Goal: Information Seeking & Learning: Learn about a topic

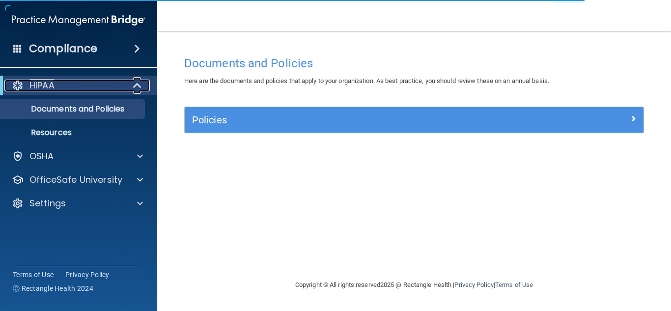
click at [137, 90] on span at bounding box center [138, 86] width 8 height 12
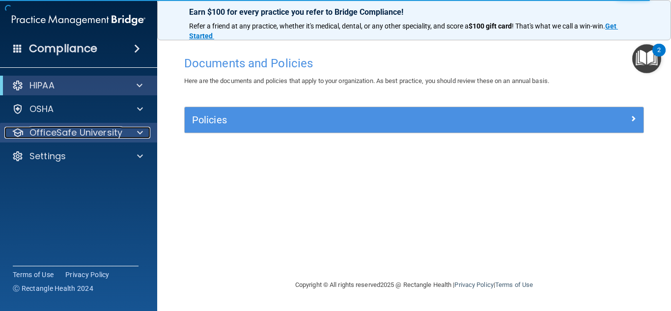
click at [139, 131] on span at bounding box center [140, 133] width 6 height 12
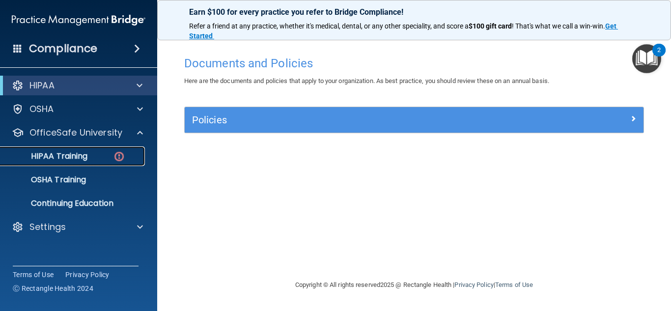
click at [85, 156] on p "HIPAA Training" at bounding box center [46, 156] width 81 height 10
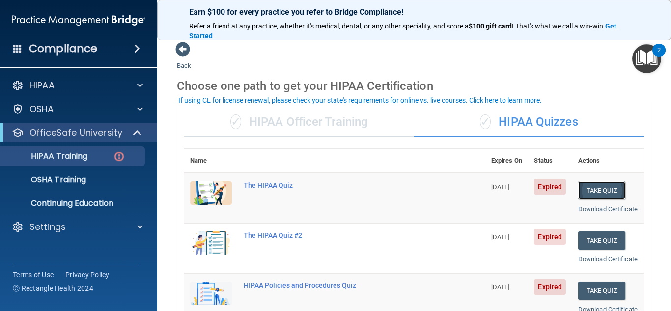
click at [609, 192] on button "Take Quiz" at bounding box center [601, 190] width 47 height 18
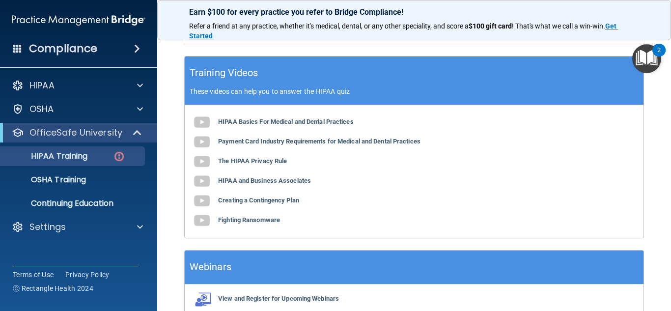
scroll to position [380, 0]
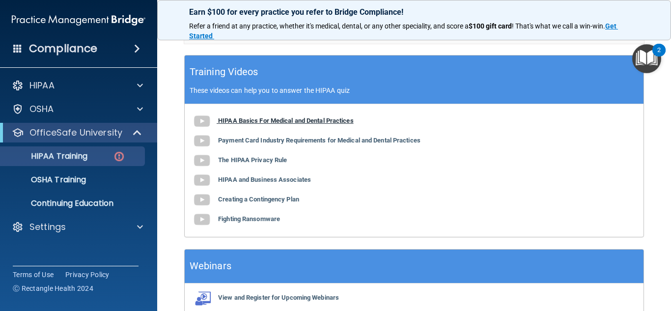
click at [347, 124] on b "HIPAA Basics For Medical and Dental Practices" at bounding box center [286, 120] width 136 height 7
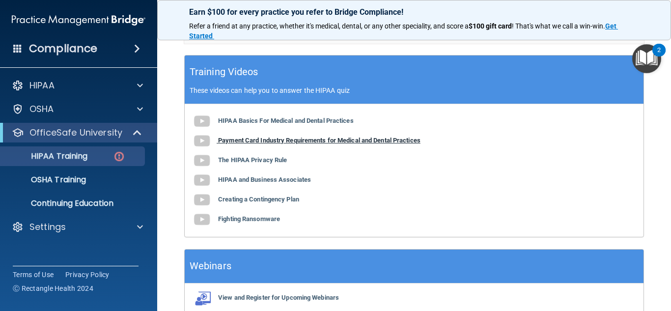
click at [205, 151] on img at bounding box center [202, 141] width 20 height 20
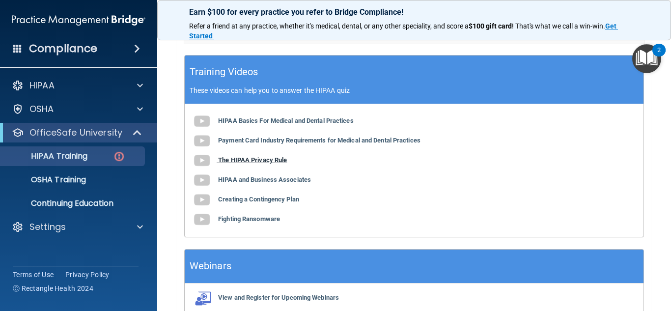
click at [278, 164] on b "The HIPAA Privacy Rule" at bounding box center [252, 159] width 69 height 7
click at [275, 183] on b "HIPAA and Business Associates" at bounding box center [264, 179] width 93 height 7
click at [282, 203] on b "Creating a Contingency Plan" at bounding box center [258, 199] width 81 height 7
click at [248, 223] on b "Fighting Ransomware" at bounding box center [249, 218] width 62 height 7
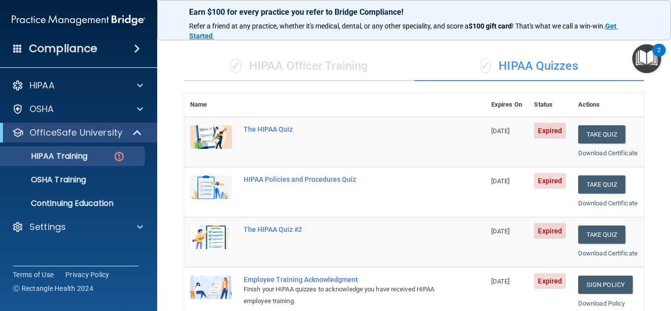
scroll to position [0, 0]
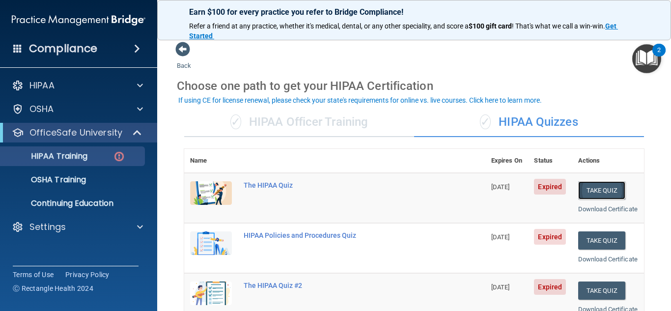
click at [606, 193] on button "Take Quiz" at bounding box center [601, 190] width 47 height 18
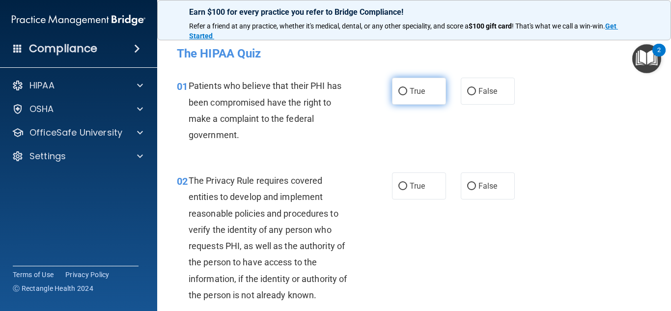
click at [403, 93] on input "True" at bounding box center [402, 91] width 9 height 7
radio input "true"
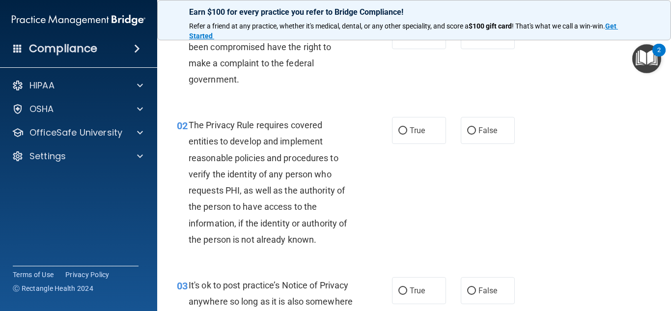
scroll to position [57, 0]
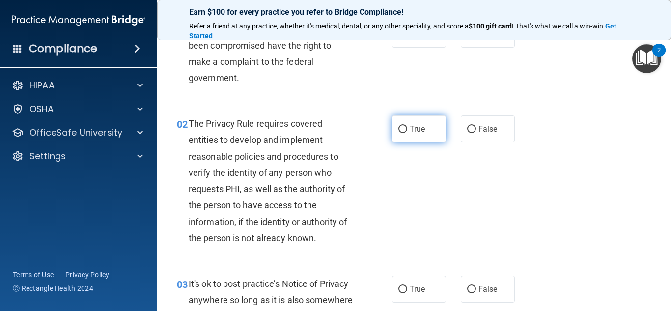
click at [403, 132] on input "True" at bounding box center [402, 129] width 9 height 7
radio input "true"
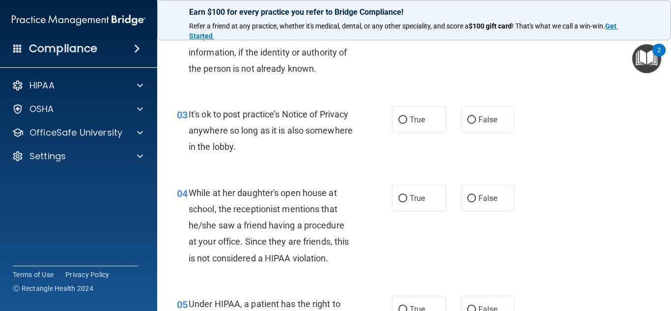
scroll to position [232, 0]
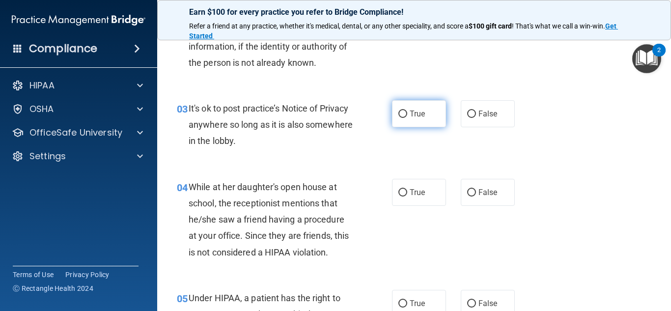
click at [402, 116] on input "True" at bounding box center [402, 114] width 9 height 7
radio input "true"
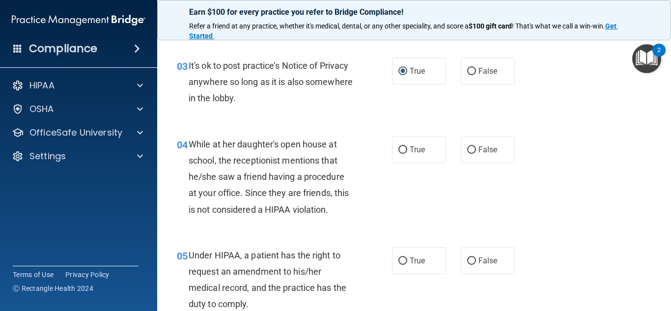
scroll to position [280, 0]
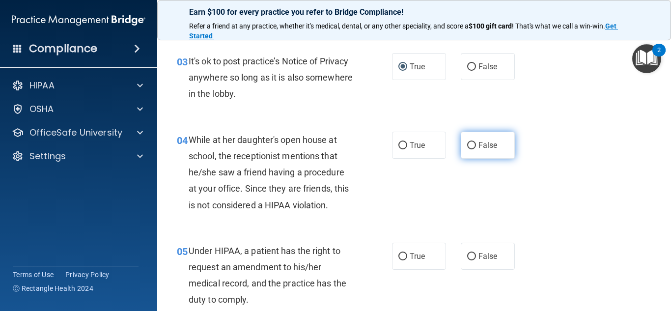
click at [471, 146] on input "False" at bounding box center [471, 145] width 9 height 7
radio input "true"
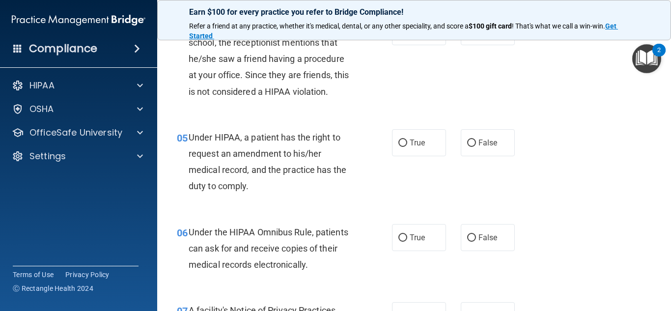
scroll to position [396, 0]
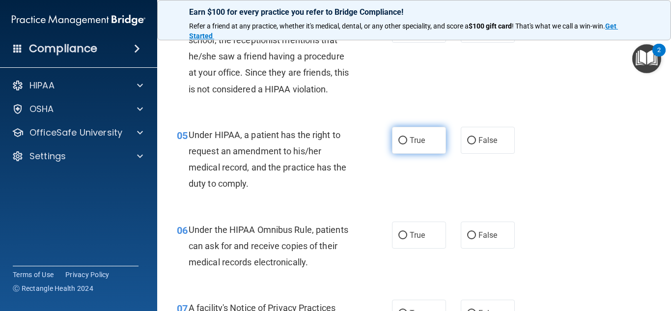
click at [405, 143] on input "True" at bounding box center [402, 140] width 9 height 7
radio input "true"
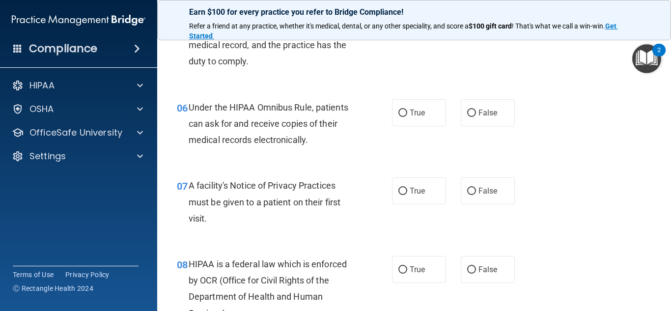
scroll to position [525, 0]
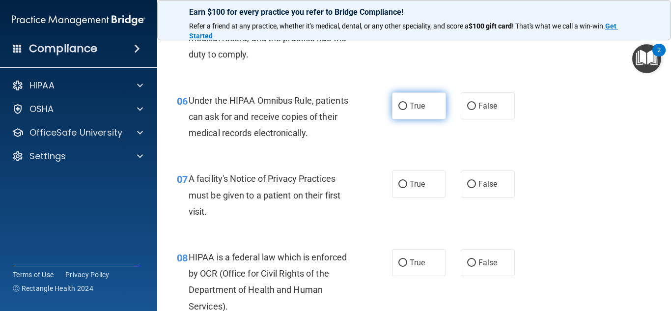
click at [402, 105] on input "True" at bounding box center [402, 106] width 9 height 7
radio input "true"
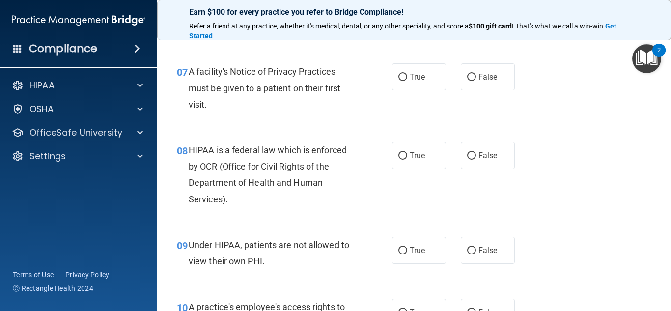
scroll to position [633, 0]
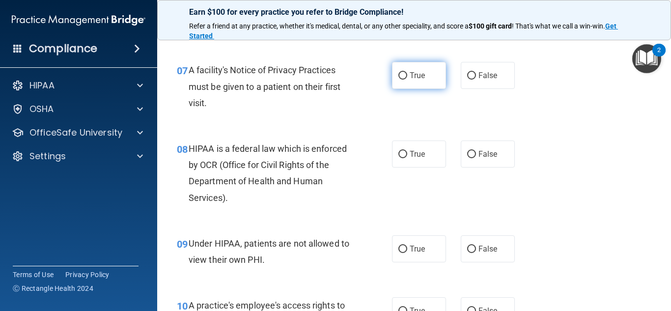
click at [405, 78] on input "True" at bounding box center [402, 75] width 9 height 7
radio input "true"
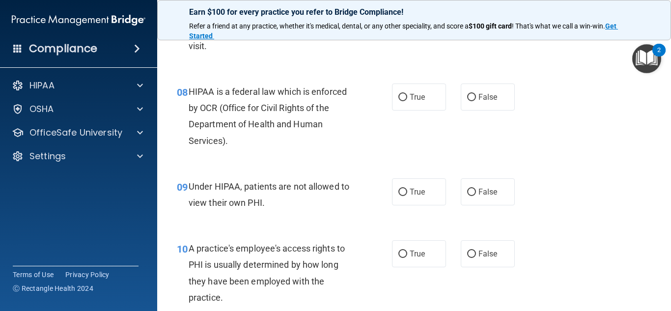
scroll to position [693, 0]
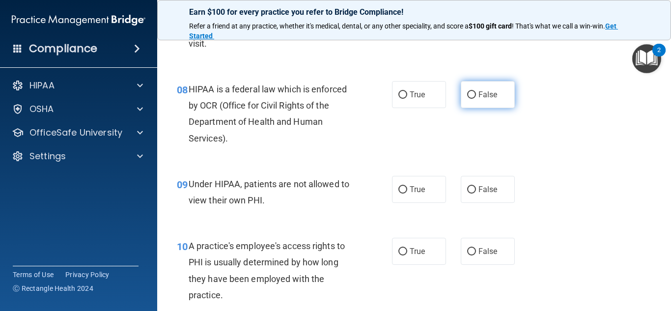
click at [470, 94] on input "False" at bounding box center [471, 94] width 9 height 7
radio input "true"
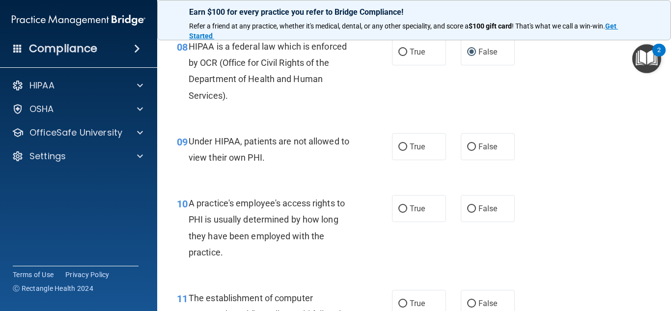
scroll to position [739, 0]
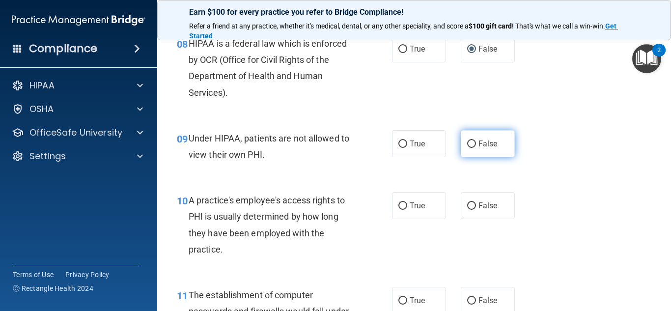
click at [469, 146] on input "False" at bounding box center [471, 144] width 9 height 7
radio input "true"
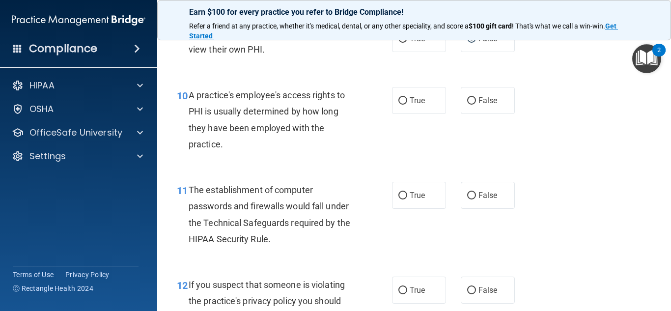
scroll to position [848, 0]
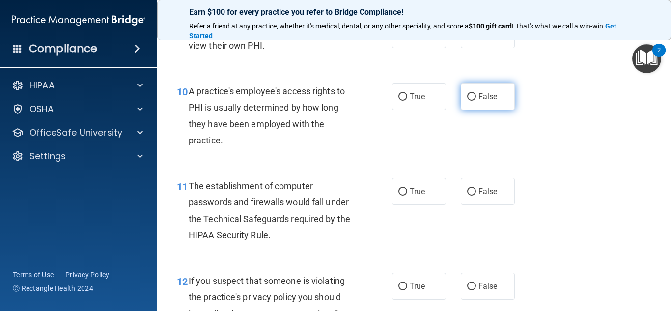
click at [474, 98] on input "False" at bounding box center [471, 96] width 9 height 7
radio input "true"
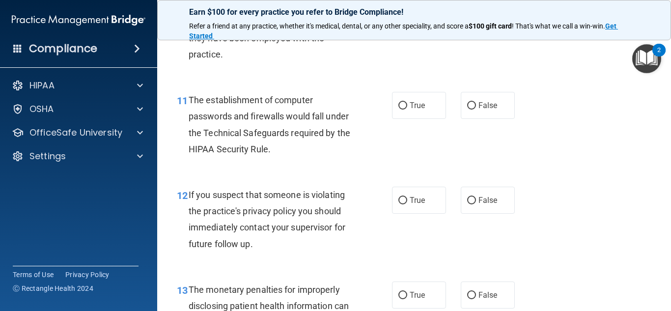
scroll to position [940, 0]
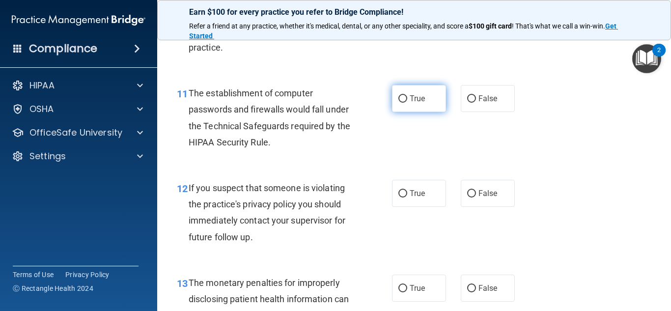
click at [403, 101] on input "True" at bounding box center [402, 98] width 9 height 7
radio input "true"
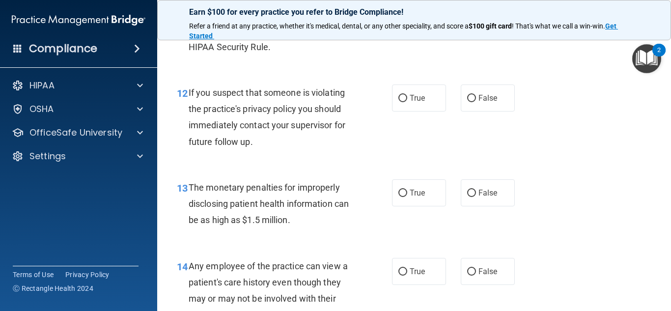
scroll to position [1041, 0]
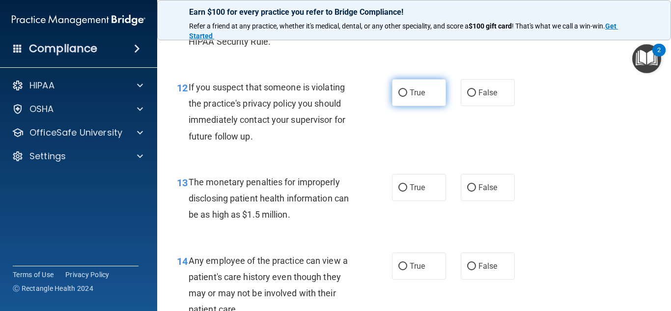
click at [405, 92] on input "True" at bounding box center [402, 92] width 9 height 7
radio input "true"
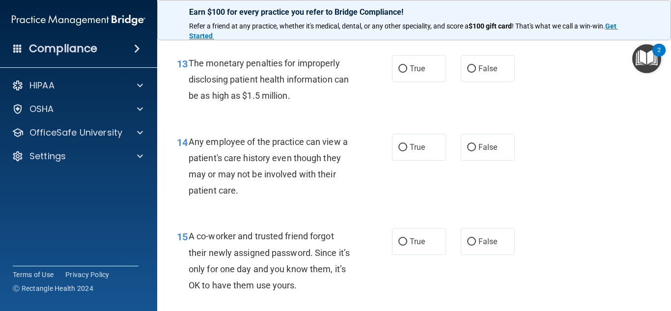
scroll to position [1164, 0]
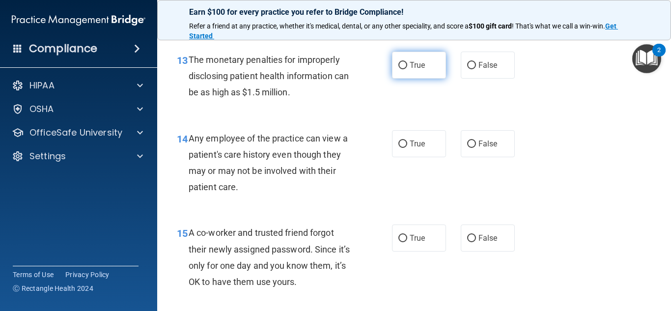
click at [401, 65] on input "True" at bounding box center [402, 65] width 9 height 7
radio input "true"
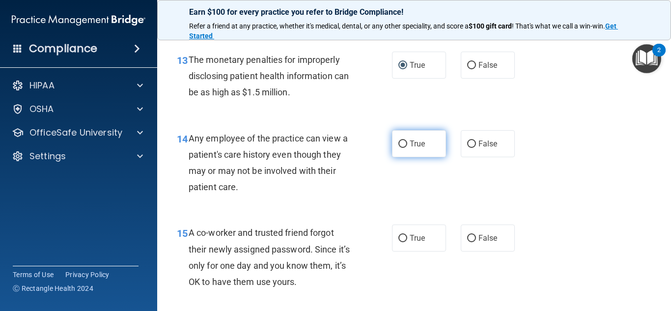
click at [404, 144] on input "True" at bounding box center [402, 144] width 9 height 7
radio input "true"
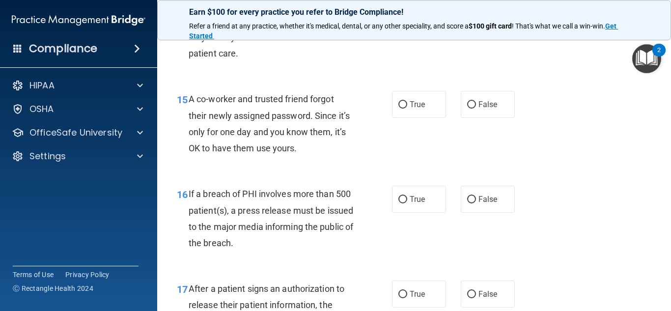
scroll to position [1298, 0]
click at [473, 103] on input "False" at bounding box center [471, 103] width 9 height 7
radio input "true"
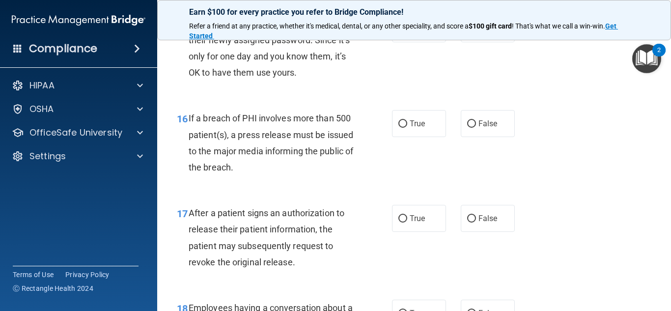
scroll to position [1375, 0]
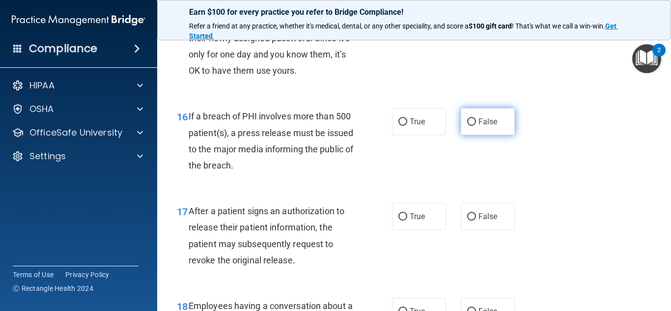
click at [470, 123] on input "False" at bounding box center [471, 121] width 9 height 7
radio input "true"
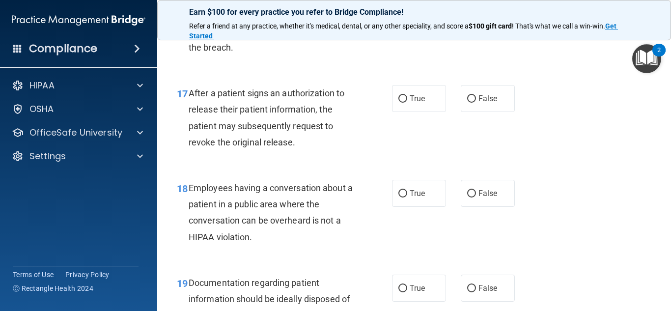
scroll to position [1492, 0]
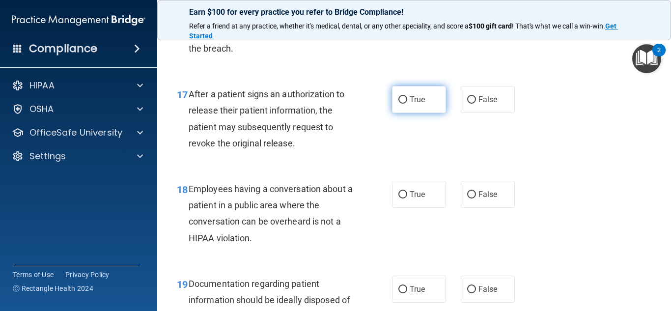
click at [402, 100] on input "True" at bounding box center [402, 99] width 9 height 7
radio input "true"
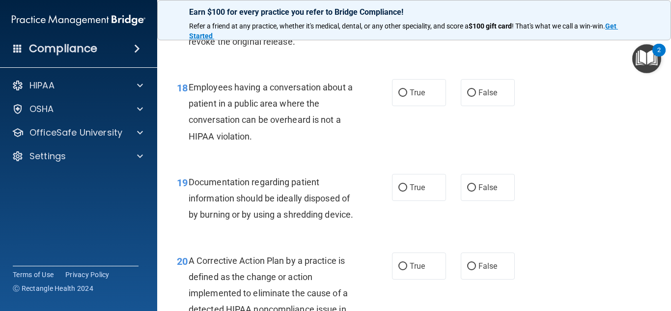
scroll to position [1594, 0]
click at [474, 91] on input "False" at bounding box center [471, 92] width 9 height 7
radio input "true"
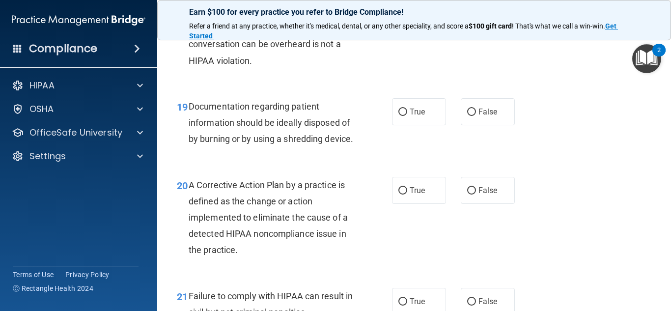
scroll to position [1674, 0]
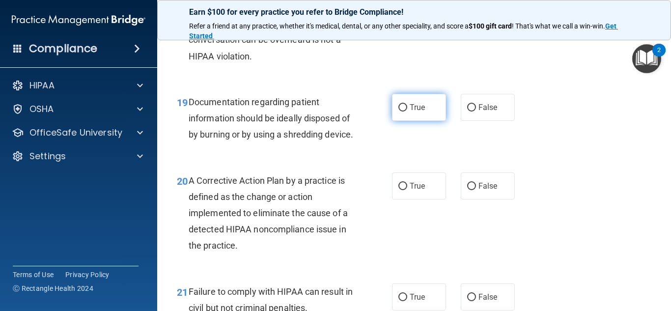
click at [406, 109] on input "True" at bounding box center [402, 107] width 9 height 7
radio input "true"
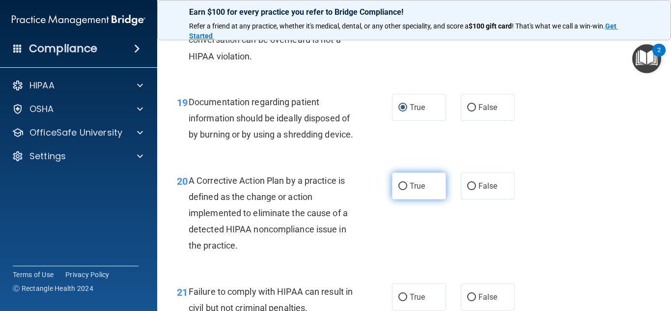
click at [403, 190] on input "True" at bounding box center [402, 186] width 9 height 7
radio input "true"
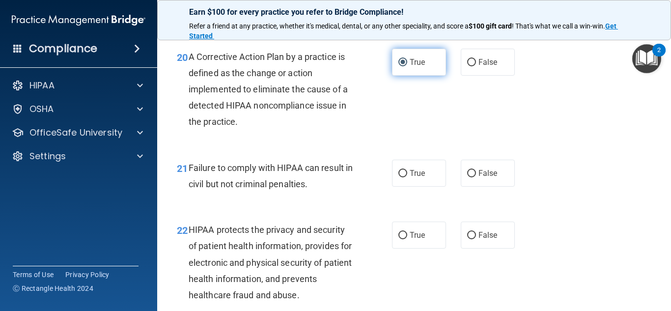
scroll to position [1798, 0]
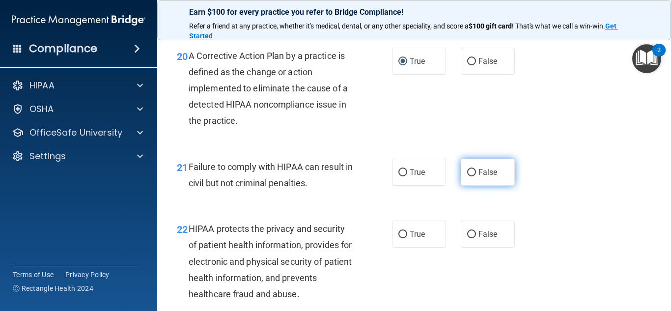
click at [472, 176] on input "False" at bounding box center [471, 172] width 9 height 7
radio input "true"
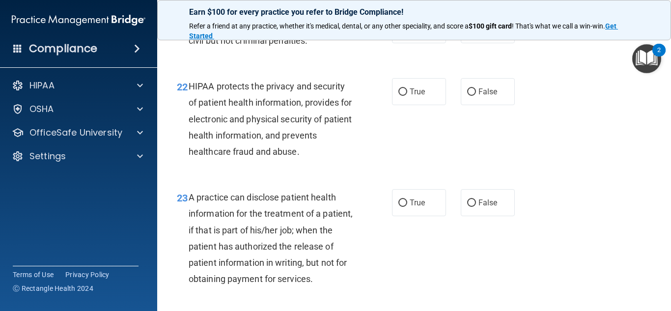
scroll to position [1942, 0]
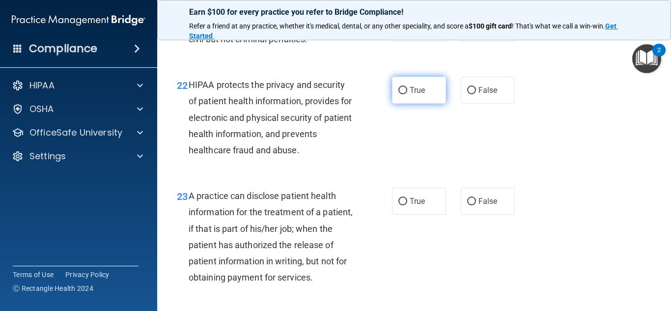
click at [405, 94] on input "True" at bounding box center [402, 90] width 9 height 7
radio input "true"
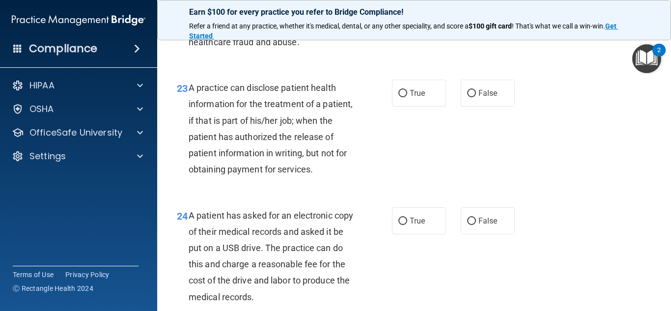
scroll to position [2052, 0]
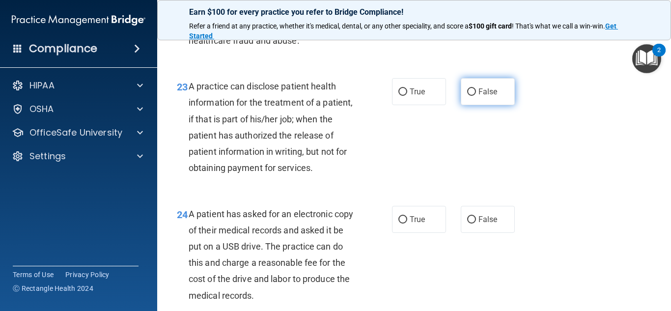
click at [472, 96] on input "False" at bounding box center [471, 91] width 9 height 7
radio input "true"
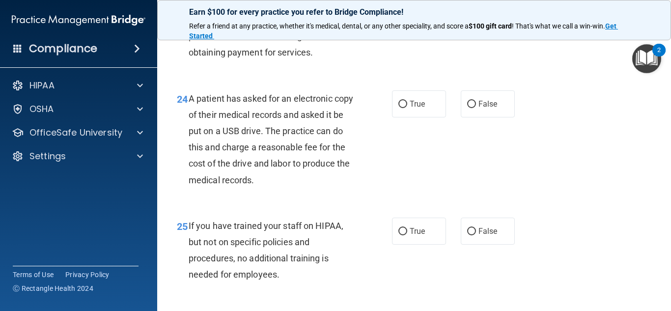
scroll to position [2169, 0]
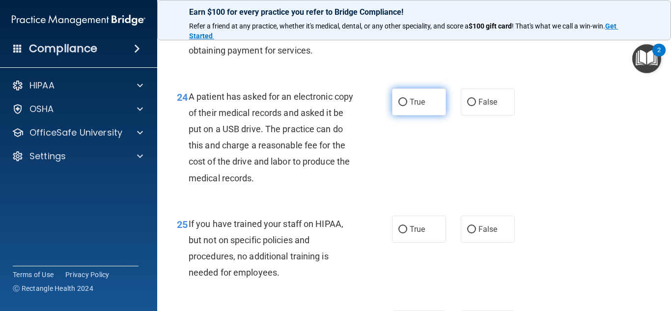
click at [402, 106] on input "True" at bounding box center [402, 102] width 9 height 7
radio input "true"
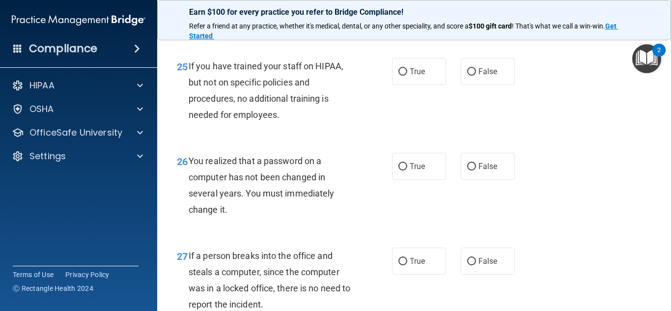
scroll to position [2329, 0]
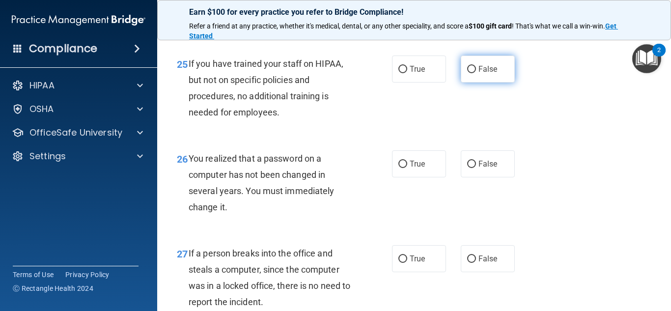
click at [473, 73] on input "False" at bounding box center [471, 69] width 9 height 7
radio input "true"
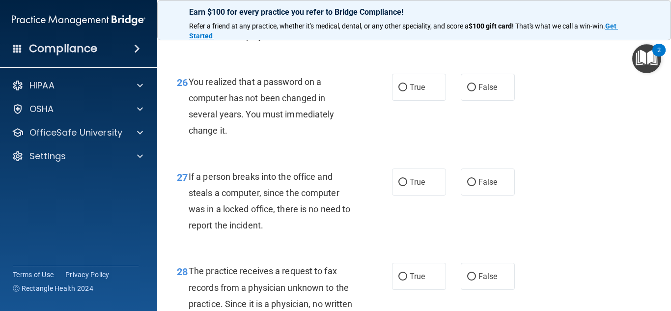
scroll to position [2407, 0]
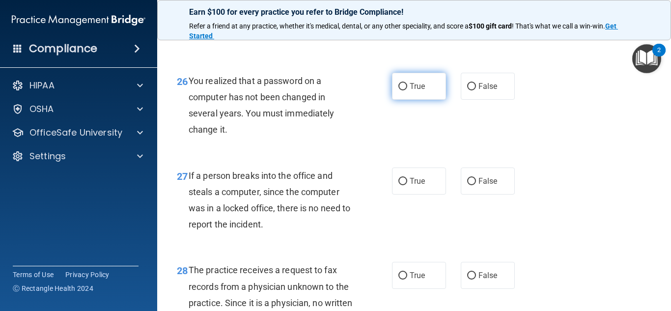
click at [408, 100] on label "True" at bounding box center [419, 86] width 54 height 27
click at [407, 90] on input "True" at bounding box center [402, 86] width 9 height 7
radio input "true"
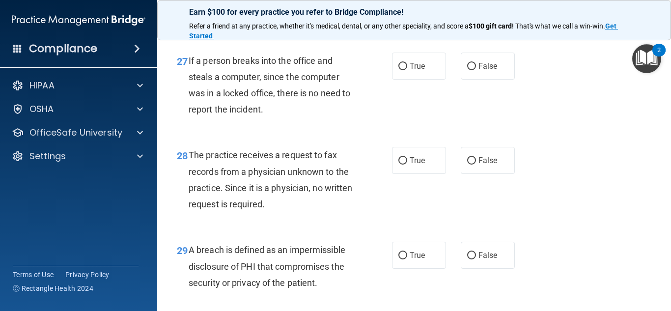
scroll to position [2523, 0]
click at [471, 70] on input "False" at bounding box center [471, 65] width 9 height 7
radio input "true"
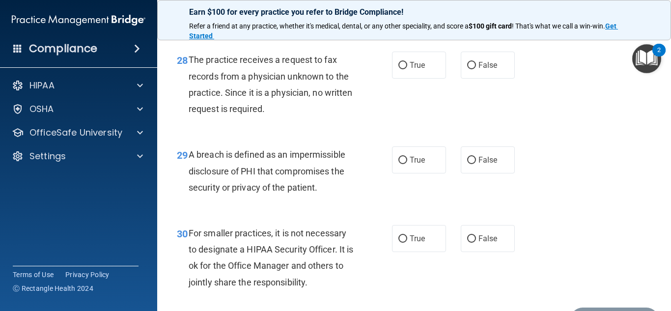
scroll to position [2620, 0]
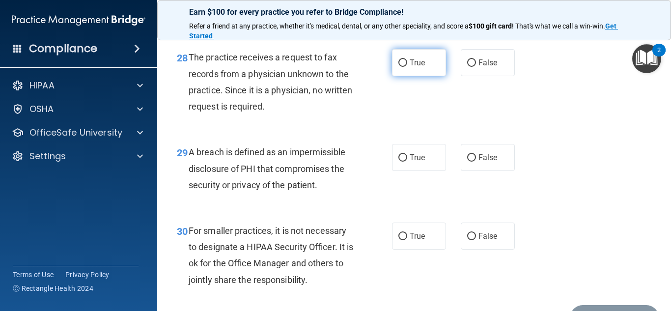
click at [402, 67] on input "True" at bounding box center [402, 62] width 9 height 7
radio input "true"
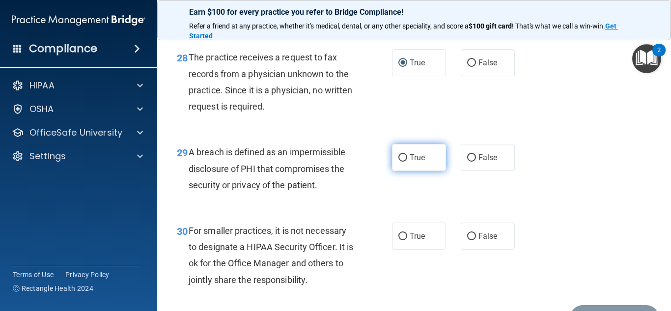
click at [402, 162] on input "True" at bounding box center [402, 157] width 9 height 7
radio input "true"
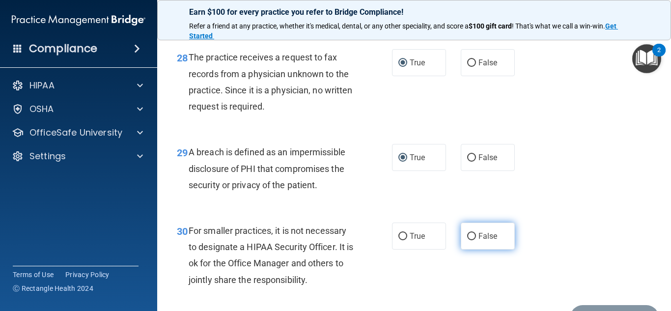
click at [469, 240] on input "False" at bounding box center [471, 236] width 9 height 7
radio input "true"
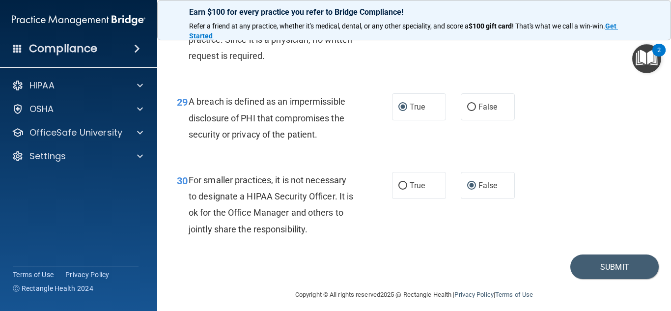
scroll to position [2695, 0]
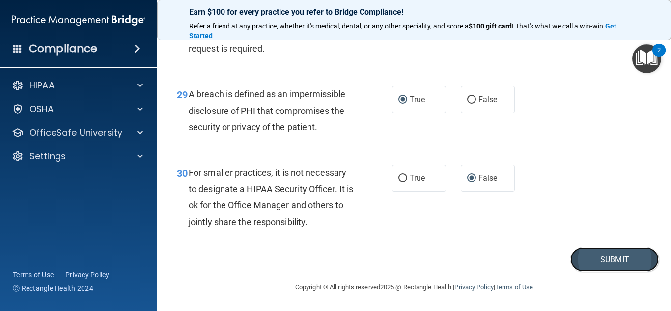
click at [598, 260] on button "Submit" at bounding box center [614, 259] width 88 height 25
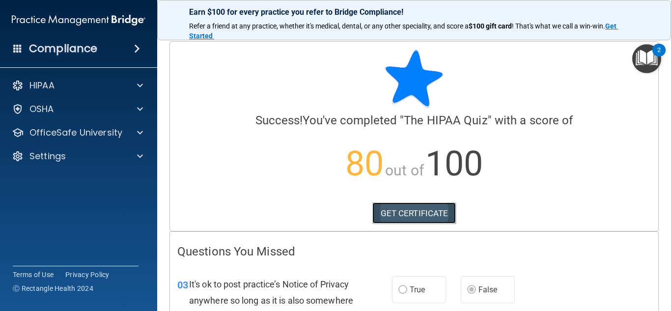
click at [407, 215] on link "GET CERTIFICATE" at bounding box center [414, 213] width 84 height 22
click at [224, 53] on div at bounding box center [414, 78] width 474 height 59
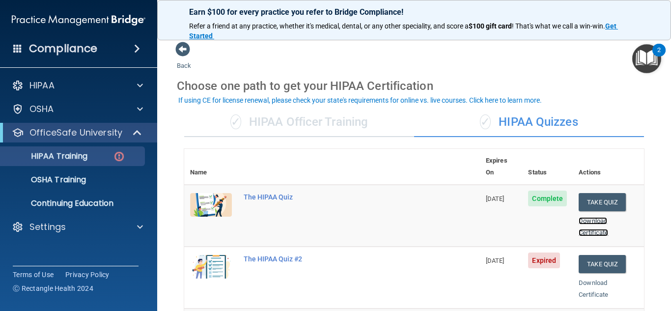
click at [593, 217] on link "Download Certificate" at bounding box center [593, 226] width 29 height 19
click at [594, 255] on button "Take Quiz" at bounding box center [602, 264] width 47 height 18
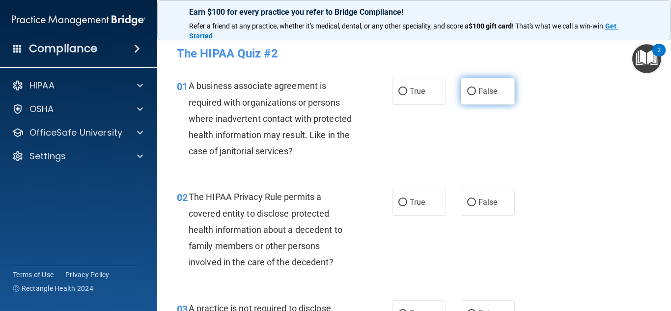
click at [474, 89] on input "False" at bounding box center [471, 91] width 9 height 7
radio input "true"
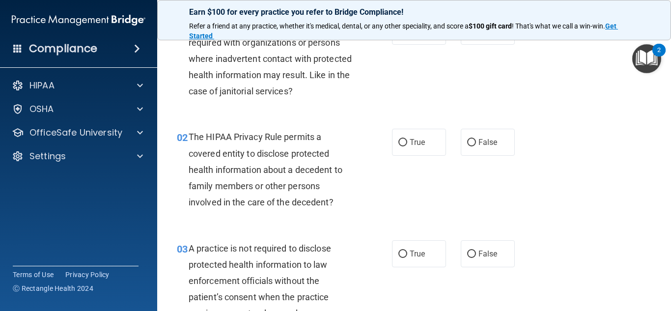
scroll to position [58, 0]
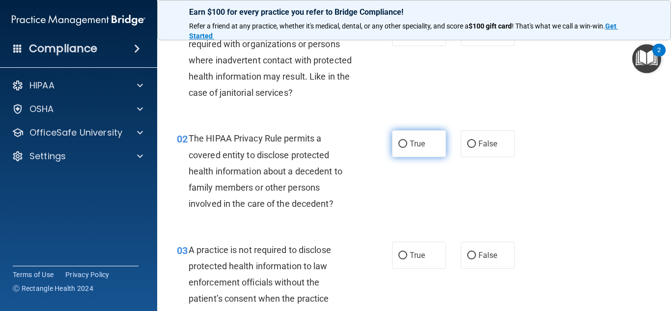
click at [405, 147] on input "True" at bounding box center [402, 144] width 9 height 7
radio input "true"
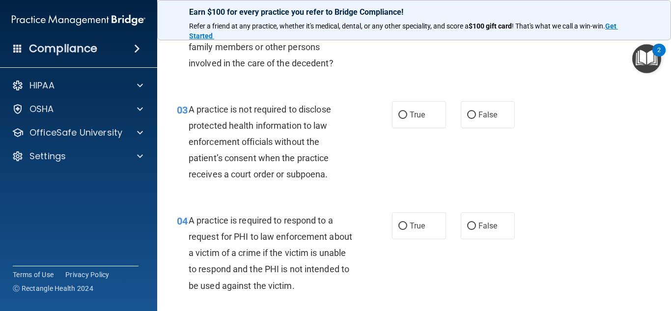
scroll to position [213, 0]
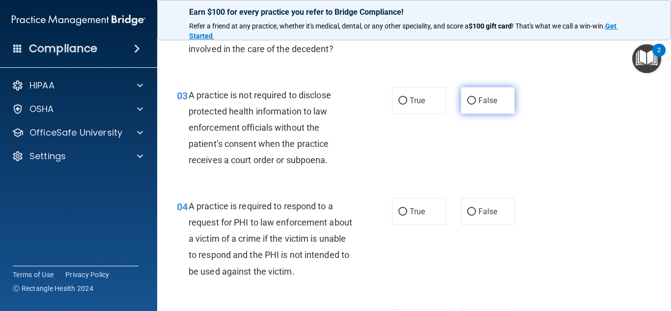
click at [473, 103] on input "False" at bounding box center [471, 100] width 9 height 7
radio input "true"
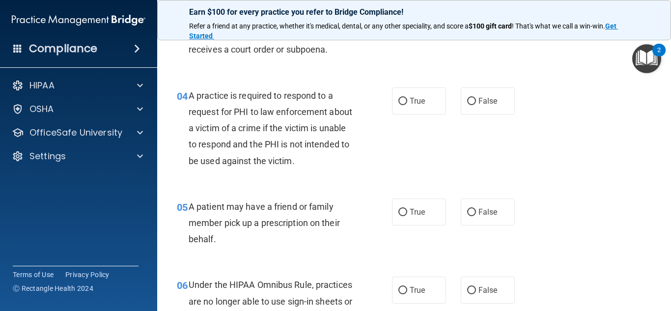
scroll to position [324, 0]
click at [404, 100] on input "True" at bounding box center [402, 100] width 9 height 7
radio input "true"
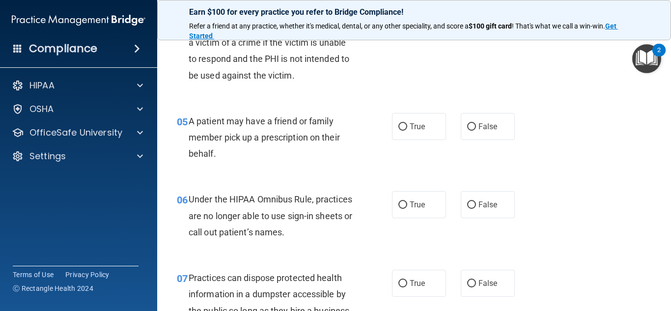
scroll to position [411, 0]
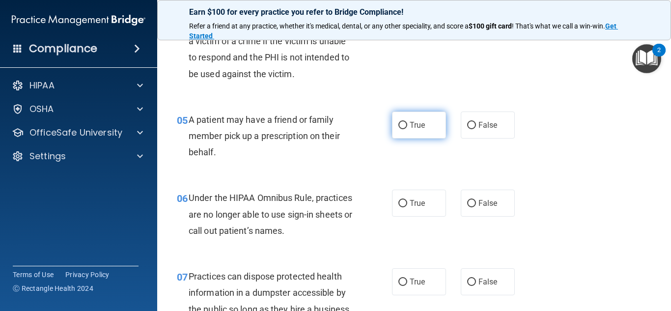
click at [402, 126] on input "True" at bounding box center [402, 125] width 9 height 7
radio input "true"
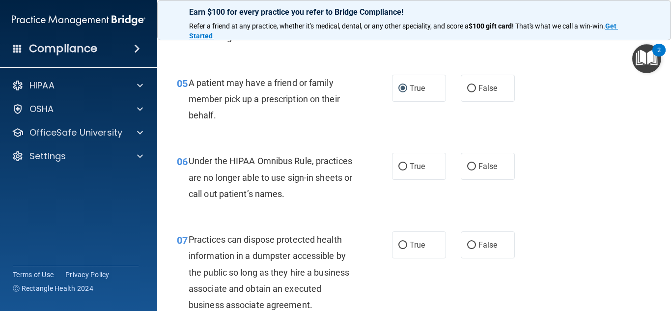
scroll to position [454, 0]
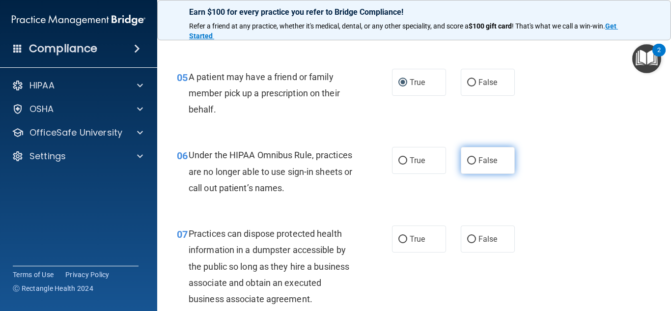
click at [473, 159] on input "False" at bounding box center [471, 160] width 9 height 7
radio input "true"
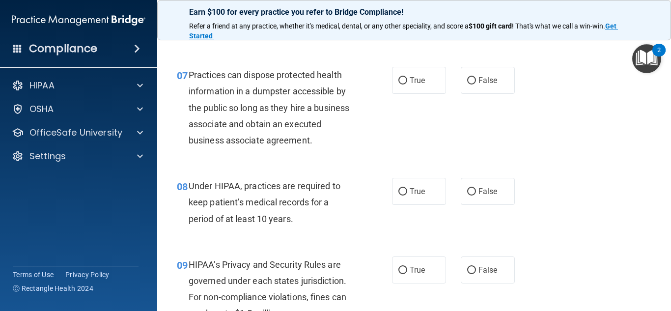
scroll to position [613, 0]
click at [472, 79] on input "False" at bounding box center [471, 80] width 9 height 7
radio input "true"
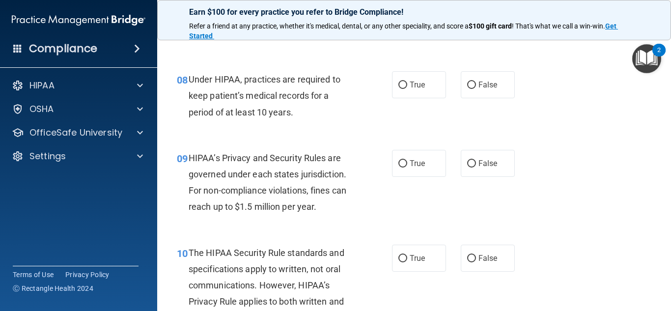
scroll to position [723, 0]
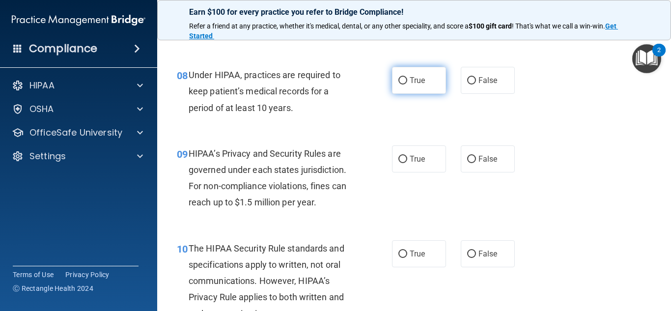
click at [403, 82] on input "True" at bounding box center [402, 80] width 9 height 7
radio input "true"
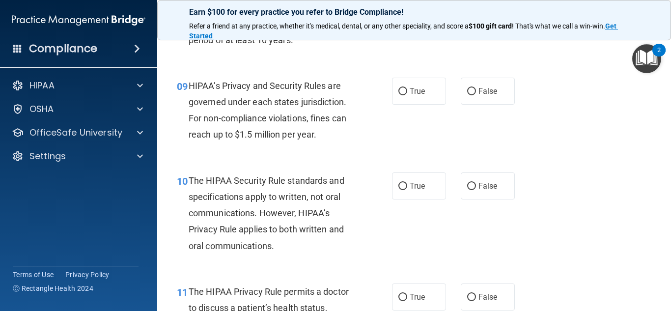
scroll to position [793, 0]
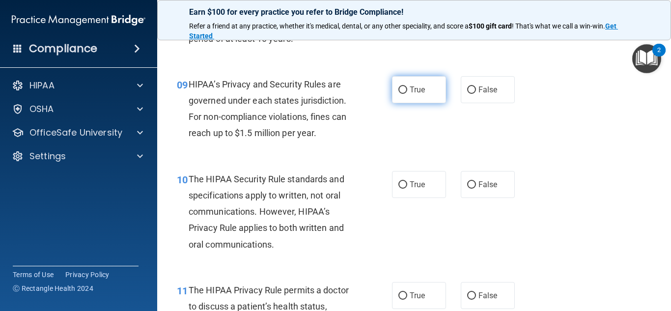
click at [402, 93] on input "True" at bounding box center [402, 89] width 9 height 7
radio input "true"
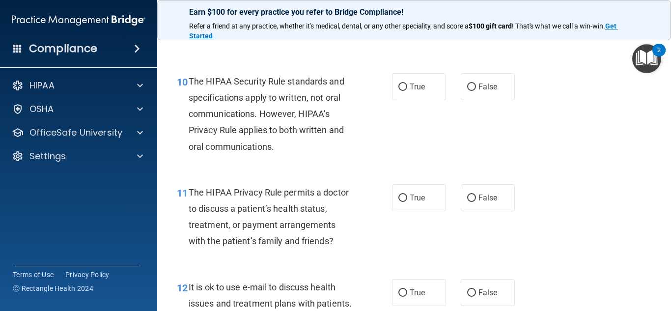
scroll to position [892, 0]
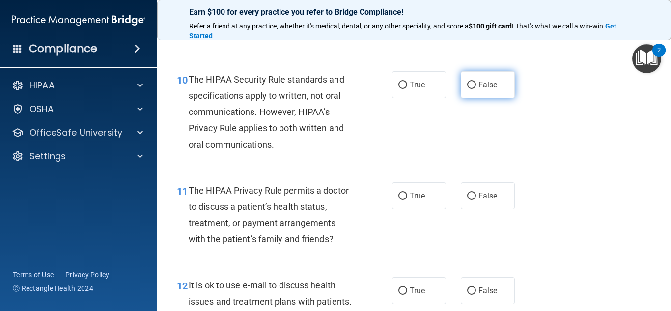
click at [471, 85] on input "False" at bounding box center [471, 85] width 9 height 7
radio input "true"
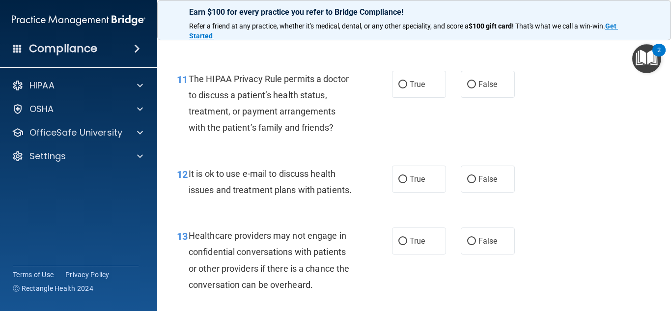
scroll to position [1006, 0]
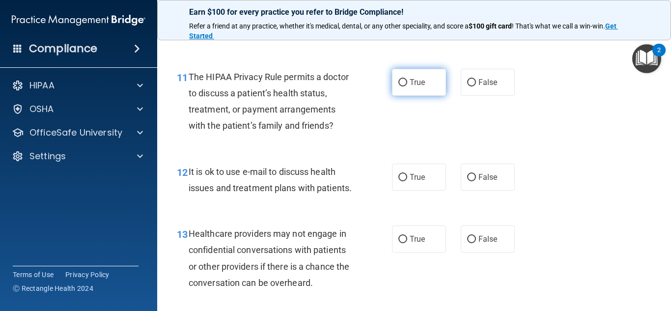
click at [404, 84] on input "True" at bounding box center [402, 82] width 9 height 7
radio input "true"
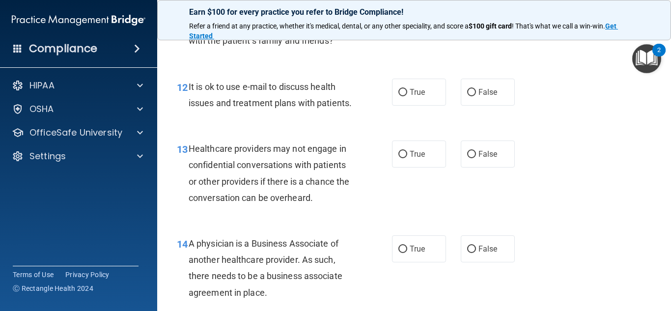
scroll to position [1093, 0]
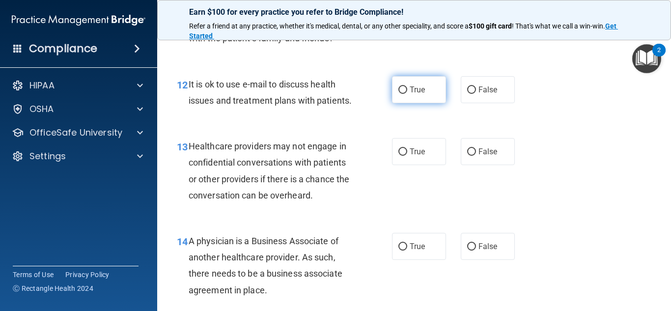
click at [405, 92] on input "True" at bounding box center [402, 89] width 9 height 7
radio input "true"
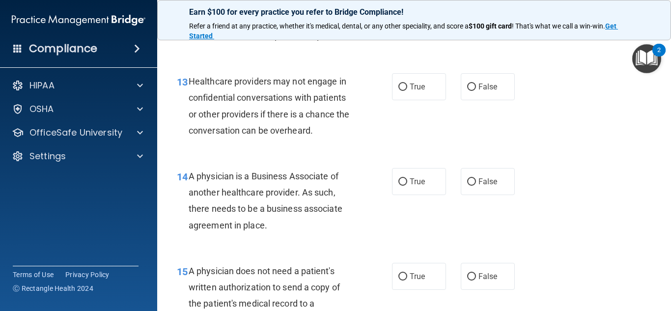
scroll to position [1159, 0]
click at [403, 86] on input "True" at bounding box center [402, 86] width 9 height 7
radio input "true"
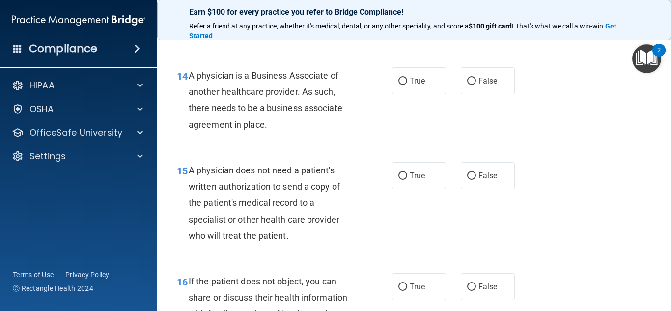
scroll to position [1259, 0]
click at [469, 80] on input "False" at bounding box center [471, 80] width 9 height 7
radio input "true"
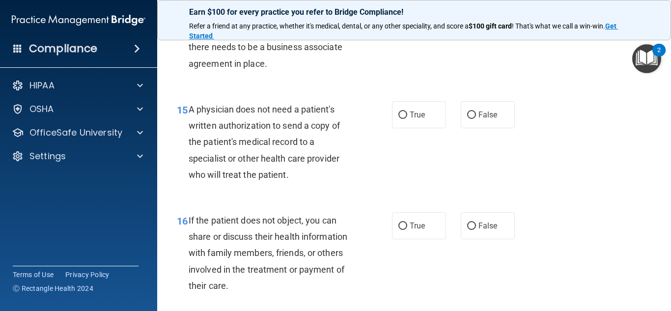
scroll to position [1323, 0]
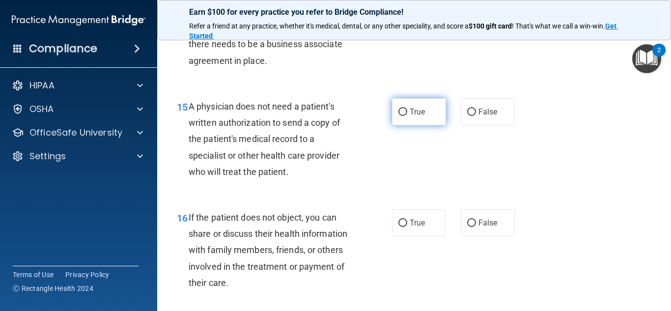
click at [403, 112] on input "True" at bounding box center [402, 112] width 9 height 7
radio input "true"
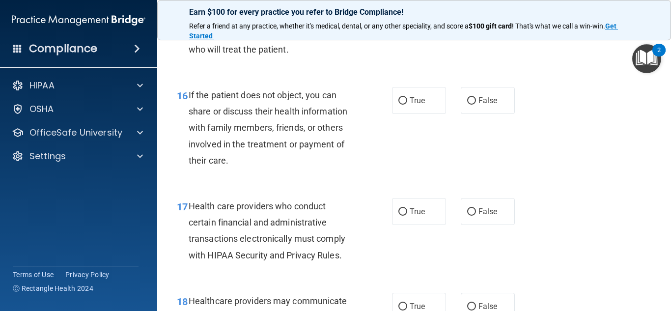
scroll to position [1448, 0]
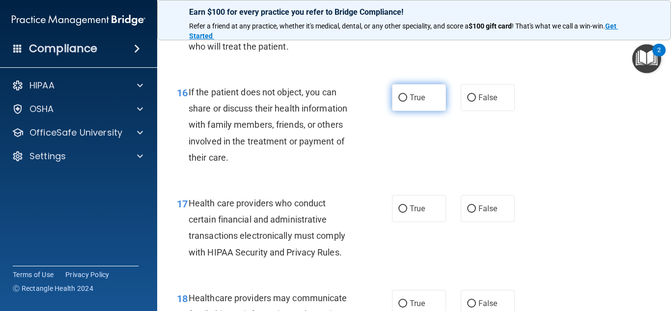
click at [401, 97] on input "True" at bounding box center [402, 97] width 9 height 7
radio input "true"
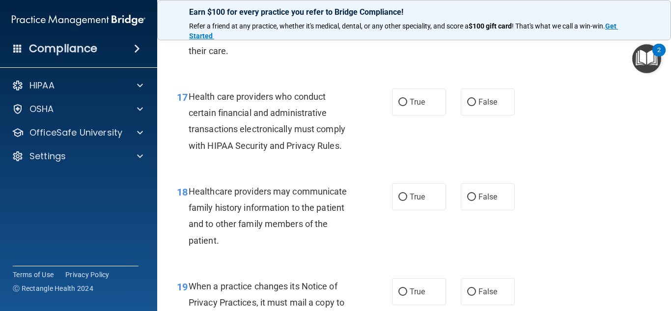
scroll to position [1555, 0]
click at [404, 101] on input "True" at bounding box center [402, 101] width 9 height 7
radio input "true"
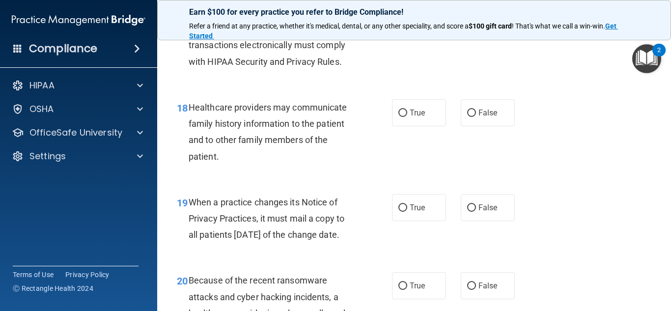
scroll to position [1639, 0]
click at [472, 112] on input "False" at bounding box center [471, 112] width 9 height 7
radio input "true"
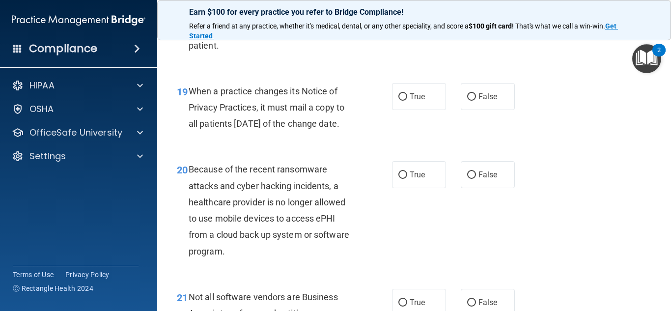
scroll to position [1752, 0]
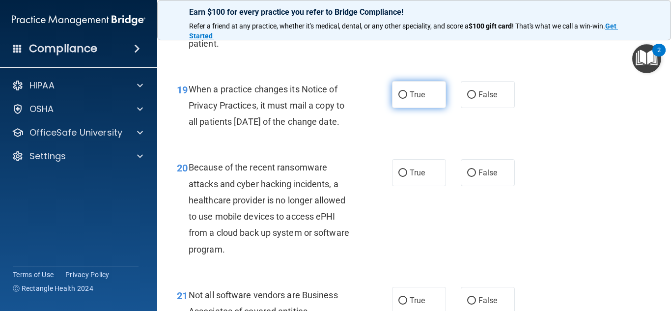
click at [406, 94] on input "True" at bounding box center [402, 94] width 9 height 7
radio input "true"
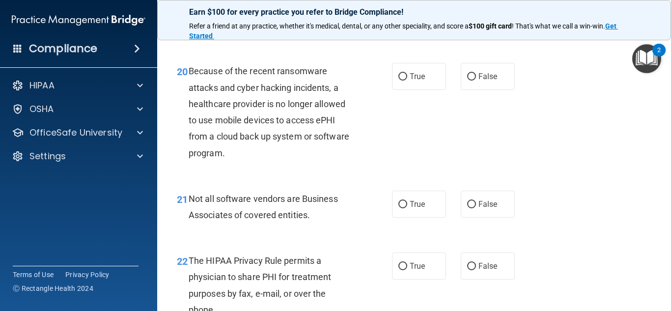
scroll to position [1853, 0]
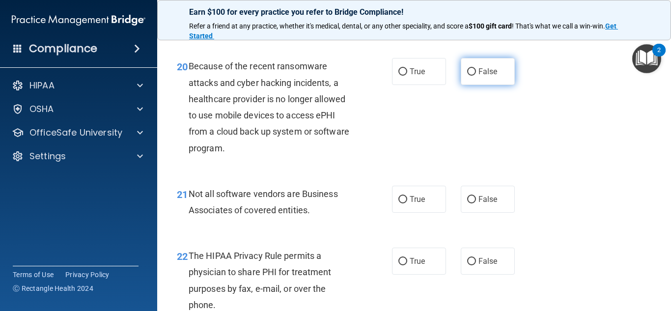
click at [471, 76] on input "False" at bounding box center [471, 71] width 9 height 7
radio input "true"
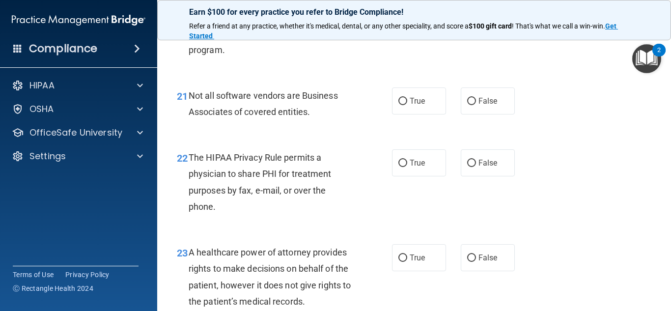
scroll to position [1952, 0]
click at [473, 105] on input "False" at bounding box center [471, 100] width 9 height 7
radio input "true"
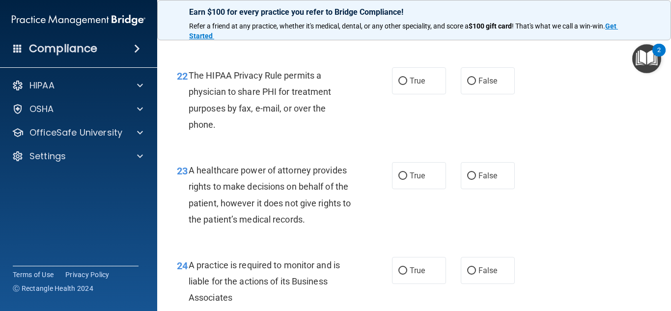
scroll to position [2036, 0]
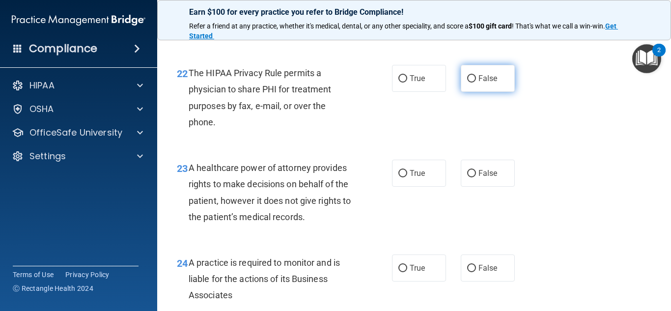
click at [476, 83] on input "False" at bounding box center [471, 78] width 9 height 7
radio input "true"
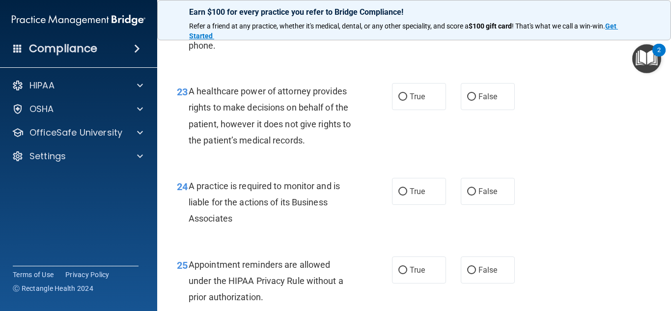
scroll to position [2114, 0]
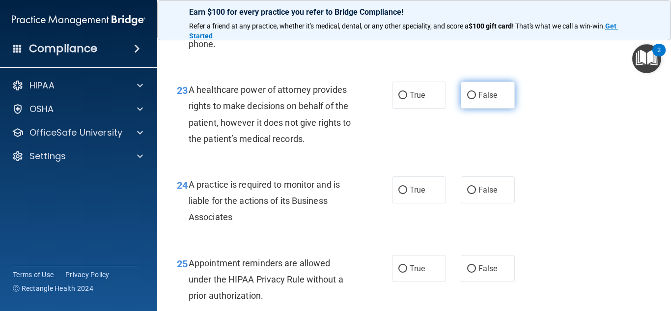
click at [471, 99] on input "False" at bounding box center [471, 95] width 9 height 7
radio input "true"
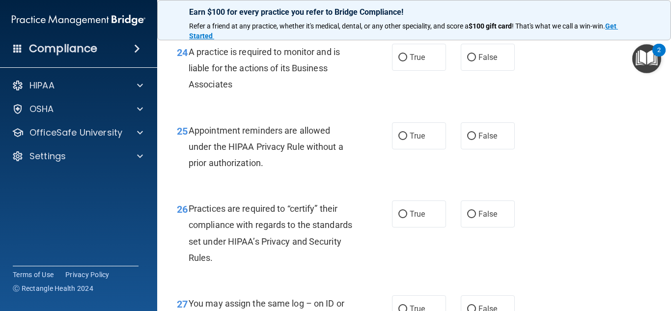
scroll to position [2247, 0]
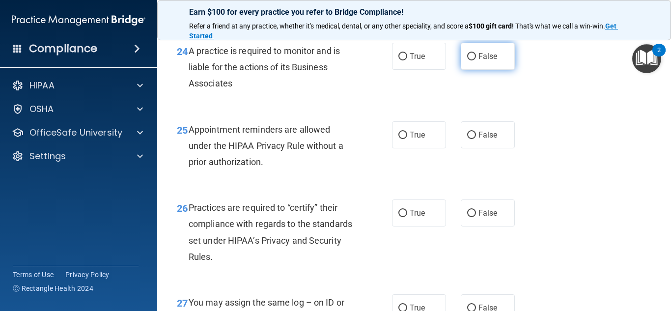
click at [474, 60] on input "False" at bounding box center [471, 56] width 9 height 7
radio input "true"
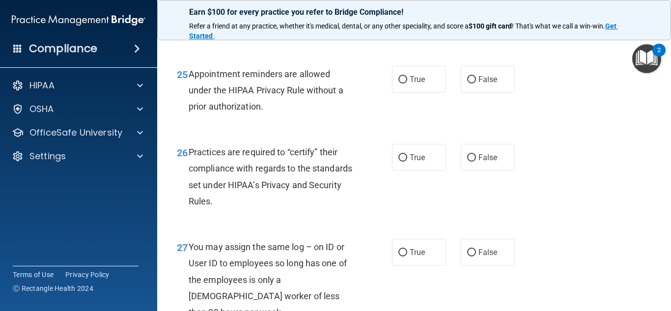
scroll to position [2304, 0]
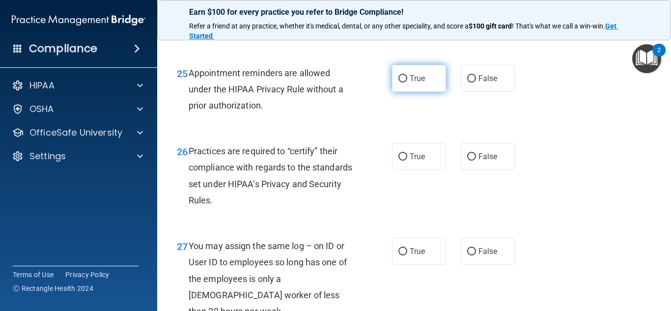
click at [403, 83] on input "True" at bounding box center [402, 78] width 9 height 7
radio input "true"
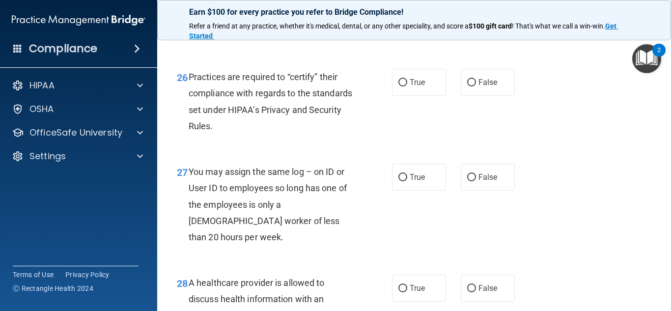
scroll to position [2379, 0]
click at [405, 86] on input "True" at bounding box center [402, 82] width 9 height 7
radio input "true"
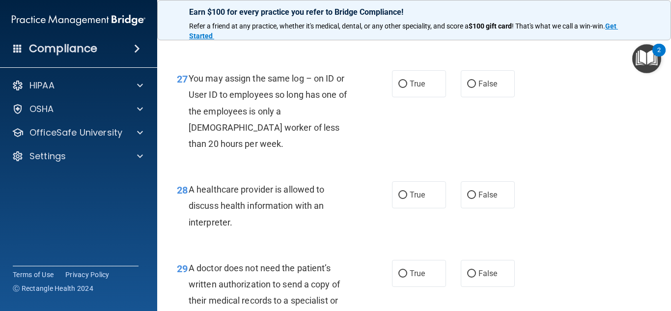
scroll to position [2474, 0]
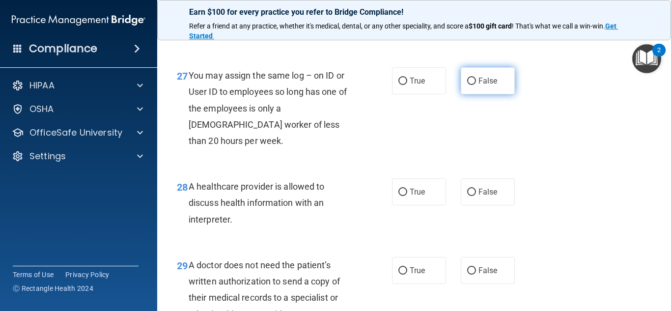
click at [475, 85] on input "False" at bounding box center [471, 81] width 9 height 7
radio input "true"
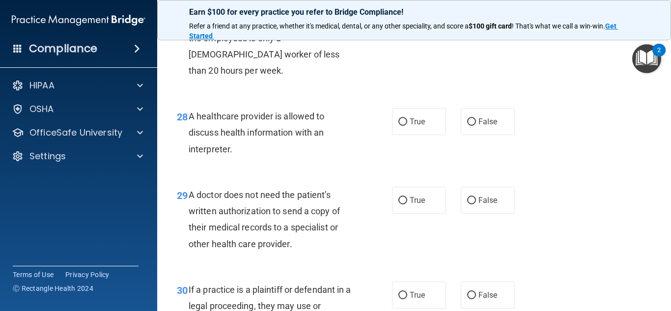
scroll to position [2546, 0]
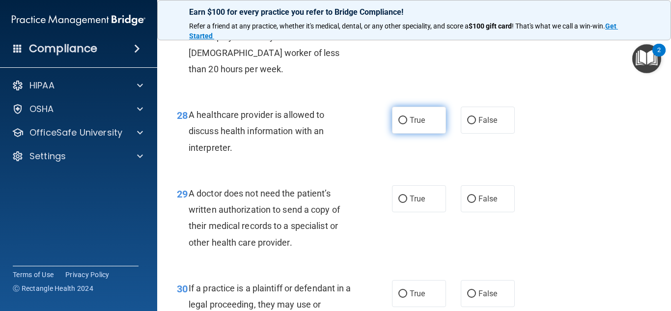
click at [404, 121] on input "True" at bounding box center [402, 120] width 9 height 7
radio input "true"
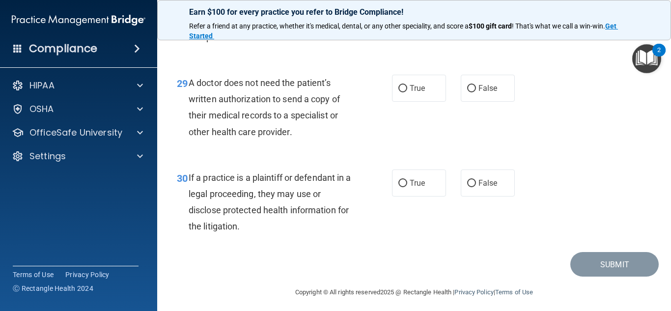
scroll to position [2658, 0]
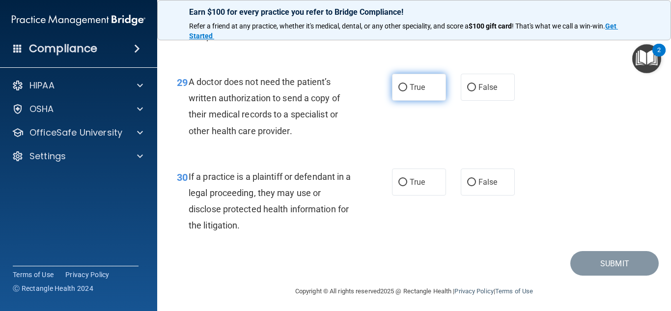
click at [404, 87] on input "True" at bounding box center [402, 87] width 9 height 7
radio input "true"
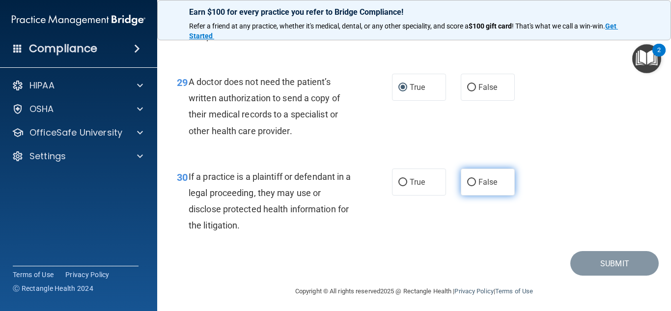
click at [470, 181] on input "False" at bounding box center [471, 182] width 9 height 7
radio input "true"
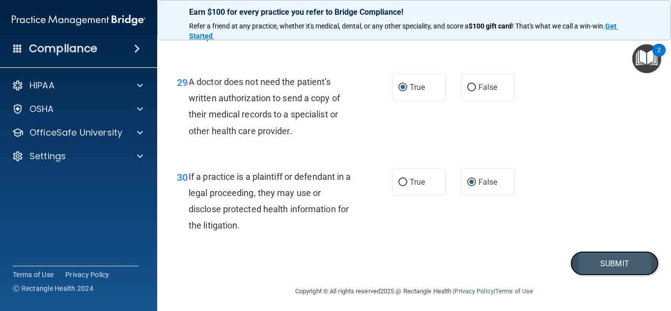
click at [619, 268] on button "Submit" at bounding box center [614, 263] width 88 height 25
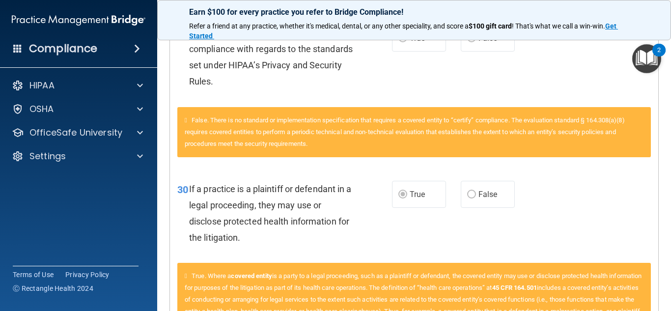
scroll to position [1320, 0]
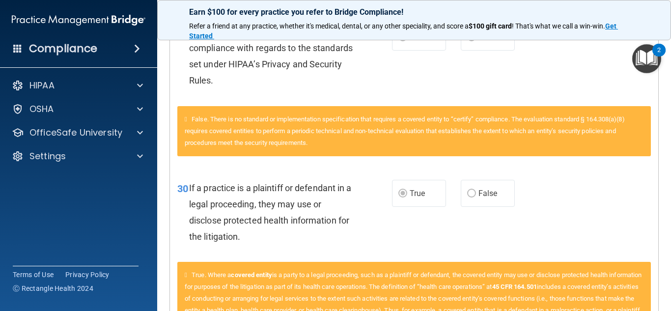
click at [383, 201] on div "30 If a practice is a plaintiff or defendant in a legal proceeding, they may us…" at bounding box center [285, 215] width 244 height 70
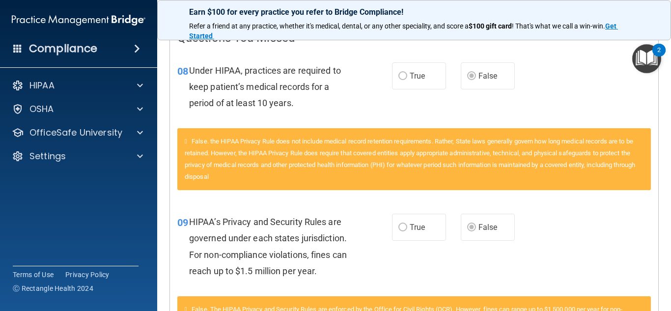
scroll to position [0, 0]
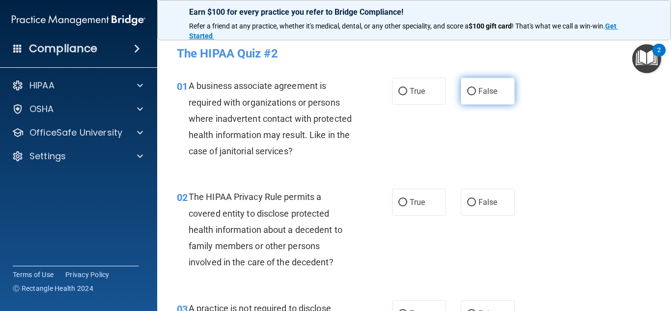
click at [470, 92] on input "False" at bounding box center [471, 91] width 9 height 7
radio input "true"
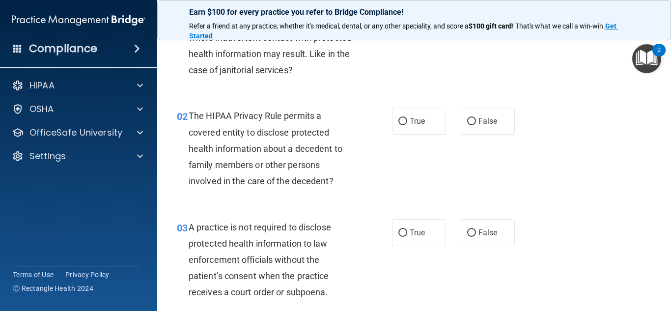
scroll to position [85, 0]
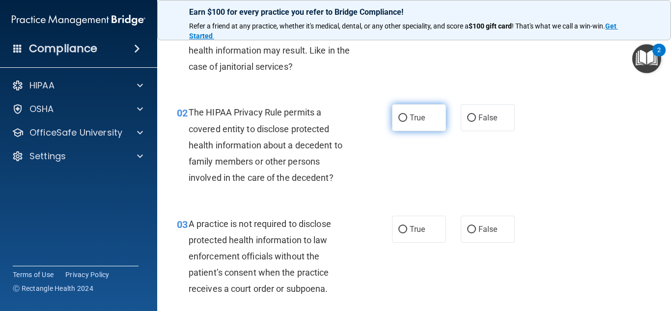
click at [399, 117] on input "True" at bounding box center [402, 117] width 9 height 7
radio input "true"
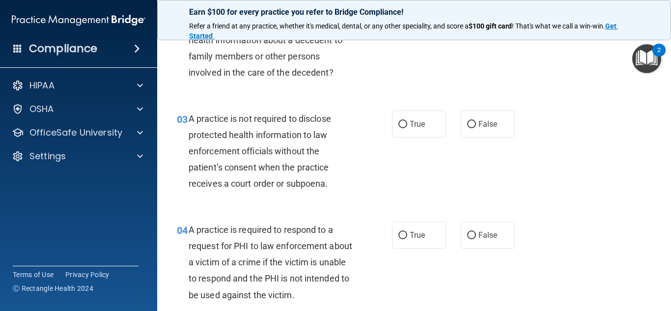
scroll to position [191, 0]
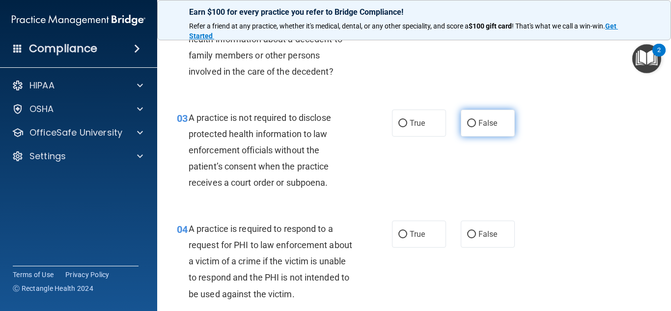
click at [473, 126] on input "False" at bounding box center [471, 123] width 9 height 7
radio input "true"
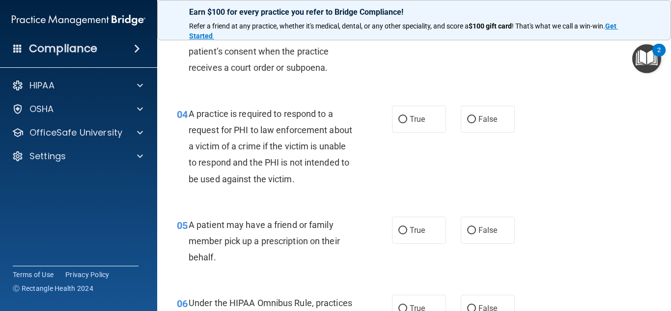
scroll to position [309, 0]
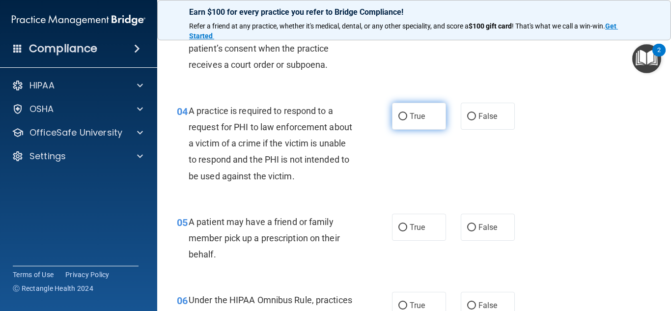
click at [404, 117] on input "True" at bounding box center [402, 116] width 9 height 7
radio input "true"
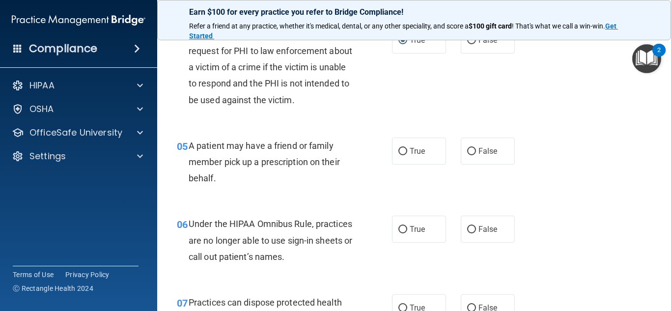
scroll to position [399, 0]
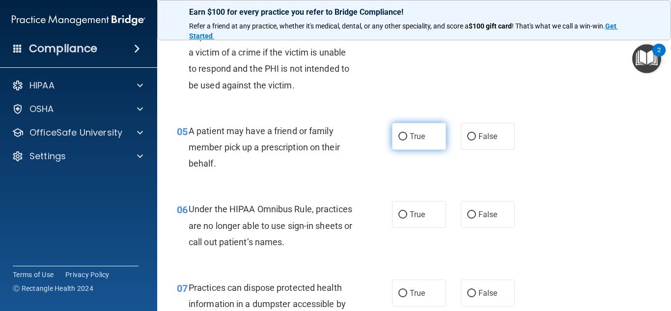
click at [402, 140] on input "True" at bounding box center [402, 136] width 9 height 7
radio input "true"
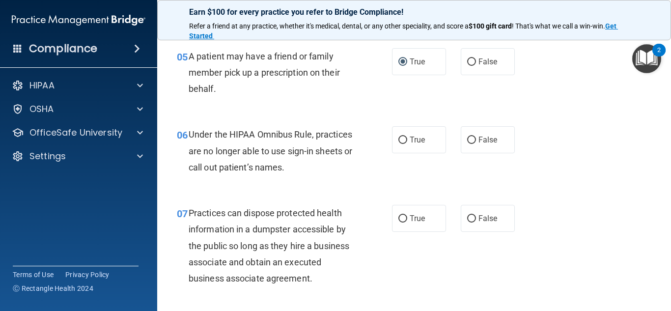
scroll to position [476, 0]
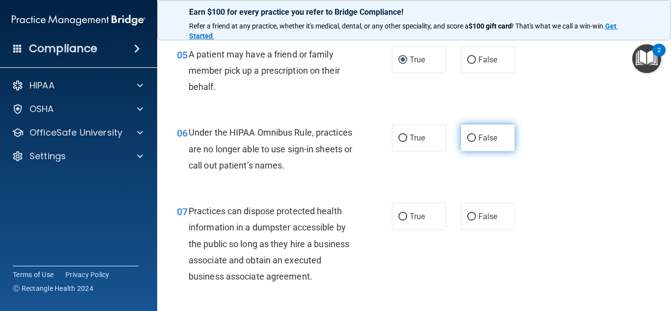
click at [474, 140] on input "False" at bounding box center [471, 138] width 9 height 7
radio input "true"
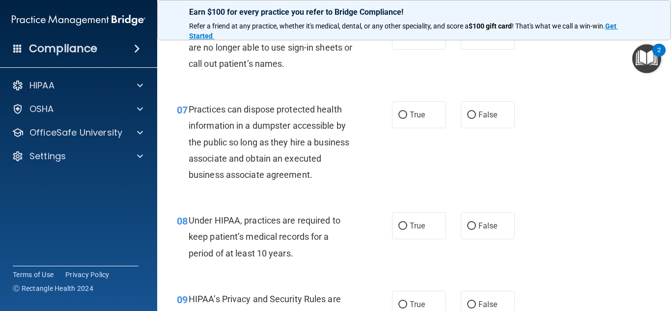
scroll to position [584, 0]
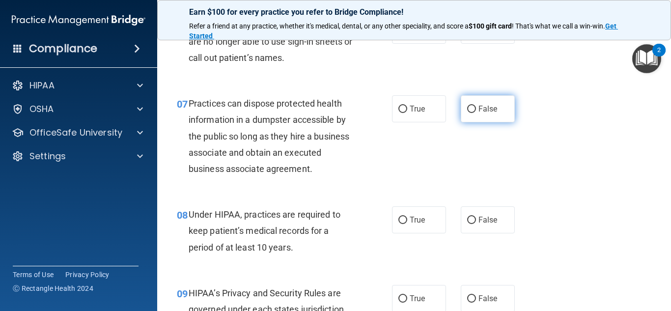
click at [474, 109] on input "False" at bounding box center [471, 109] width 9 height 7
radio input "true"
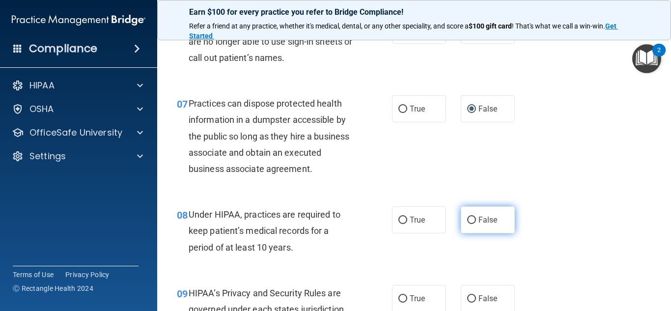
click at [471, 222] on input "False" at bounding box center [471, 220] width 9 height 7
radio input "true"
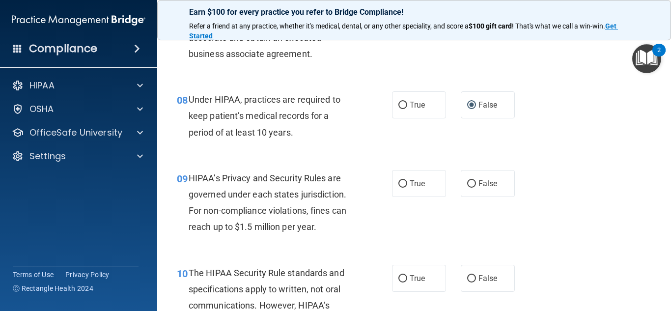
scroll to position [700, 0]
click at [473, 182] on input "False" at bounding box center [471, 182] width 9 height 7
radio input "true"
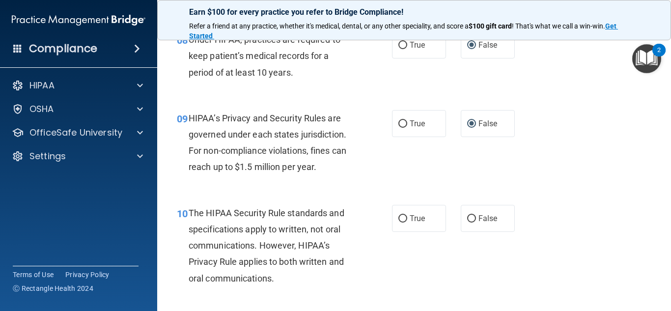
scroll to position [768, 0]
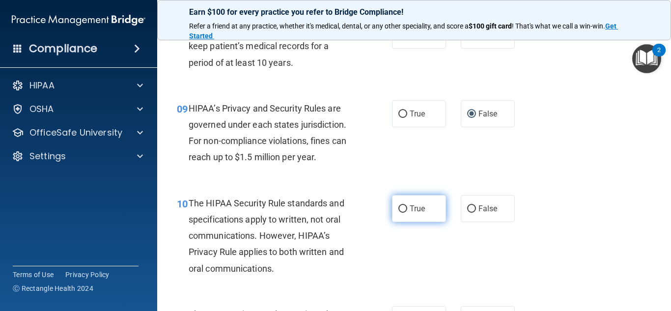
click at [403, 209] on input "True" at bounding box center [402, 208] width 9 height 7
radio input "true"
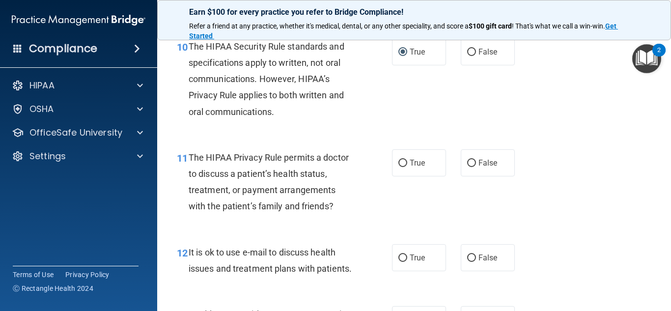
scroll to position [926, 0]
click at [403, 163] on input "True" at bounding box center [402, 162] width 9 height 7
radio input "true"
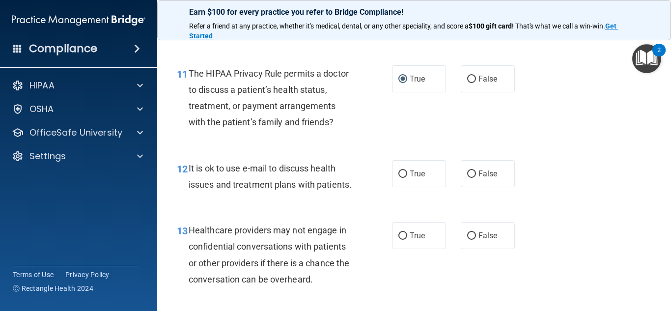
scroll to position [1010, 0]
click at [403, 174] on input "True" at bounding box center [402, 173] width 9 height 7
radio input "true"
click at [473, 238] on input "False" at bounding box center [471, 235] width 9 height 7
radio input "true"
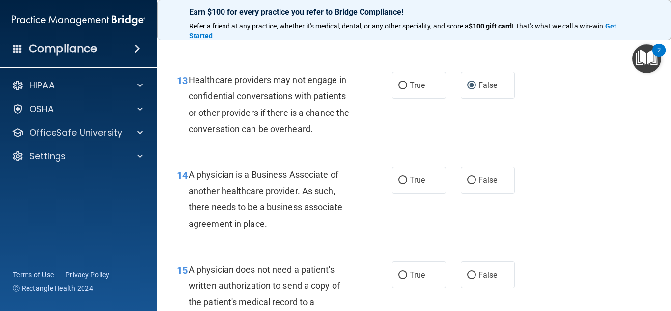
scroll to position [1170, 0]
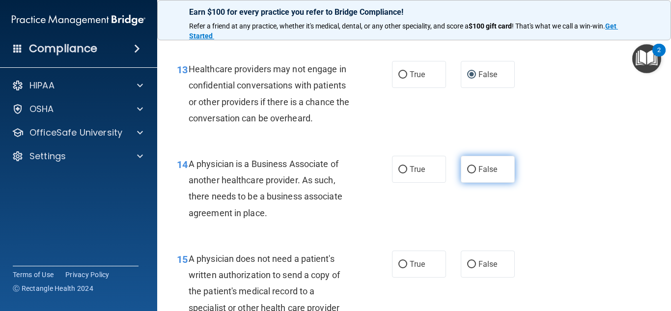
click at [469, 171] on input "False" at bounding box center [471, 169] width 9 height 7
radio input "true"
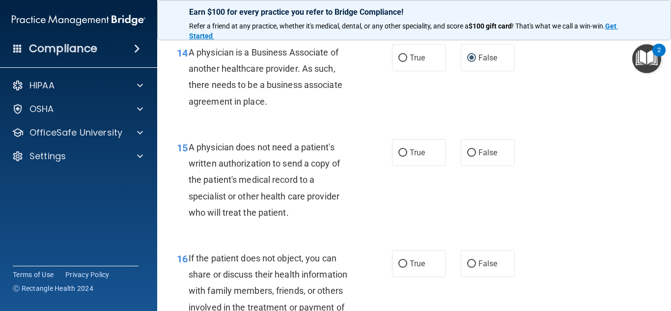
scroll to position [1288, 0]
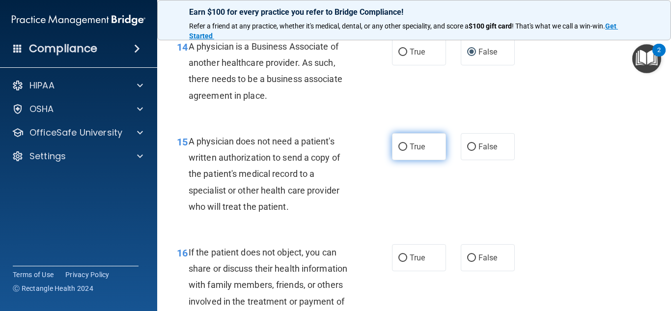
click at [402, 146] on input "True" at bounding box center [402, 146] width 9 height 7
radio input "true"
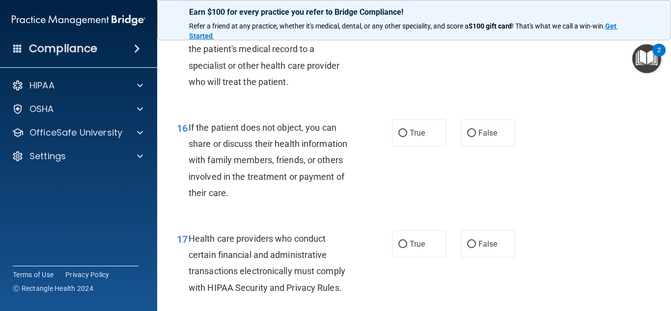
scroll to position [1414, 0]
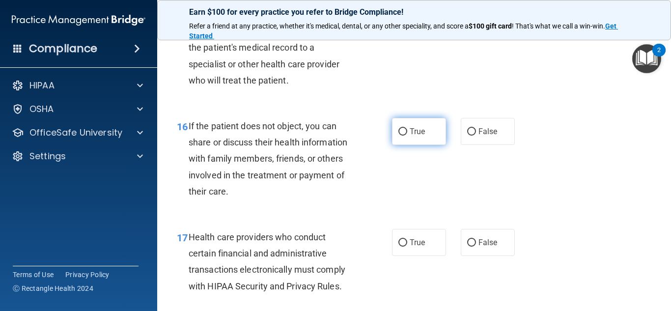
click at [404, 131] on input "True" at bounding box center [402, 131] width 9 height 7
radio input "true"
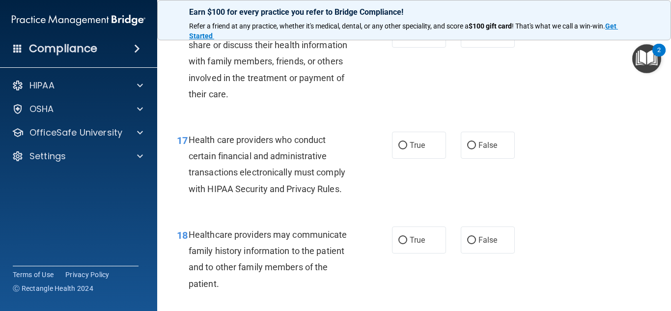
scroll to position [1514, 0]
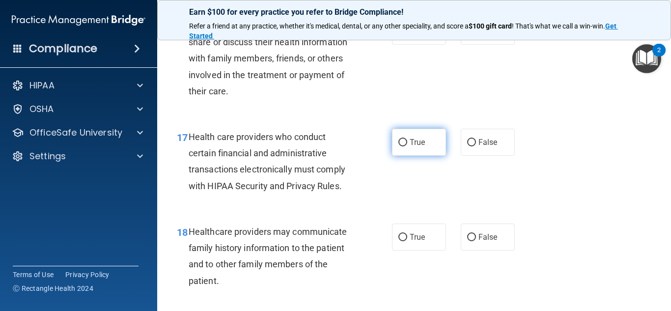
click at [404, 144] on input "True" at bounding box center [402, 142] width 9 height 7
radio input "true"
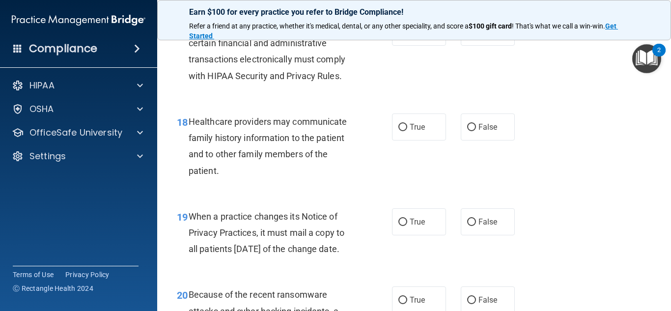
scroll to position [1625, 0]
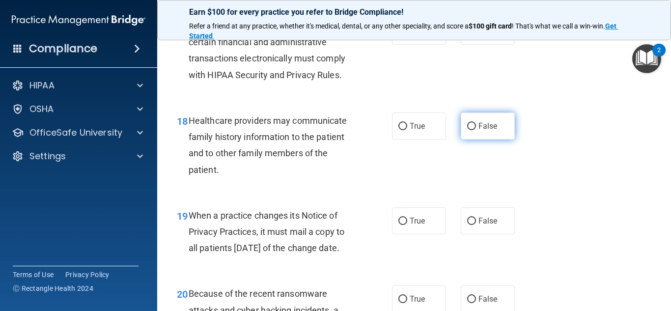
click at [474, 123] on input "False" at bounding box center [471, 126] width 9 height 7
radio input "true"
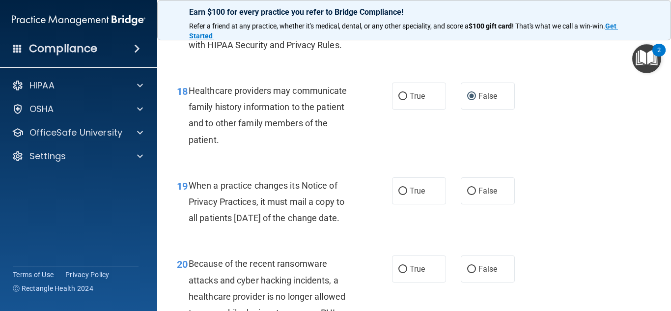
scroll to position [1657, 0]
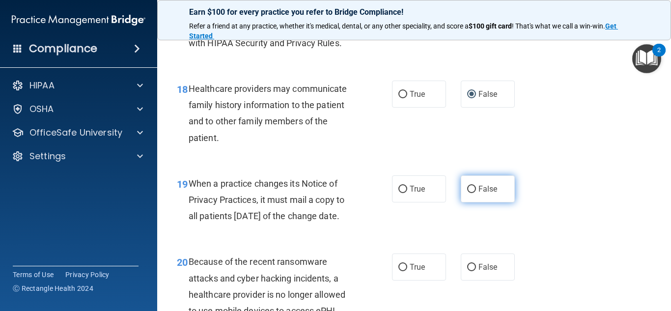
click at [472, 190] on input "False" at bounding box center [471, 189] width 9 height 7
radio input "true"
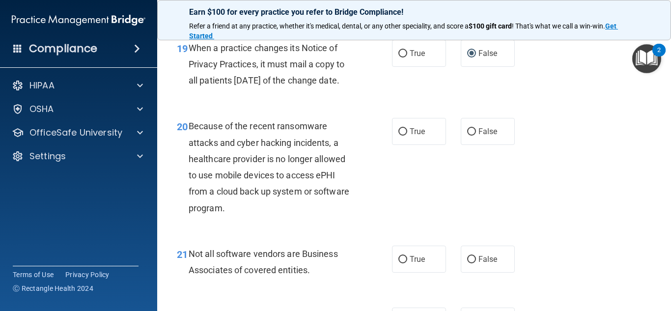
scroll to position [1794, 0]
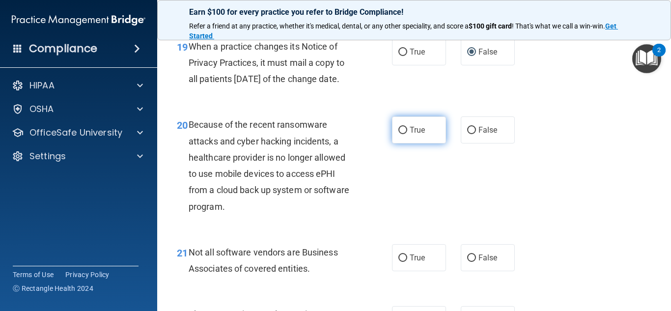
click at [404, 134] on input "True" at bounding box center [402, 130] width 9 height 7
radio input "true"
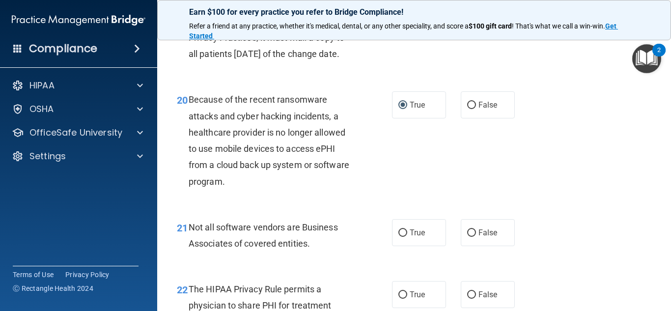
scroll to position [1817, 0]
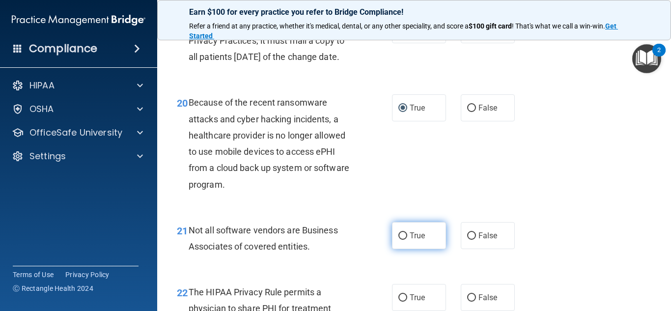
click at [404, 240] on input "True" at bounding box center [402, 235] width 9 height 7
radio input "true"
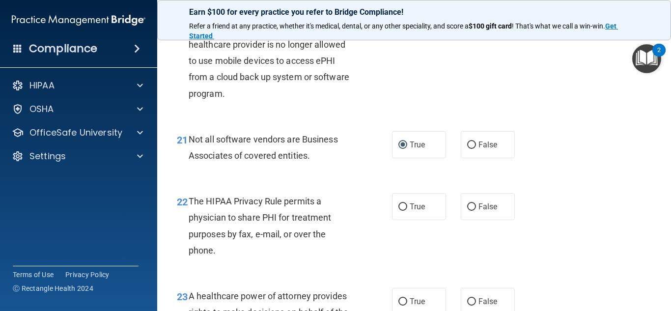
scroll to position [1909, 0]
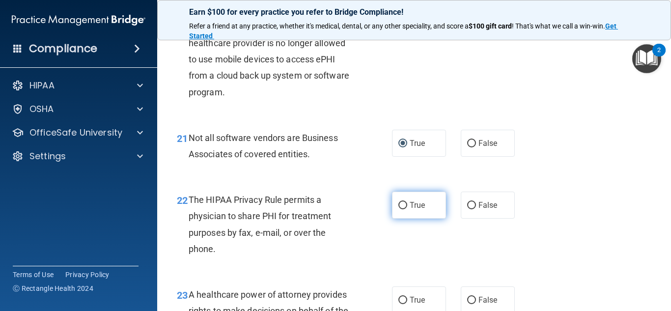
click at [403, 209] on input "True" at bounding box center [402, 205] width 9 height 7
radio input "true"
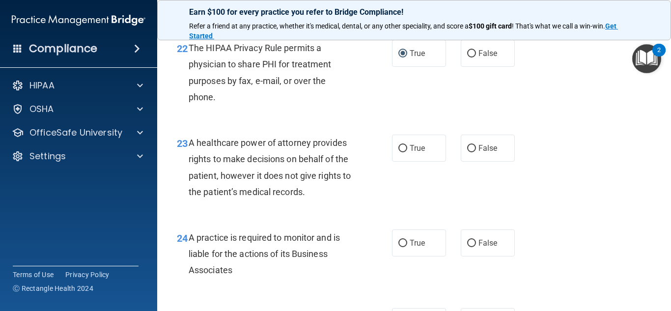
scroll to position [2063, 0]
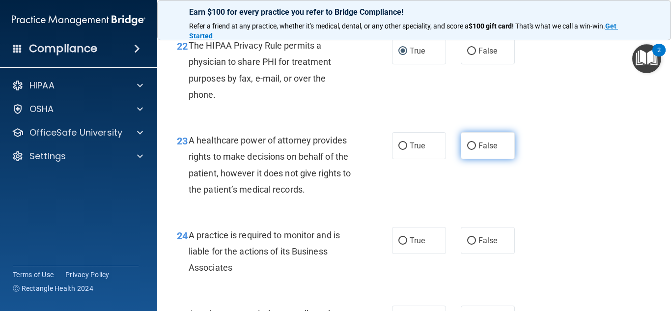
click at [472, 150] on input "False" at bounding box center [471, 145] width 9 height 7
radio input "true"
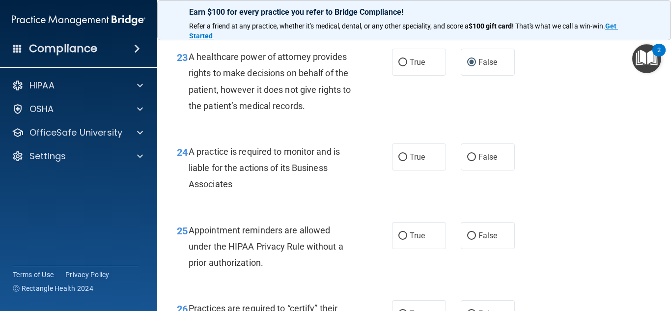
scroll to position [2148, 0]
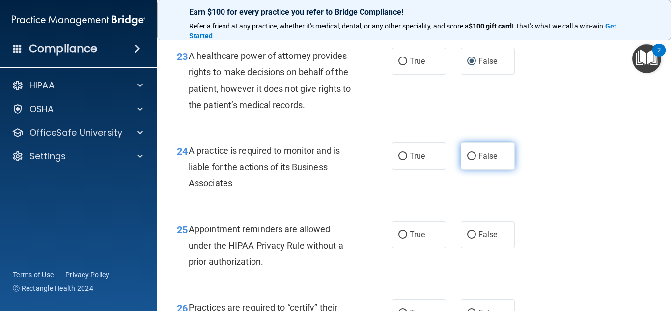
click at [474, 160] on input "False" at bounding box center [471, 156] width 9 height 7
radio input "true"
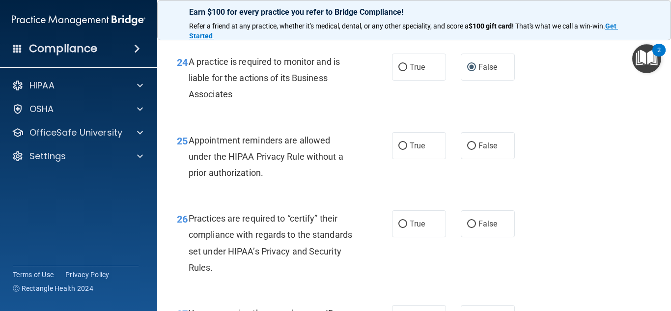
scroll to position [2238, 0]
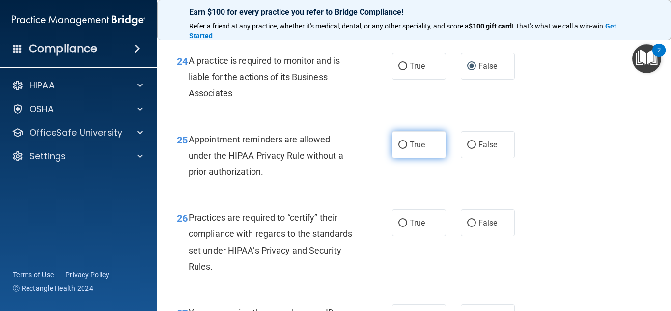
click at [403, 149] on input "True" at bounding box center [402, 145] width 9 height 7
radio input "true"
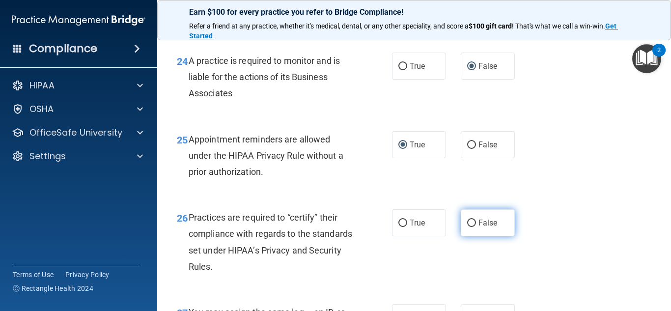
click at [473, 227] on input "False" at bounding box center [471, 223] width 9 height 7
radio input "true"
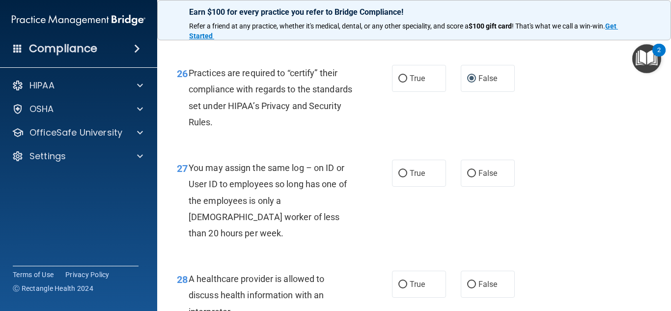
scroll to position [2387, 0]
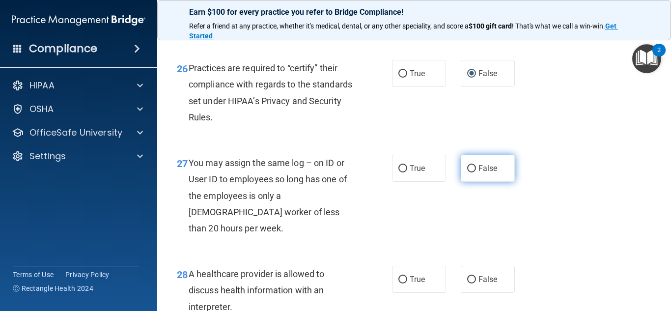
click at [472, 172] on input "False" at bounding box center [471, 168] width 9 height 7
radio input "true"
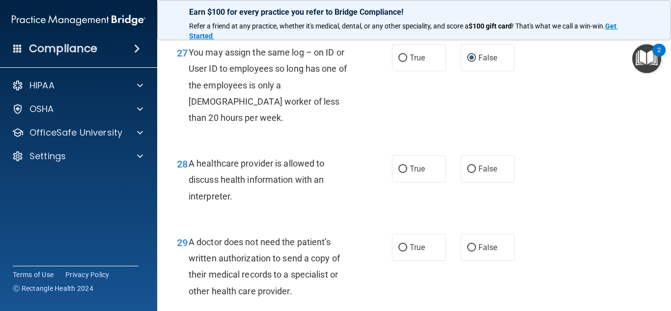
scroll to position [2498, 0]
click at [402, 171] on input "True" at bounding box center [402, 168] width 9 height 7
radio input "true"
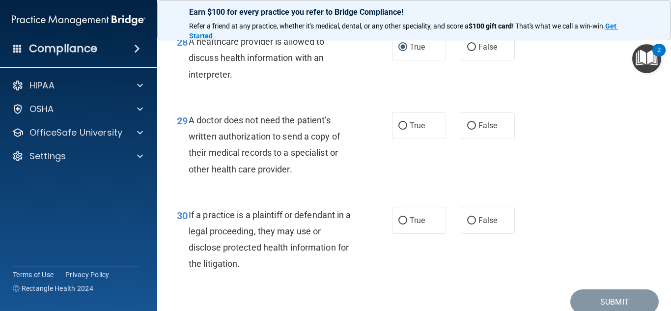
scroll to position [2622, 0]
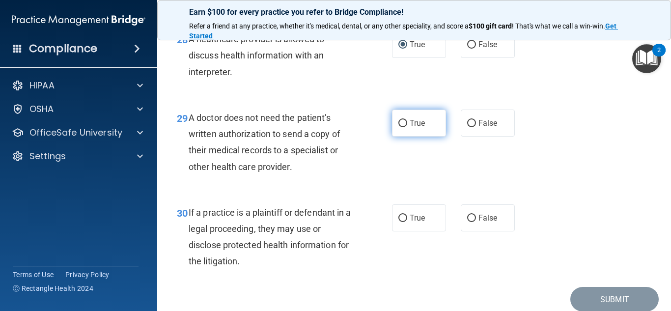
click at [402, 123] on input "True" at bounding box center [402, 123] width 9 height 7
radio input "true"
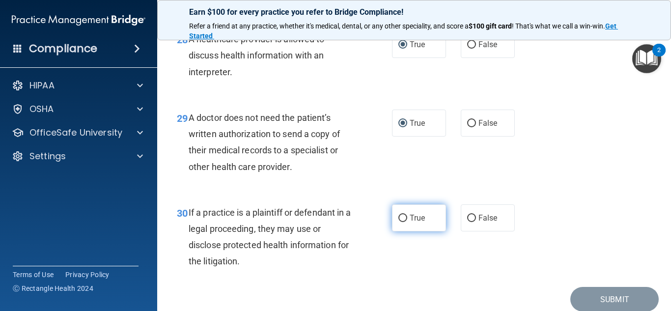
click at [402, 219] on input "True" at bounding box center [402, 218] width 9 height 7
radio input "true"
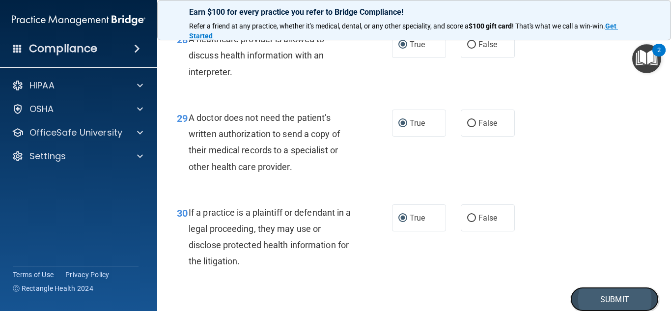
click at [610, 303] on button "Submit" at bounding box center [614, 299] width 88 height 25
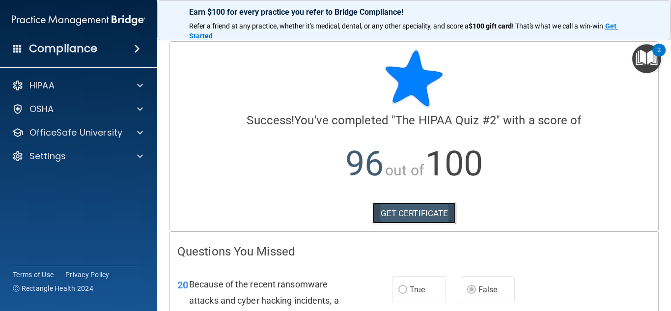
click at [394, 211] on link "GET CERTIFICATE" at bounding box center [414, 213] width 84 height 22
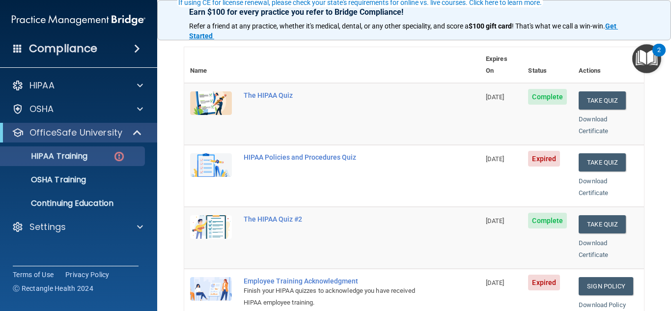
scroll to position [98, 0]
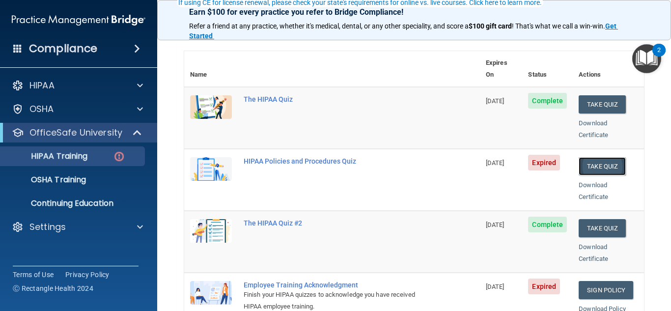
click at [603, 157] on button "Take Quiz" at bounding box center [602, 166] width 47 height 18
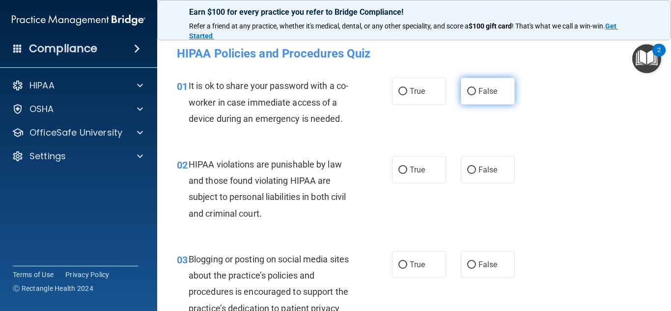
click at [472, 91] on input "False" at bounding box center [471, 91] width 9 height 7
radio input "true"
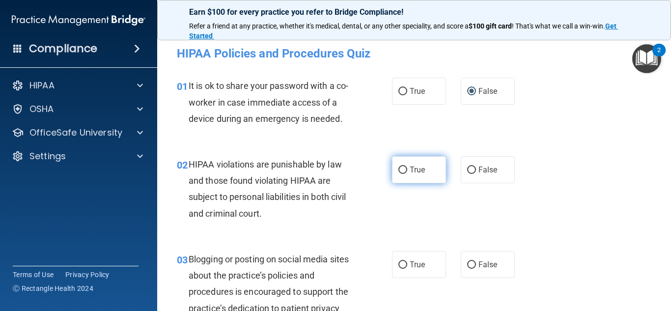
click at [403, 170] on input "True" at bounding box center [402, 170] width 9 height 7
radio input "true"
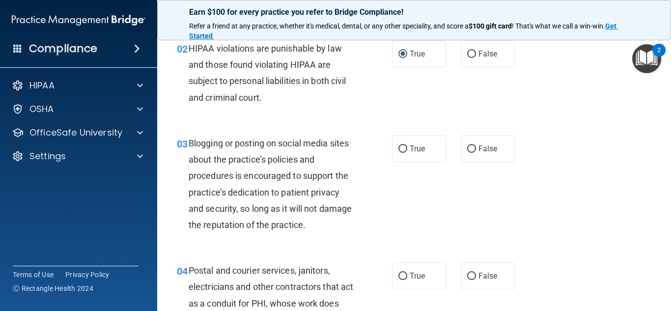
scroll to position [117, 0]
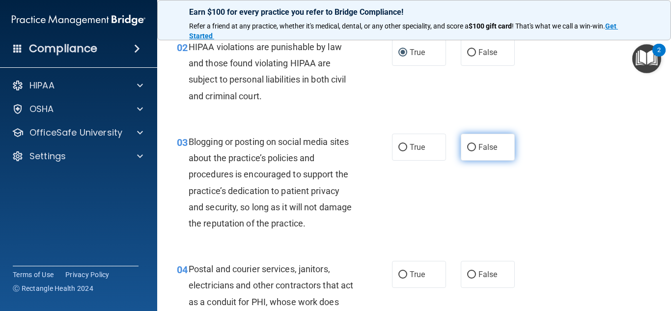
click at [471, 150] on input "False" at bounding box center [471, 147] width 9 height 7
radio input "true"
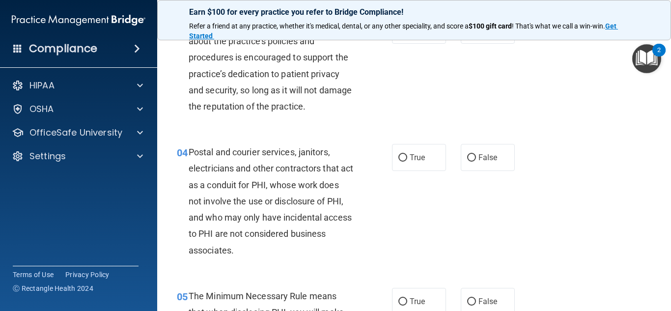
scroll to position [237, 0]
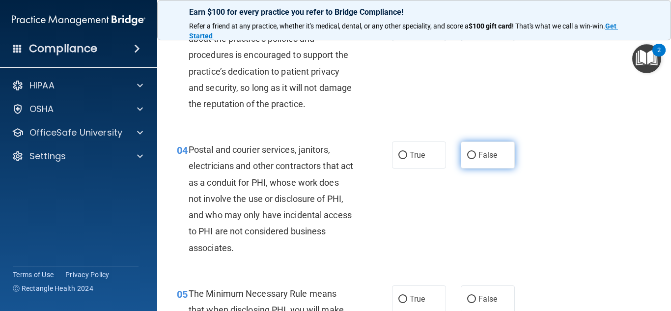
click at [472, 156] on input "False" at bounding box center [471, 155] width 9 height 7
radio input "true"
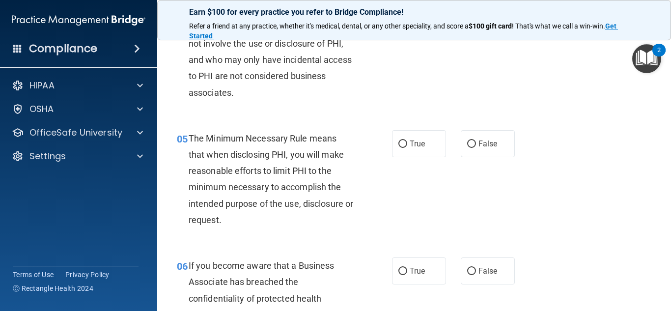
scroll to position [394, 0]
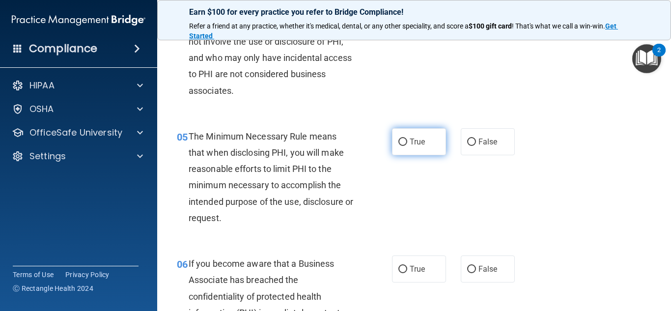
click at [402, 141] on input "True" at bounding box center [402, 142] width 9 height 7
radio input "true"
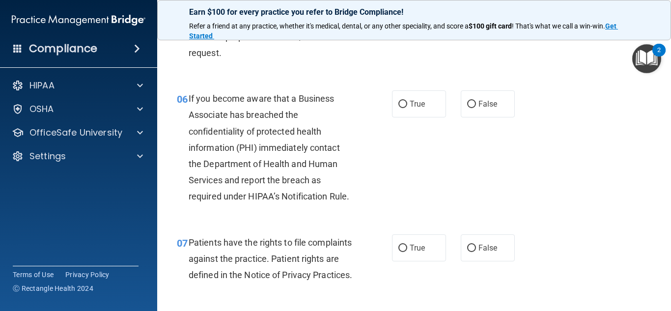
scroll to position [562, 0]
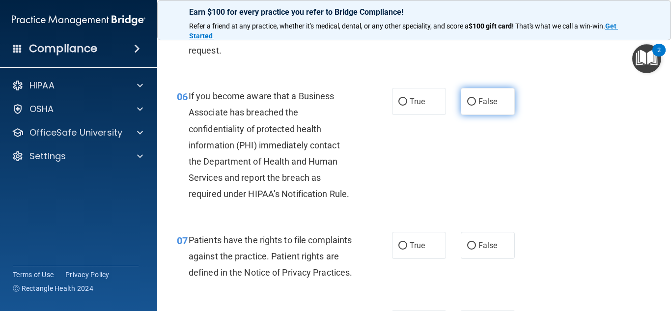
click at [471, 102] on input "False" at bounding box center [471, 101] width 9 height 7
radio input "true"
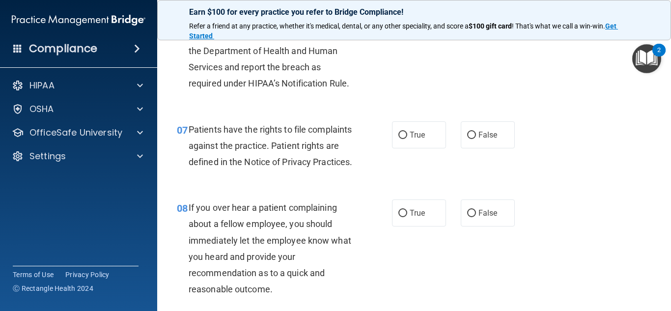
scroll to position [686, 0]
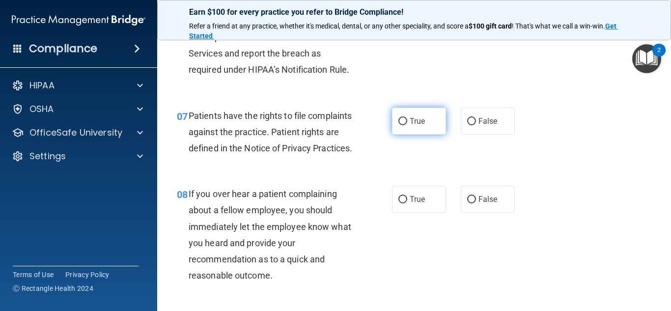
click at [403, 120] on input "True" at bounding box center [402, 121] width 9 height 7
radio input "true"
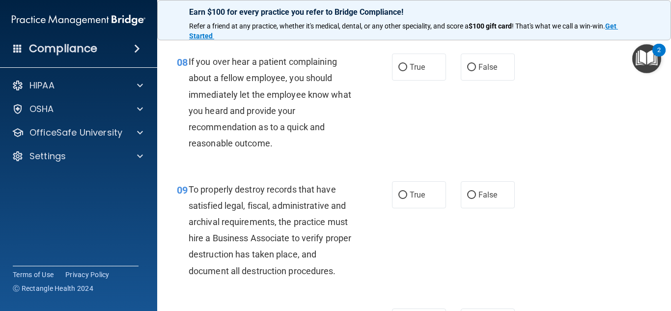
scroll to position [820, 0]
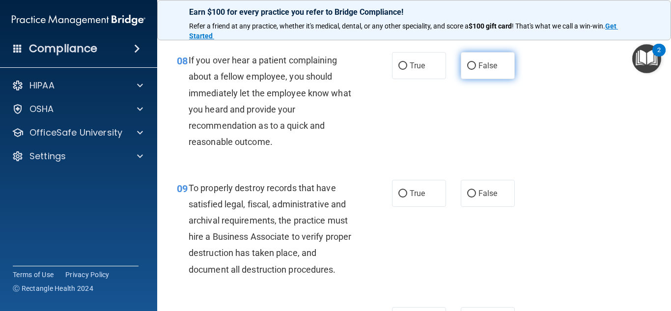
click at [469, 70] on input "False" at bounding box center [471, 65] width 9 height 7
radio input "true"
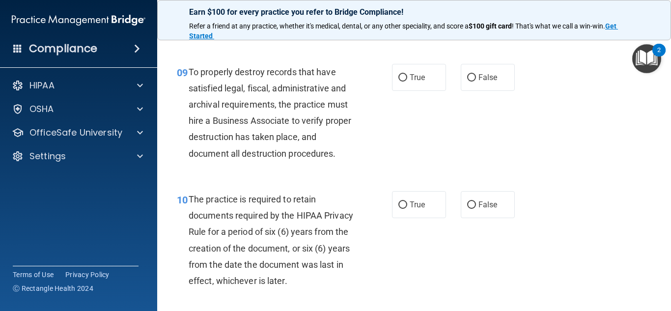
scroll to position [946, 0]
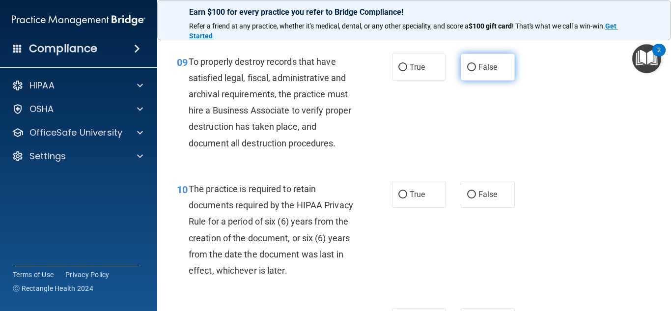
click at [471, 71] on input "False" at bounding box center [471, 67] width 9 height 7
radio input "true"
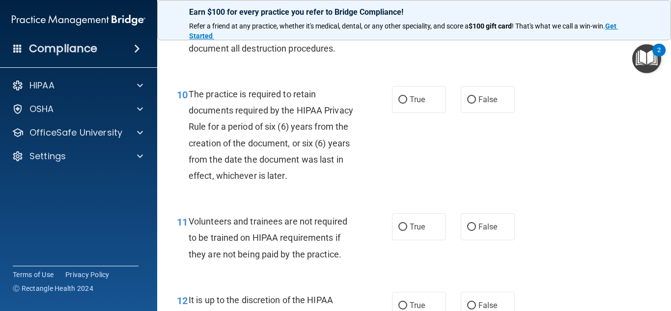
scroll to position [1045, 0]
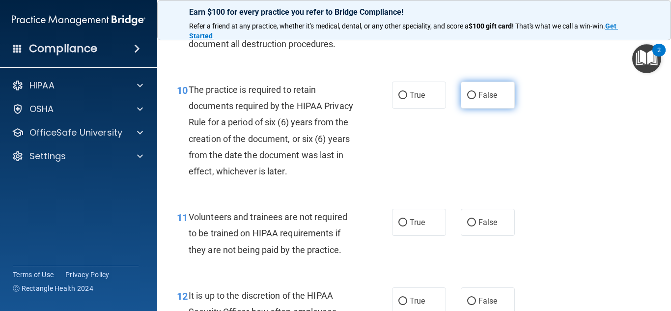
click at [471, 99] on input "False" at bounding box center [471, 95] width 9 height 7
radio input "true"
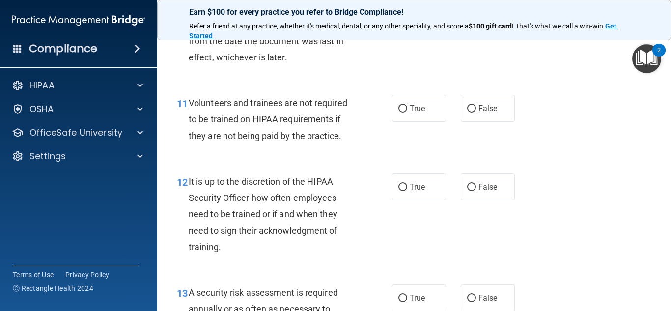
scroll to position [1161, 0]
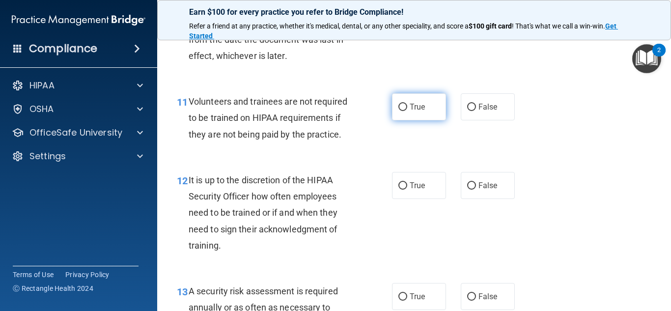
click at [401, 111] on input "True" at bounding box center [402, 107] width 9 height 7
radio input "true"
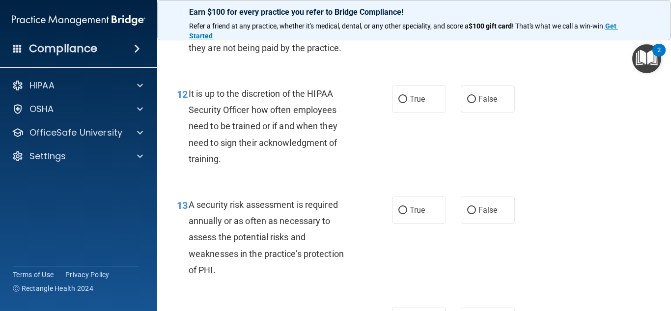
scroll to position [1250, 0]
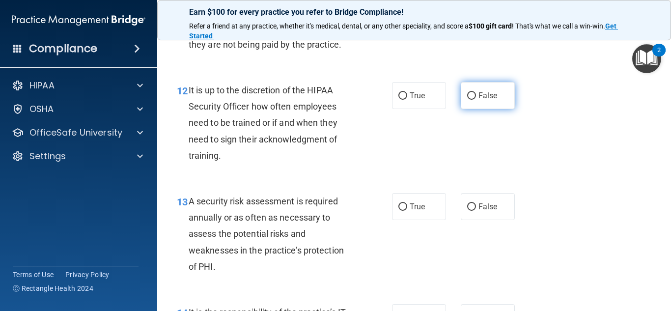
click at [471, 100] on input "False" at bounding box center [471, 95] width 9 height 7
radio input "true"
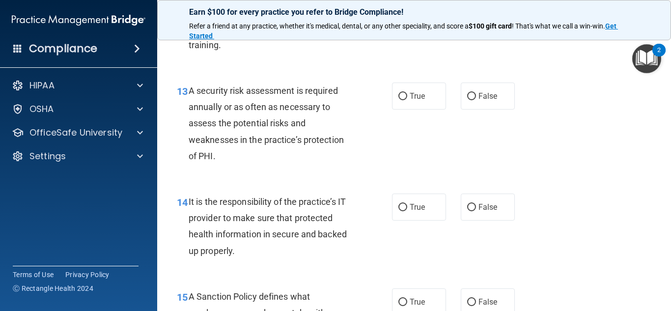
scroll to position [1362, 0]
click at [404, 100] on input "True" at bounding box center [402, 95] width 9 height 7
radio input "true"
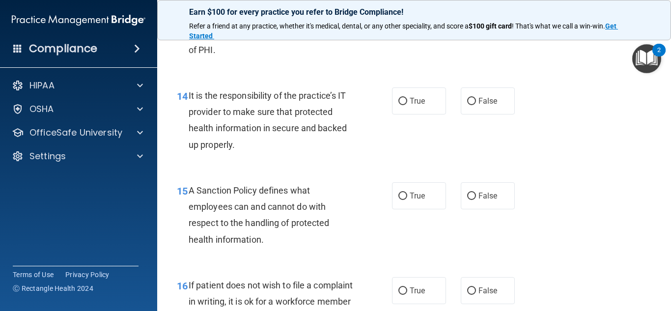
scroll to position [1469, 0]
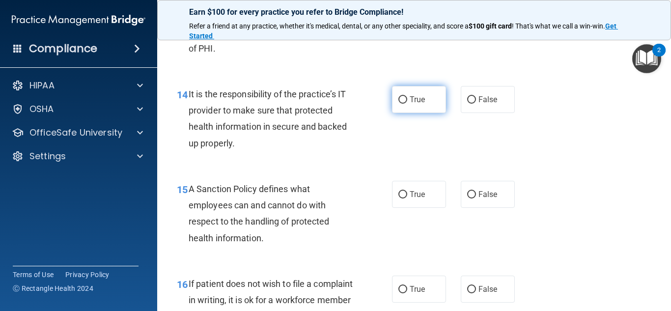
click at [402, 104] on input "True" at bounding box center [402, 99] width 9 height 7
radio input "true"
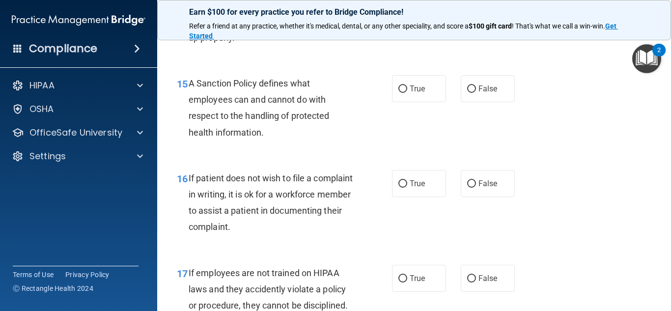
scroll to position [1575, 0]
click at [403, 92] on input "True" at bounding box center [402, 88] width 9 height 7
radio input "true"
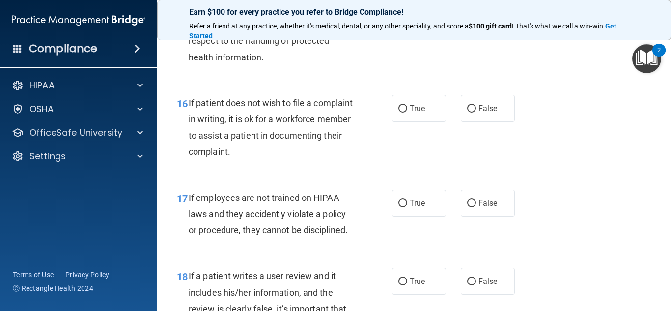
scroll to position [1653, 0]
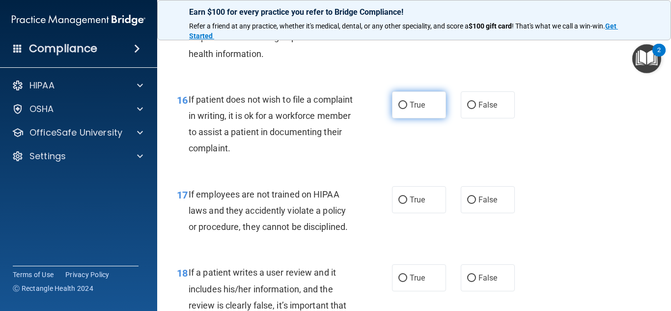
click at [401, 109] on input "True" at bounding box center [402, 105] width 9 height 7
radio input "true"
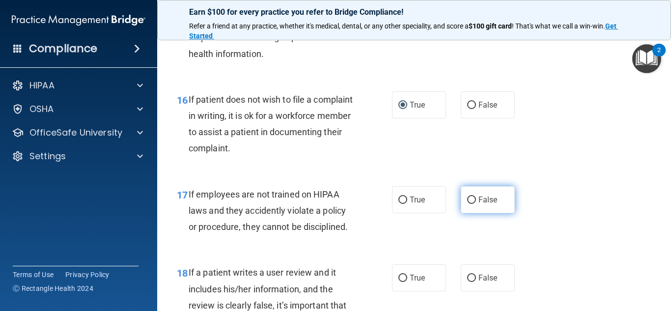
click at [472, 204] on input "False" at bounding box center [471, 200] width 9 height 7
radio input "true"
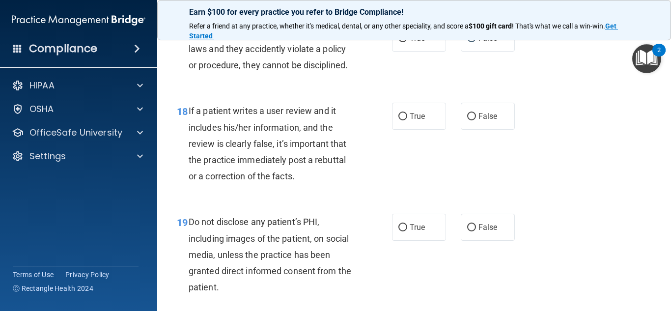
scroll to position [1818, 0]
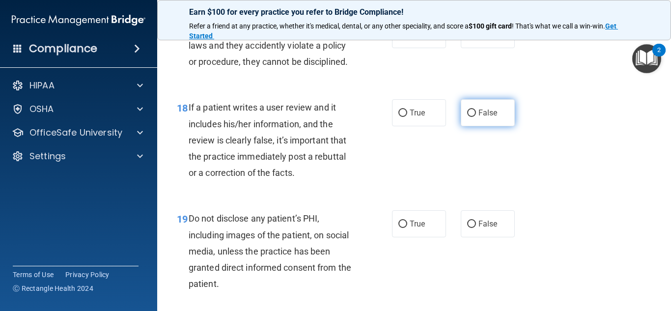
click at [474, 117] on input "False" at bounding box center [471, 113] width 9 height 7
radio input "true"
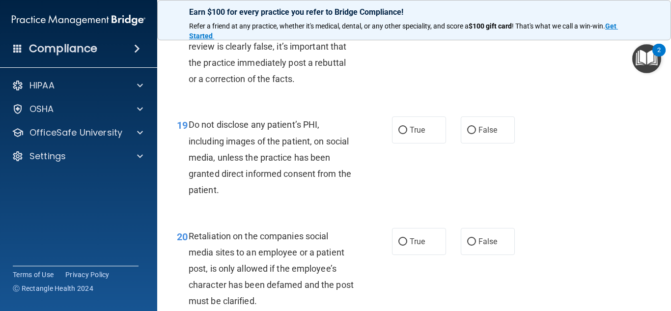
scroll to position [1918, 0]
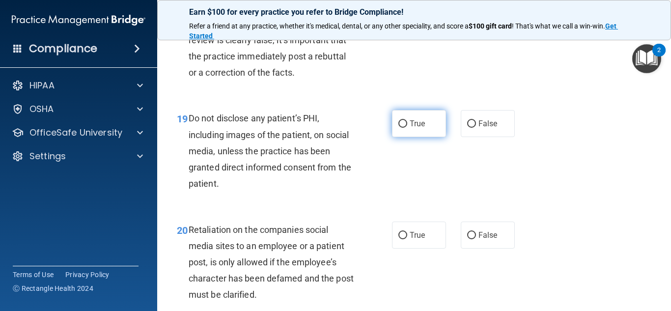
click at [403, 128] on input "True" at bounding box center [402, 123] width 9 height 7
radio input "true"
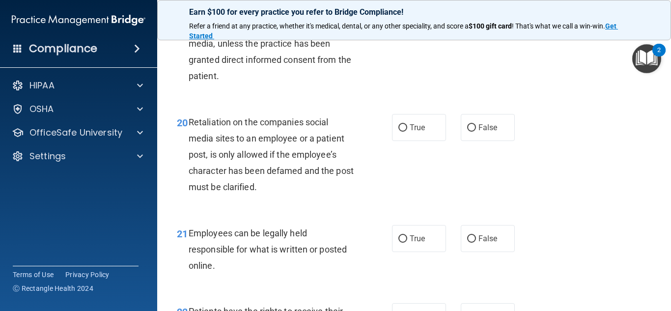
scroll to position [2026, 0]
click at [471, 131] on input "False" at bounding box center [471, 127] width 9 height 7
radio input "true"
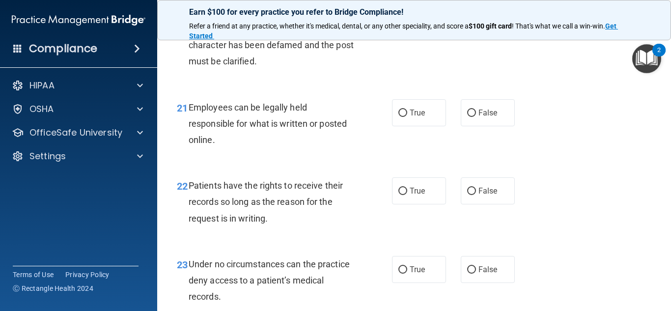
scroll to position [2158, 0]
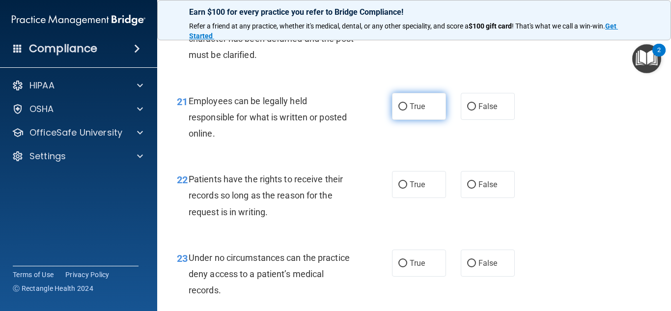
click at [405, 111] on input "True" at bounding box center [402, 106] width 9 height 7
radio input "true"
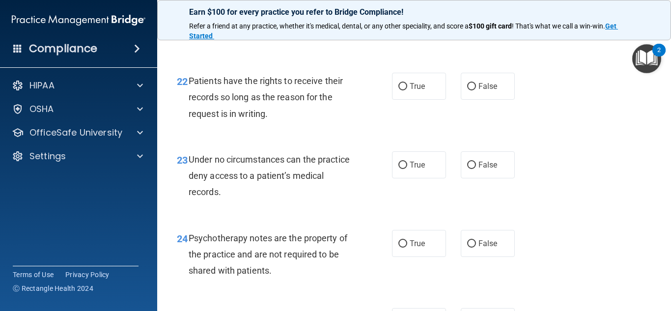
scroll to position [2258, 0]
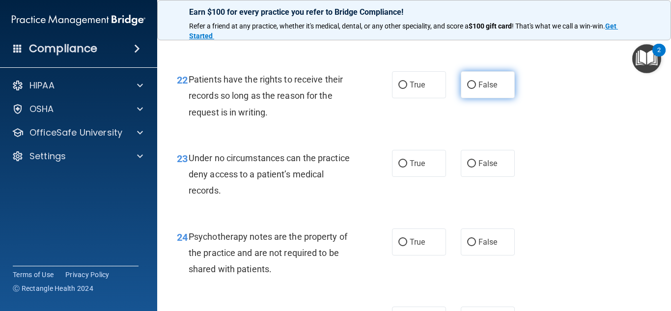
click at [471, 89] on input "False" at bounding box center [471, 85] width 9 height 7
radio input "true"
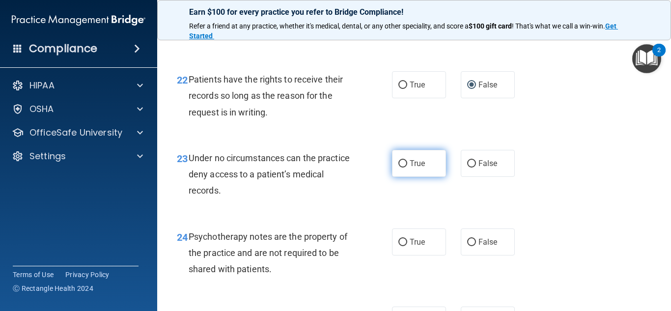
click at [400, 168] on input "True" at bounding box center [402, 163] width 9 height 7
radio input "true"
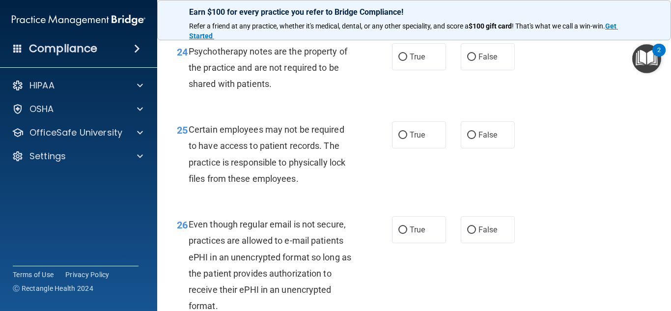
scroll to position [2445, 0]
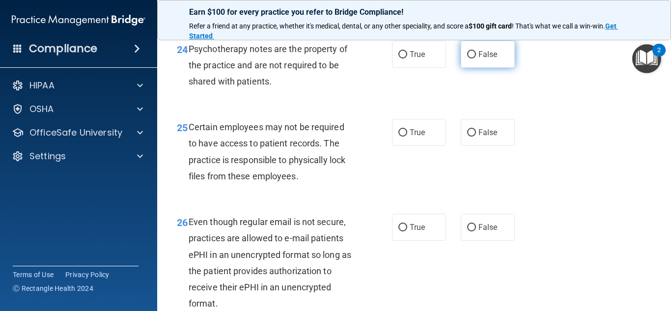
click at [472, 58] on input "False" at bounding box center [471, 54] width 9 height 7
radio input "true"
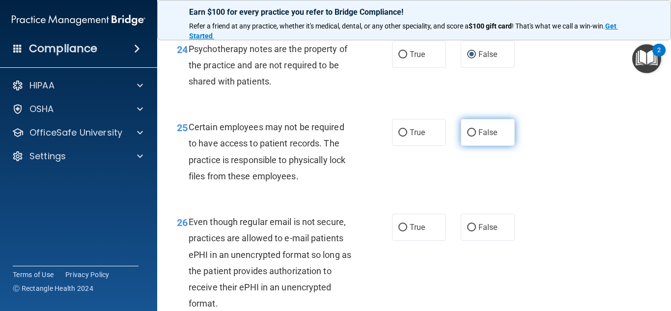
click at [472, 137] on input "False" at bounding box center [471, 132] width 9 height 7
radio input "true"
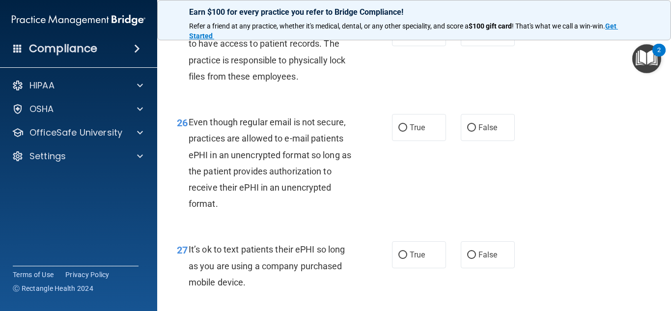
scroll to position [2553, 0]
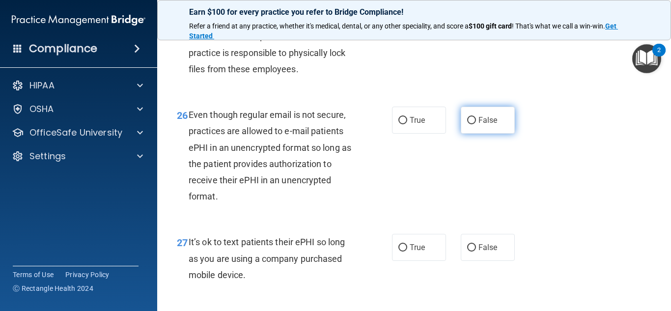
click at [472, 124] on input "False" at bounding box center [471, 120] width 9 height 7
radio input "true"
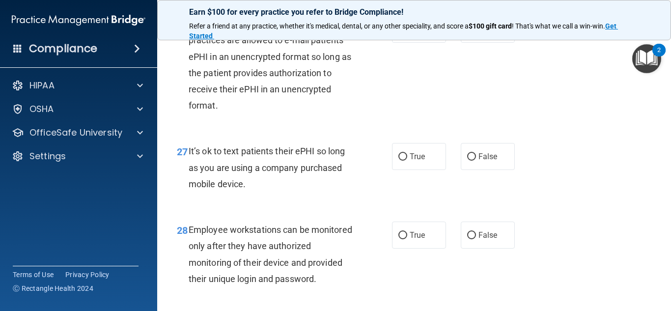
scroll to position [2649, 0]
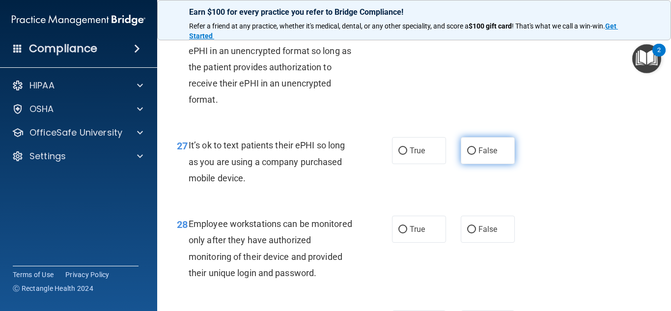
click at [472, 155] on input "False" at bounding box center [471, 150] width 9 height 7
radio input "true"
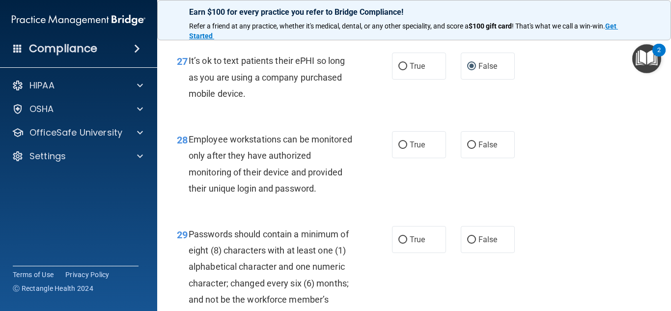
scroll to position [2736, 0]
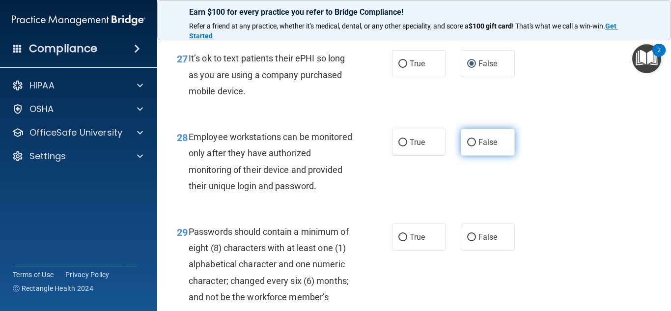
click at [473, 146] on input "False" at bounding box center [471, 142] width 9 height 7
radio input "true"
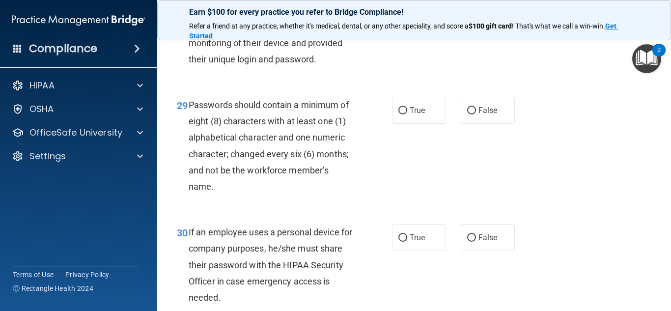
scroll to position [2868, 0]
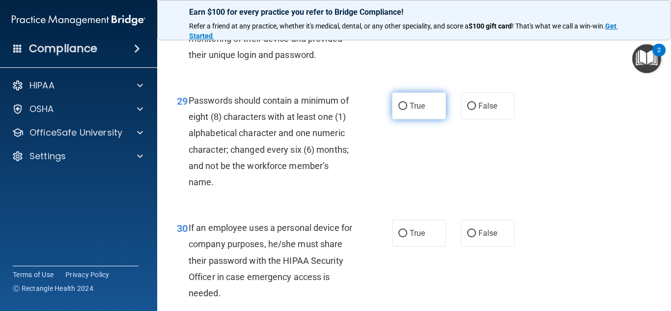
click at [404, 110] on input "True" at bounding box center [402, 106] width 9 height 7
radio input "true"
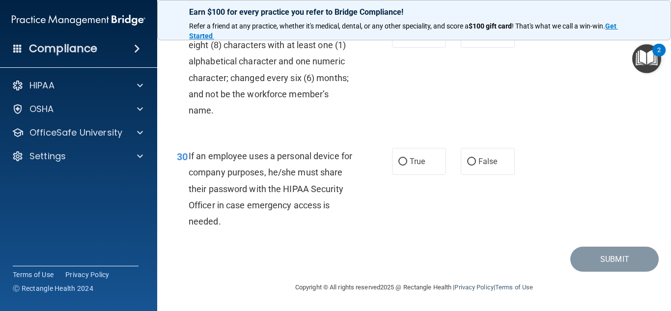
scroll to position [2955, 0]
click at [473, 160] on input "False" at bounding box center [471, 161] width 9 height 7
radio input "true"
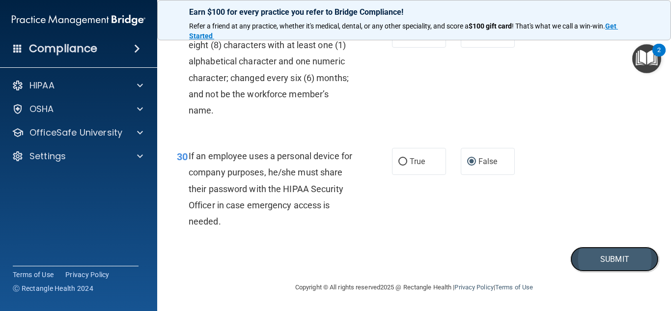
click at [602, 256] on button "Submit" at bounding box center [614, 259] width 88 height 25
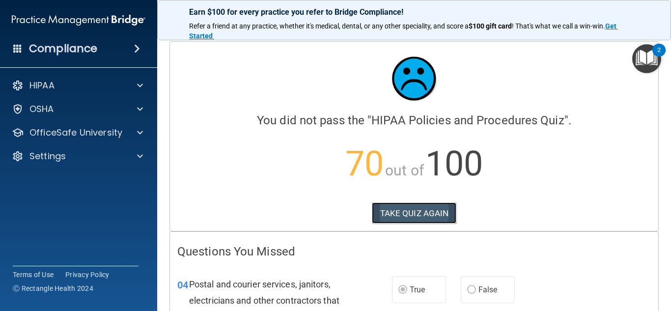
click at [427, 218] on button "TAKE QUIZ AGAIN" at bounding box center [414, 213] width 85 height 22
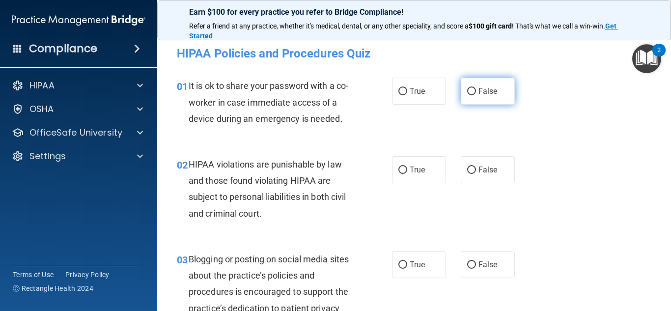
click at [473, 91] on input "False" at bounding box center [471, 91] width 9 height 7
radio input "true"
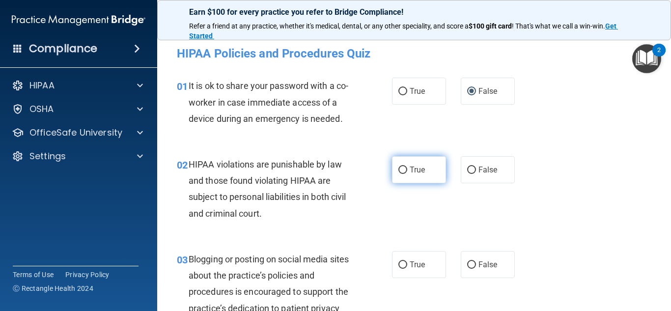
click at [401, 168] on input "True" at bounding box center [402, 170] width 9 height 7
radio input "true"
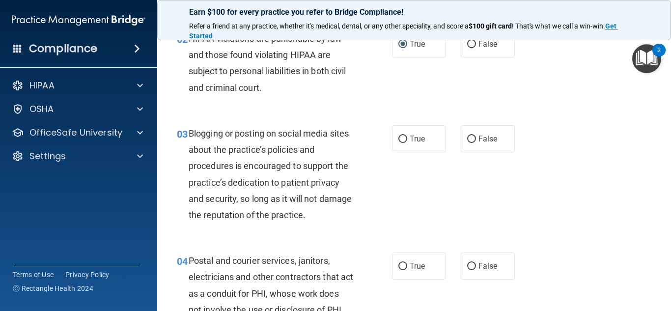
scroll to position [128, 0]
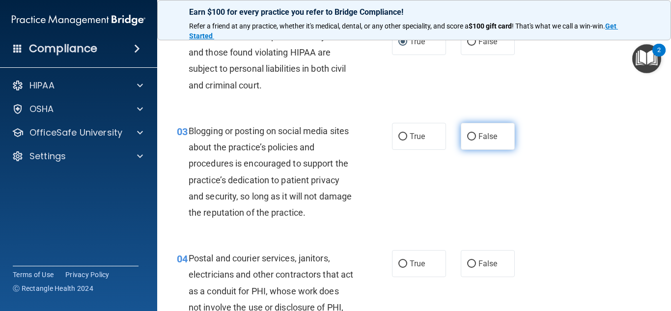
click at [470, 136] on input "False" at bounding box center [471, 136] width 9 height 7
radio input "true"
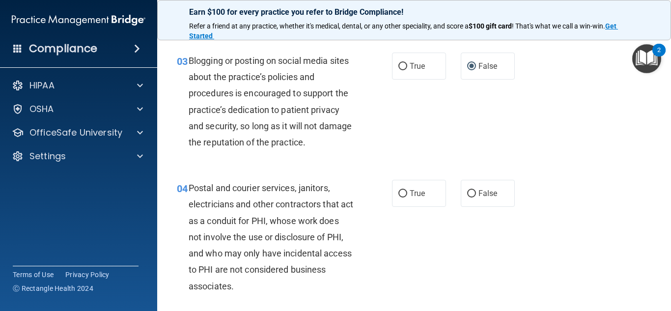
scroll to position [201, 0]
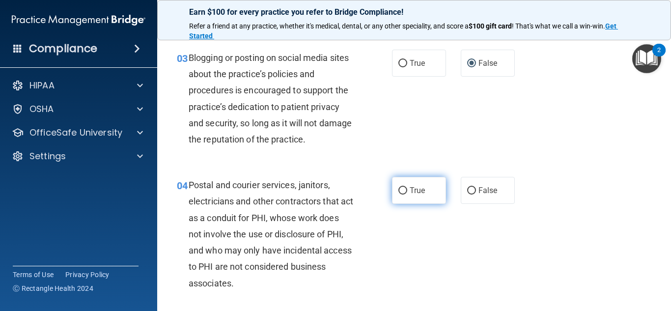
click at [402, 190] on input "True" at bounding box center [402, 190] width 9 height 7
radio input "true"
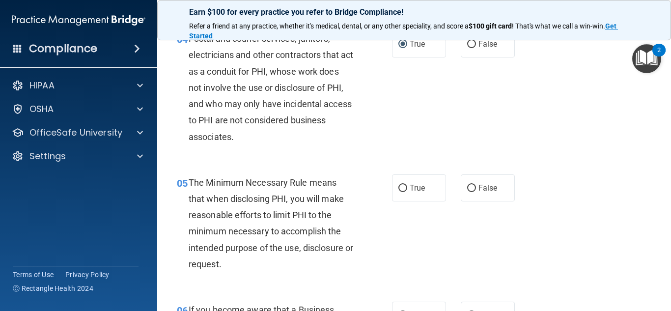
scroll to position [352, 0]
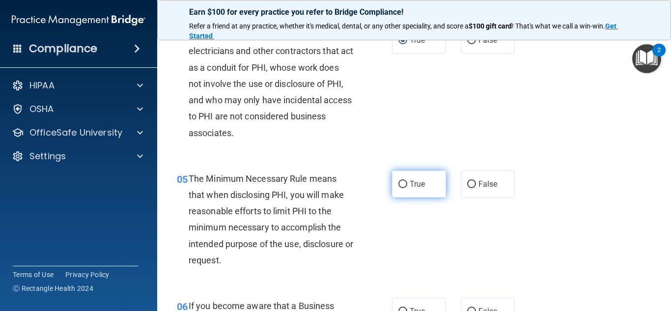
click at [402, 185] on input "True" at bounding box center [402, 184] width 9 height 7
radio input "true"
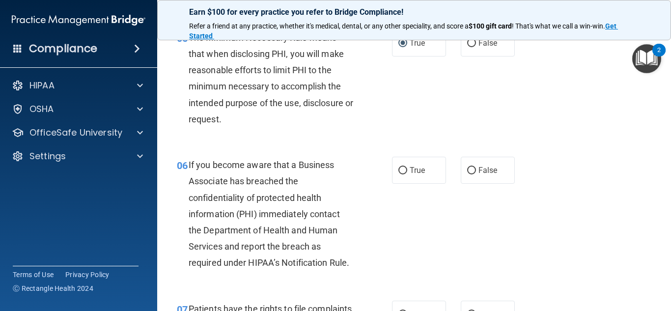
scroll to position [496, 0]
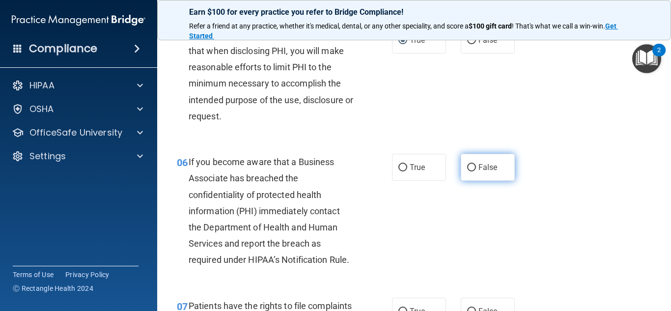
click at [472, 169] on input "False" at bounding box center [471, 167] width 9 height 7
radio input "true"
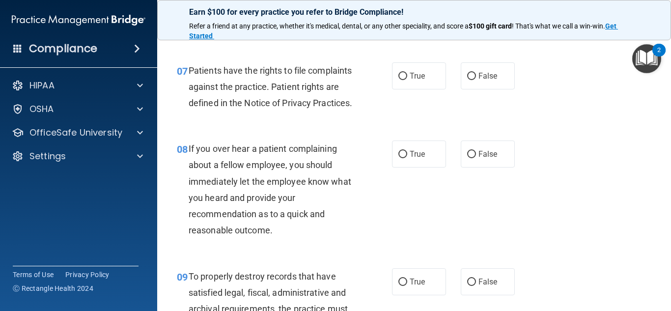
scroll to position [735, 0]
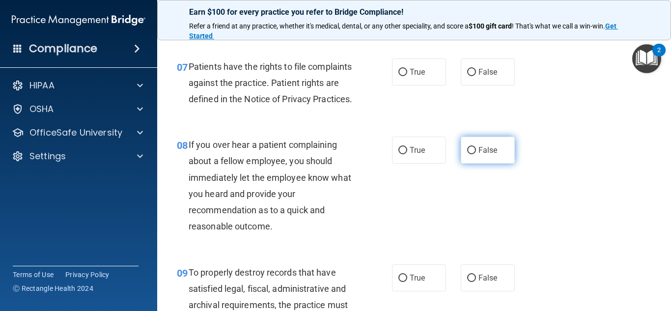
click at [472, 154] on input "False" at bounding box center [471, 150] width 9 height 7
radio input "true"
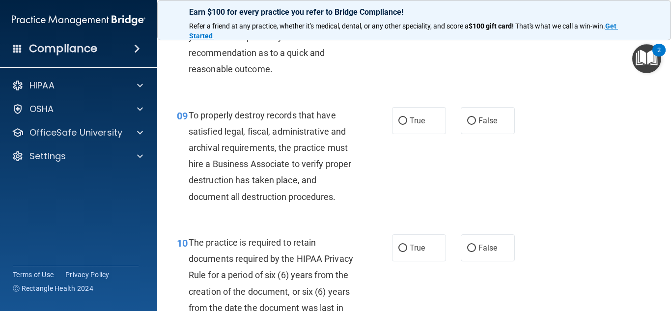
scroll to position [894, 0]
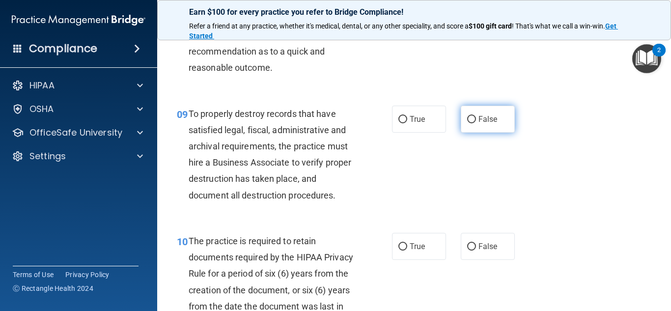
click at [470, 123] on input "False" at bounding box center [471, 119] width 9 height 7
radio input "true"
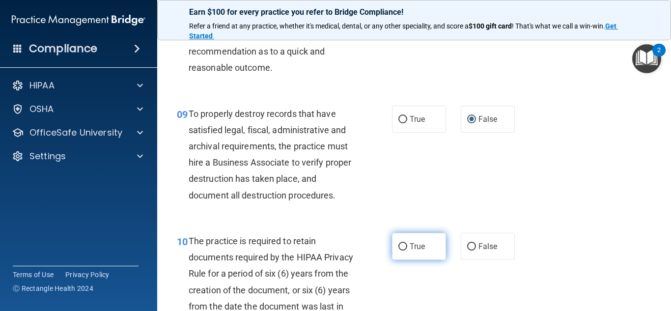
click at [403, 251] on input "True" at bounding box center [402, 246] width 9 height 7
radio input "true"
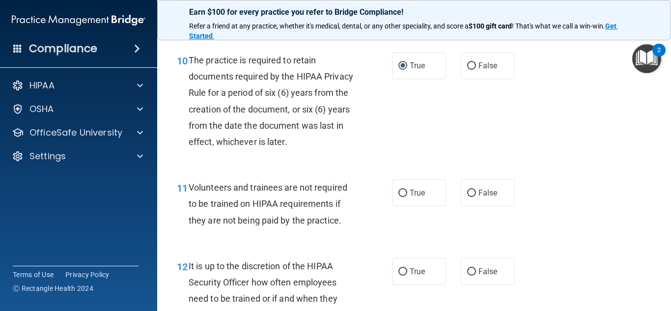
scroll to position [1077, 0]
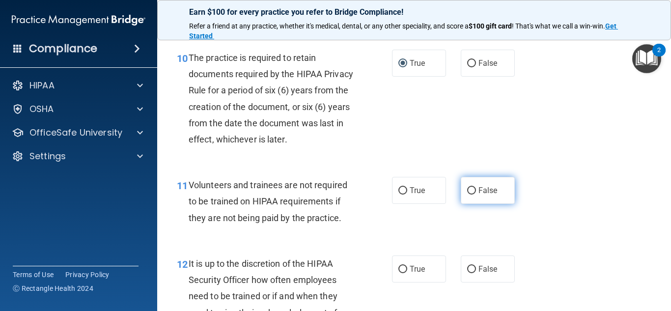
click at [471, 195] on input "False" at bounding box center [471, 190] width 9 height 7
radio input "true"
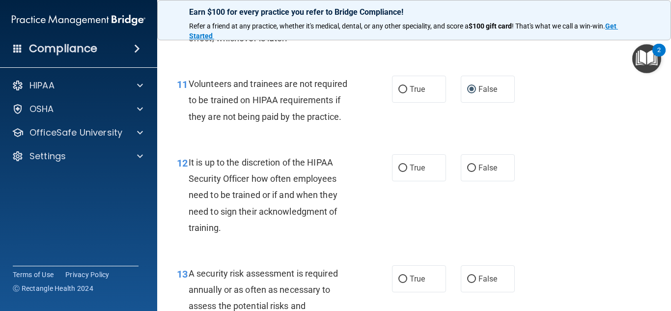
scroll to position [1183, 0]
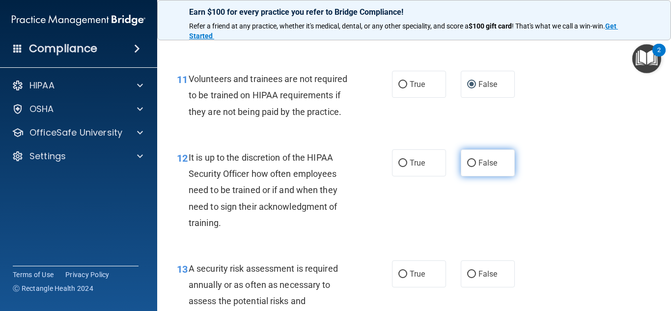
click at [469, 167] on input "False" at bounding box center [471, 163] width 9 height 7
radio input "true"
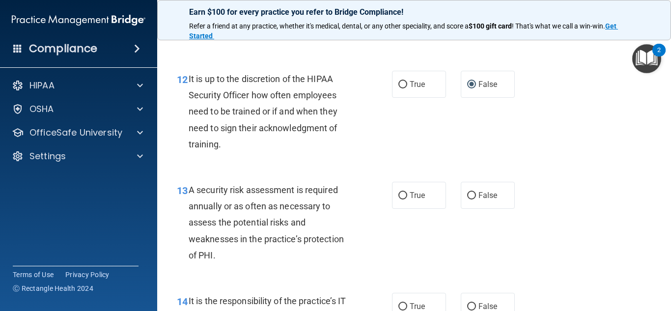
scroll to position [1264, 0]
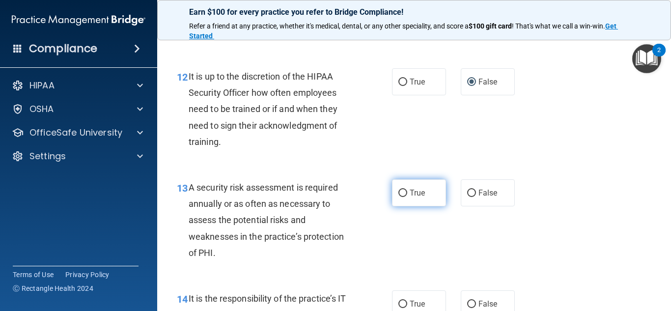
click at [402, 197] on input "True" at bounding box center [402, 193] width 9 height 7
radio input "true"
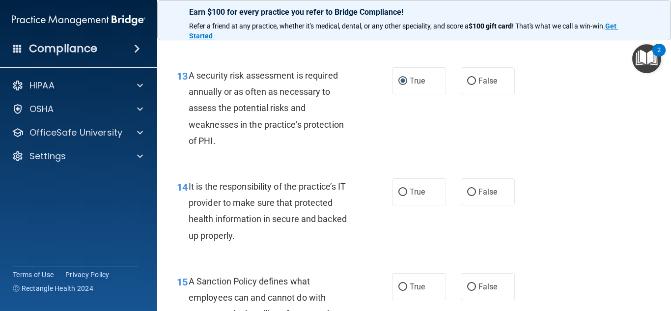
scroll to position [1378, 0]
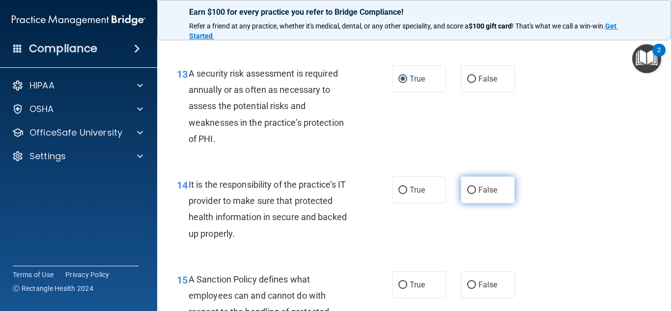
click at [472, 194] on input "False" at bounding box center [471, 190] width 9 height 7
radio input "true"
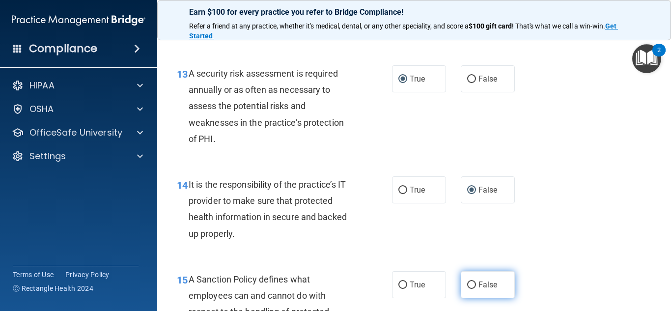
click at [472, 289] on input "False" at bounding box center [471, 285] width 9 height 7
radio input "true"
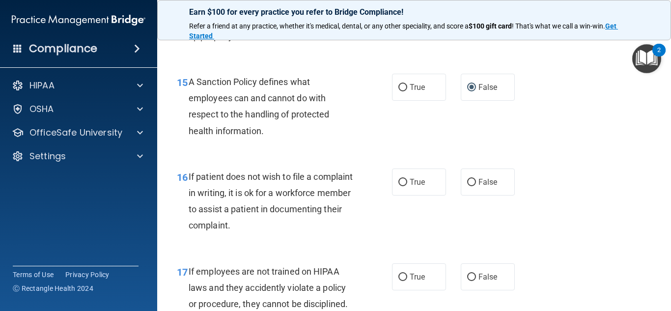
scroll to position [1579, 0]
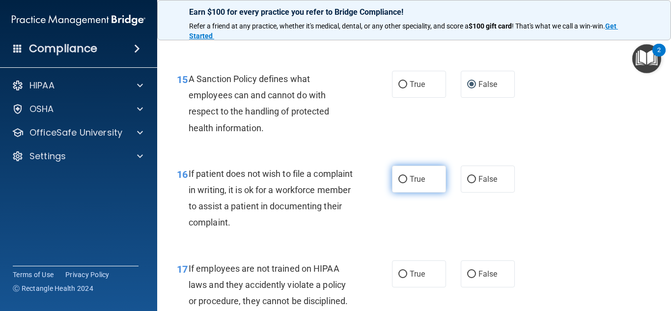
click at [402, 183] on input "True" at bounding box center [402, 179] width 9 height 7
radio input "true"
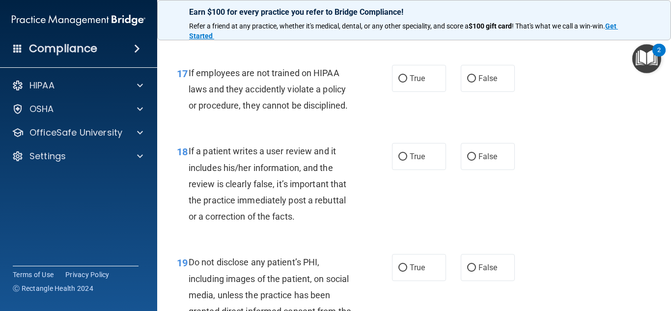
scroll to position [1776, 0]
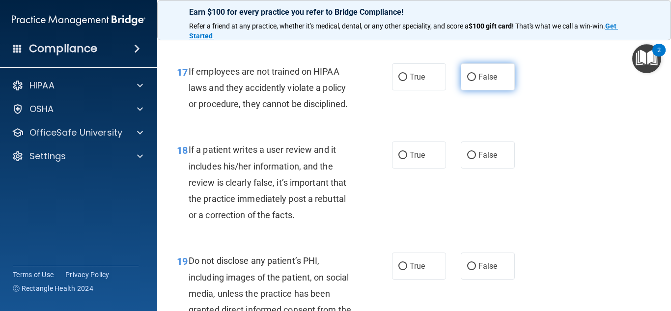
click at [470, 81] on input "False" at bounding box center [471, 77] width 9 height 7
radio input "true"
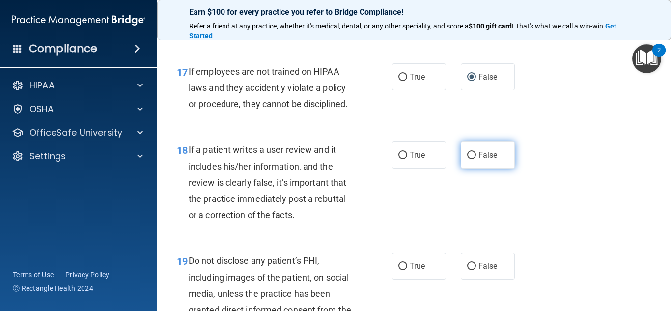
click at [472, 159] on input "False" at bounding box center [471, 155] width 9 height 7
radio input "true"
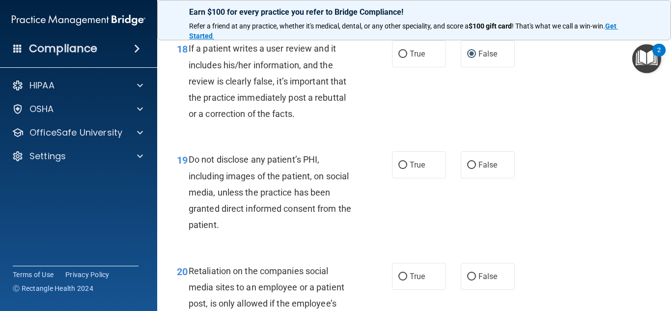
scroll to position [1883, 0]
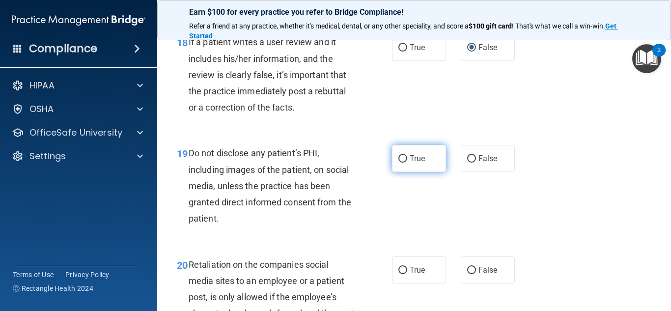
click at [402, 163] on input "True" at bounding box center [402, 158] width 9 height 7
radio input "true"
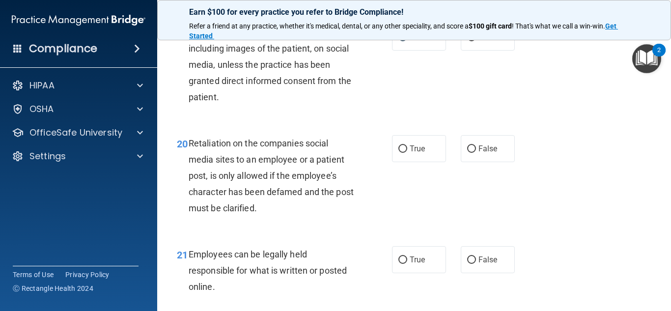
scroll to position [2016, 0]
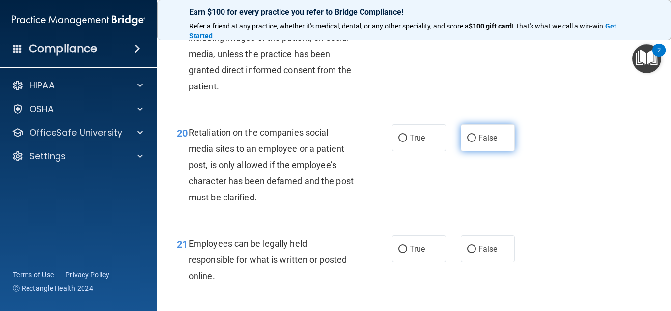
click at [473, 142] on input "False" at bounding box center [471, 138] width 9 height 7
radio input "true"
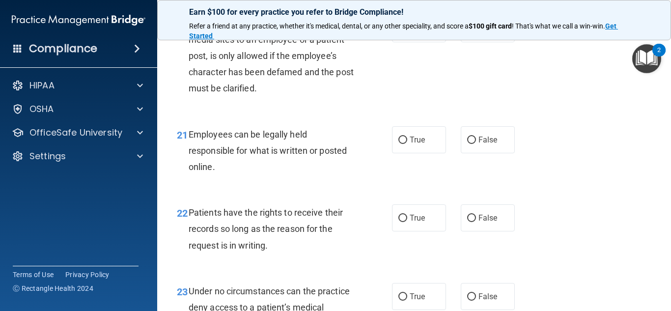
scroll to position [2126, 0]
click at [402, 143] on input "True" at bounding box center [402, 139] width 9 height 7
radio input "true"
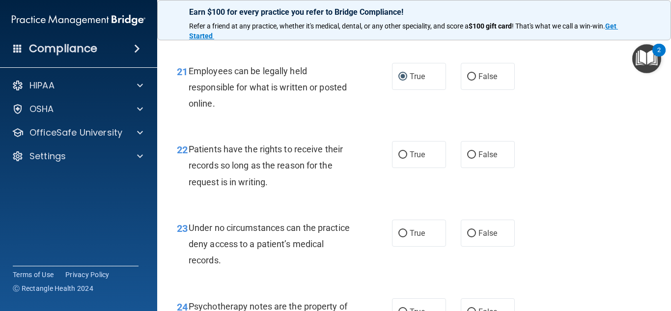
scroll to position [2192, 0]
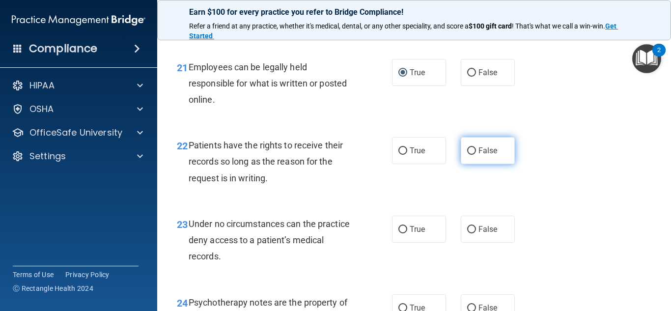
click at [471, 155] on input "False" at bounding box center [471, 150] width 9 height 7
radio input "true"
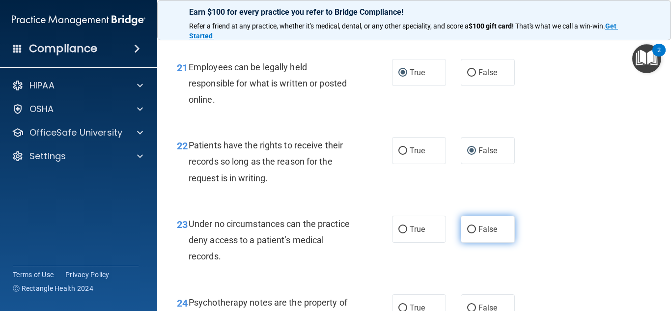
click at [472, 233] on input "False" at bounding box center [471, 229] width 9 height 7
radio input "true"
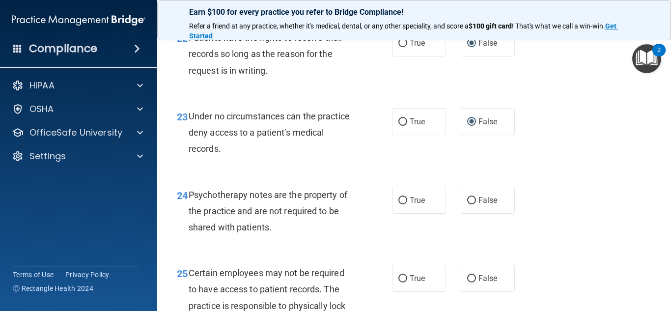
scroll to position [2302, 0]
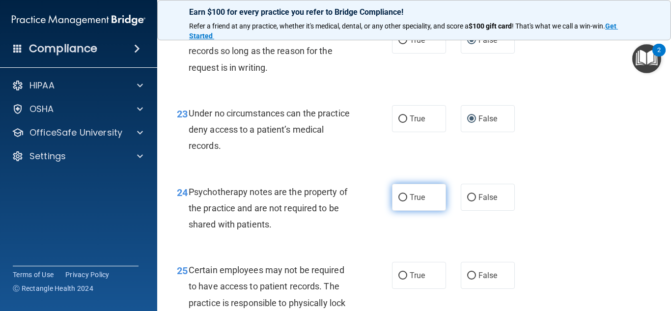
click at [403, 201] on input "True" at bounding box center [402, 197] width 9 height 7
radio input "true"
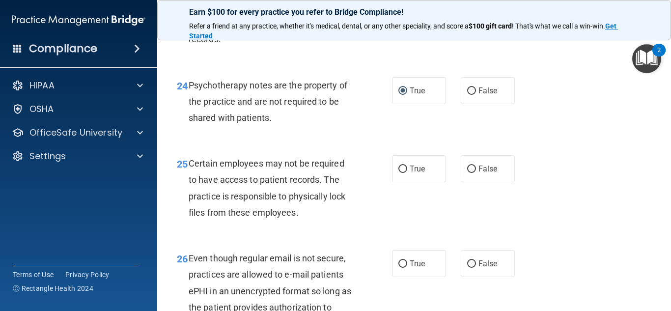
scroll to position [2414, 0]
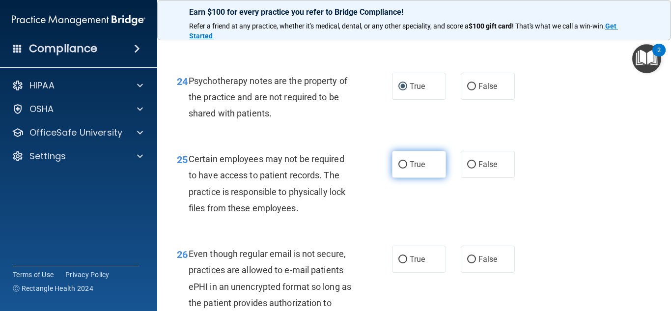
click at [401, 169] on input "True" at bounding box center [402, 164] width 9 height 7
radio input "true"
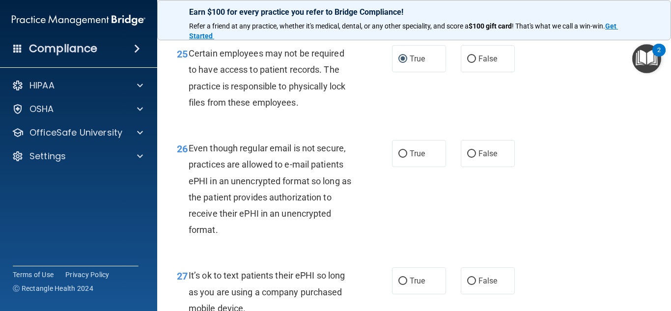
scroll to position [2521, 0]
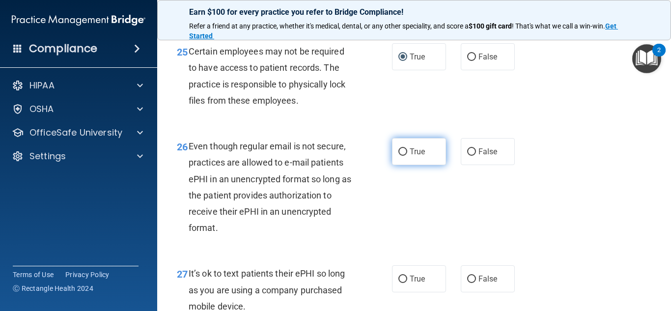
click at [401, 156] on input "True" at bounding box center [402, 151] width 9 height 7
radio input "true"
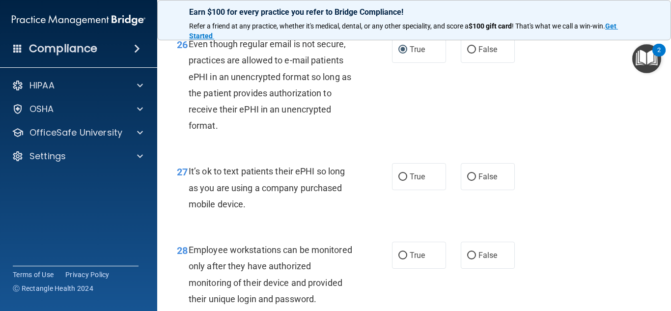
scroll to position [2625, 0]
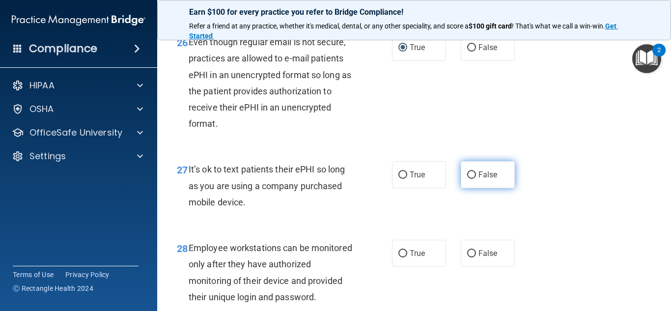
click at [471, 179] on input "False" at bounding box center [471, 174] width 9 height 7
radio input "true"
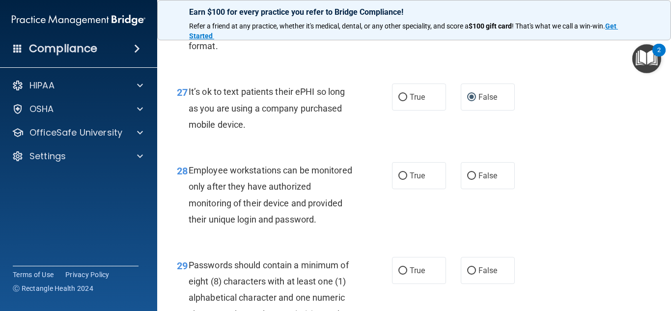
scroll to position [2706, 0]
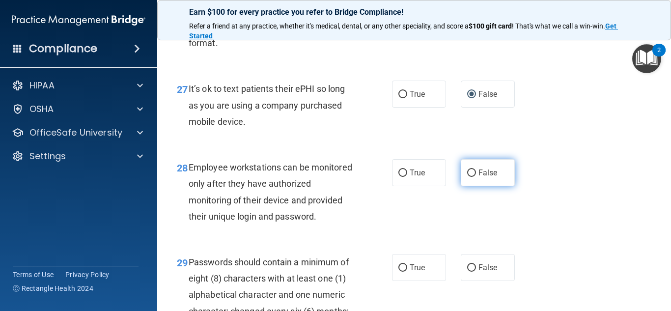
click at [473, 177] on input "False" at bounding box center [471, 173] width 9 height 7
radio input "true"
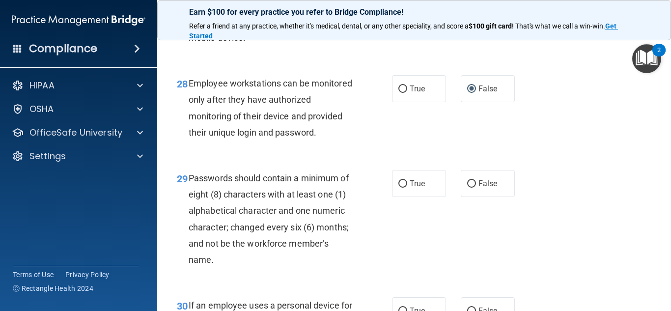
scroll to position [2792, 0]
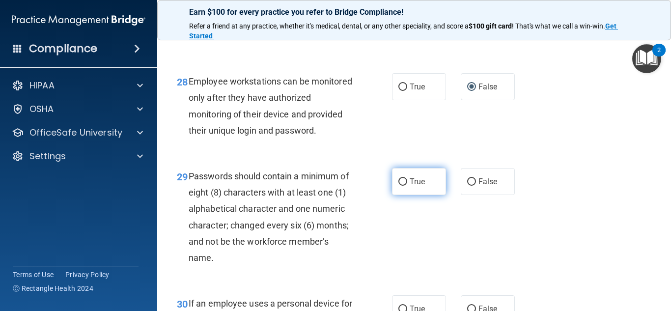
click at [405, 186] on input "True" at bounding box center [402, 181] width 9 height 7
radio input "true"
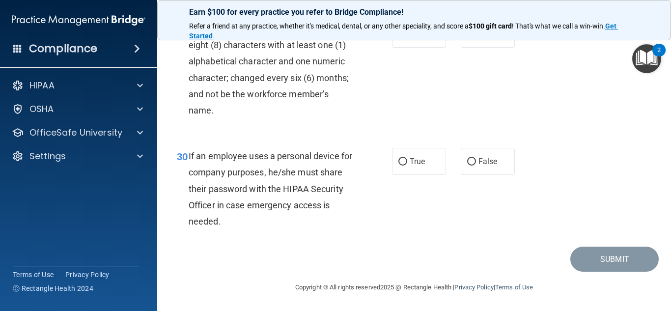
scroll to position [2955, 0]
click at [470, 161] on input "False" at bounding box center [471, 161] width 9 height 7
radio input "true"
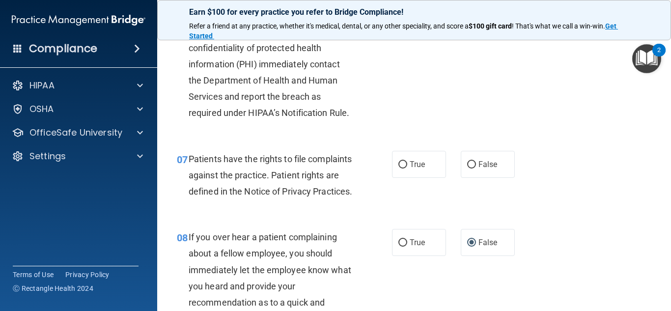
scroll to position [642, 0]
click at [404, 165] on input "True" at bounding box center [402, 165] width 9 height 7
radio input "true"
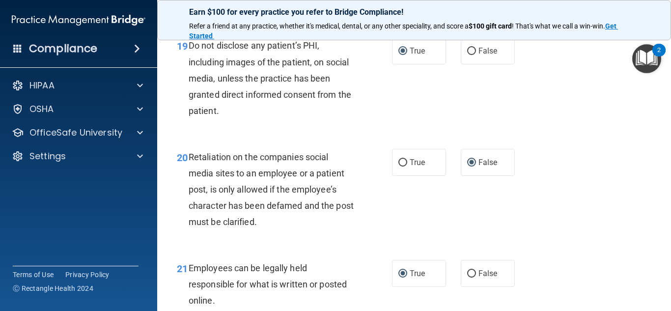
scroll to position [2955, 0]
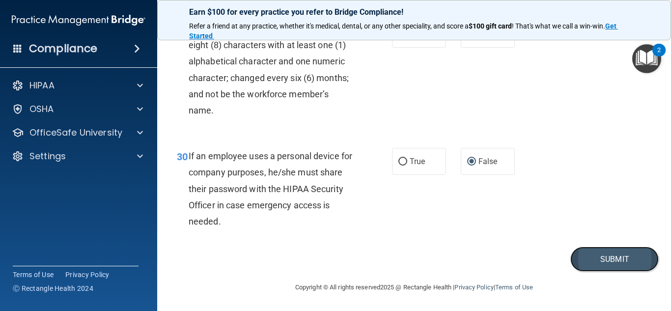
click at [614, 262] on button "Submit" at bounding box center [614, 259] width 88 height 25
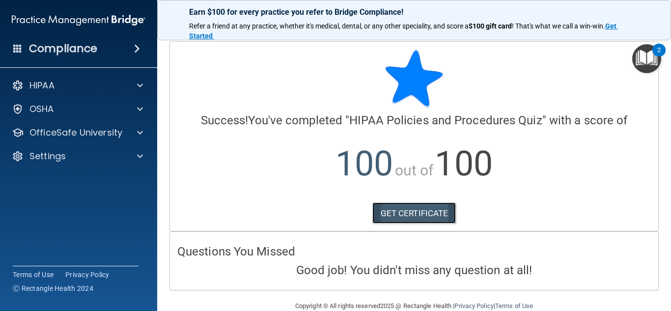
click at [425, 211] on link "GET CERTIFICATE" at bounding box center [414, 213] width 84 height 22
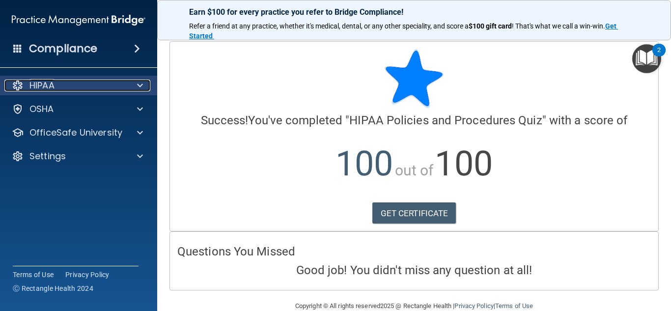
click at [138, 88] on span at bounding box center [140, 86] width 6 height 12
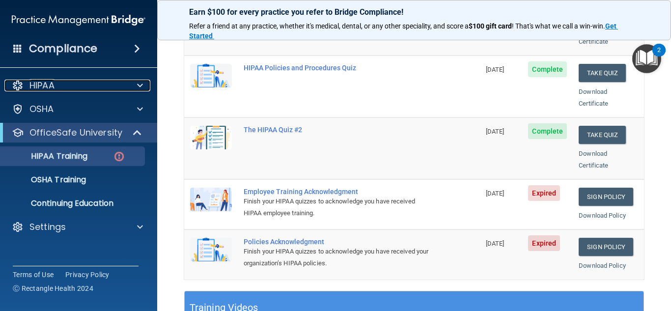
scroll to position [192, 0]
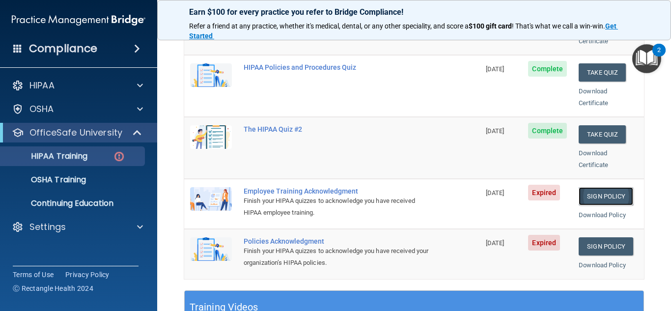
click at [604, 187] on link "Sign Policy" at bounding box center [606, 196] width 55 height 18
click at [609, 239] on link "Sign Policy" at bounding box center [606, 246] width 55 height 18
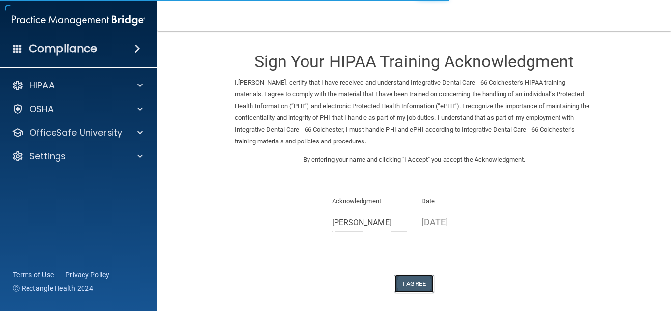
click at [419, 282] on button "I Agree" at bounding box center [414, 284] width 39 height 18
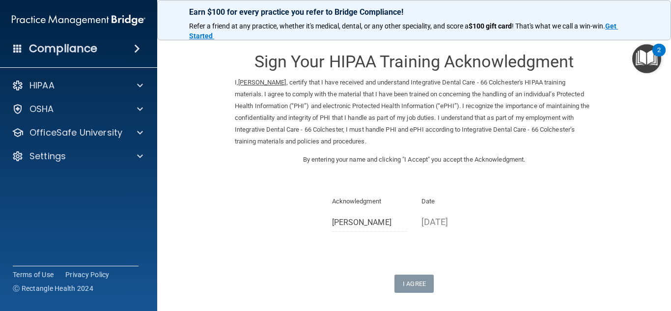
scroll to position [83, 0]
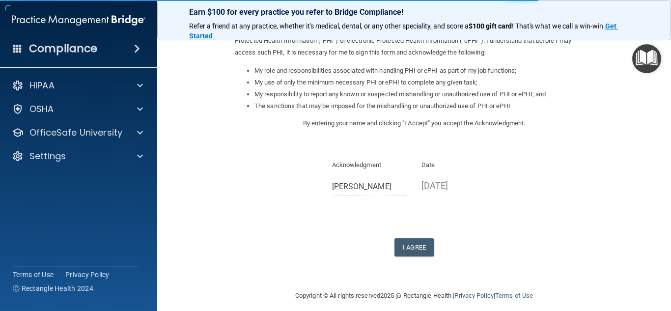
scroll to position [139, 0]
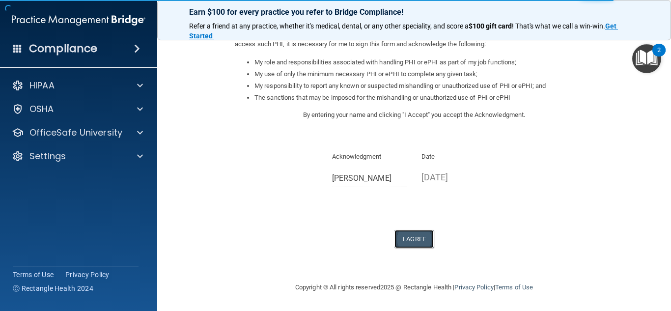
click at [423, 241] on button "I Agree" at bounding box center [414, 239] width 39 height 18
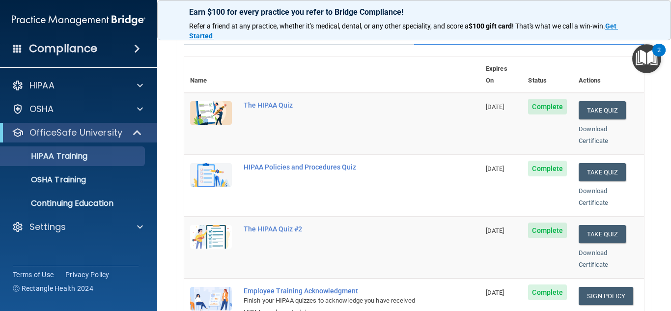
scroll to position [88, 0]
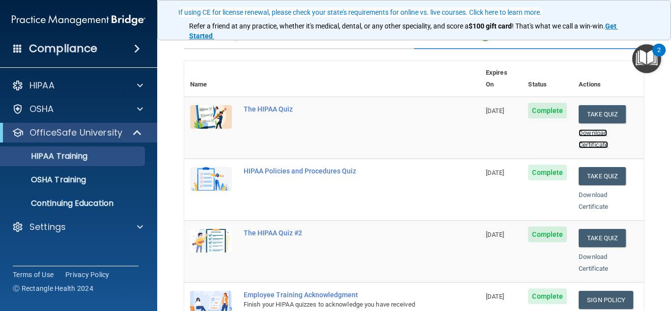
click at [593, 129] on link "Download Certificate" at bounding box center [593, 138] width 29 height 19
click at [589, 189] on div "Download Certificate" at bounding box center [608, 201] width 59 height 24
click at [593, 193] on link "Download Certificate" at bounding box center [593, 200] width 29 height 19
click at [602, 255] on link "Download Certificate" at bounding box center [593, 262] width 29 height 19
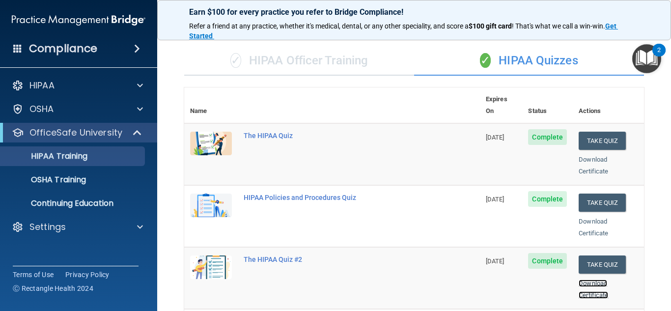
scroll to position [0, 0]
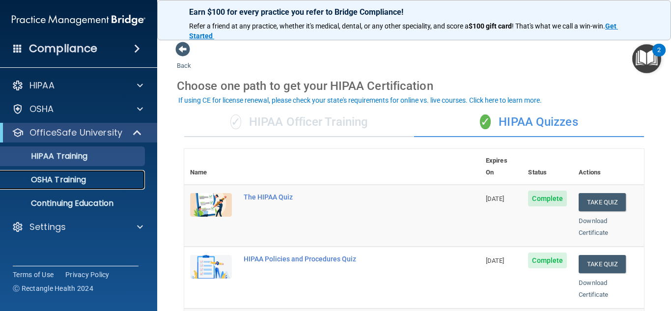
click at [79, 184] on p "OSHA Training" at bounding box center [46, 180] width 80 height 10
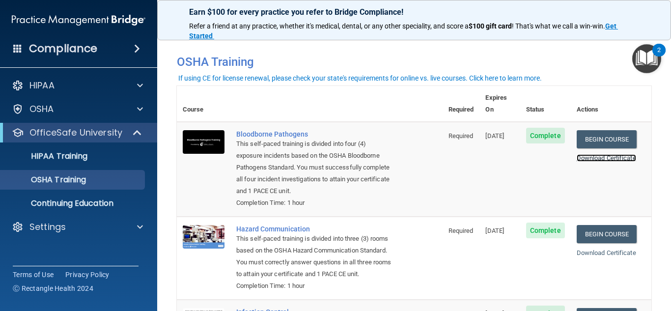
click at [598, 154] on link "Download Certificate" at bounding box center [606, 157] width 59 height 7
click at [617, 249] on link "Download Certificate" at bounding box center [606, 252] width 59 height 7
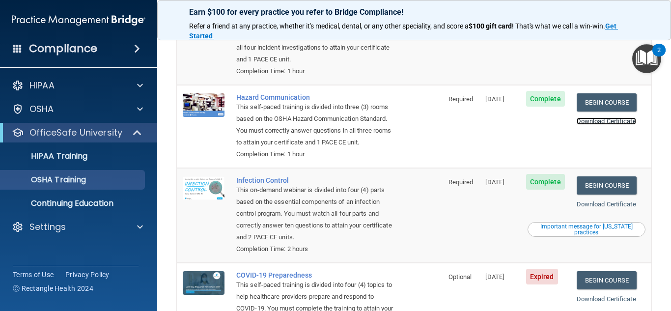
scroll to position [133, 0]
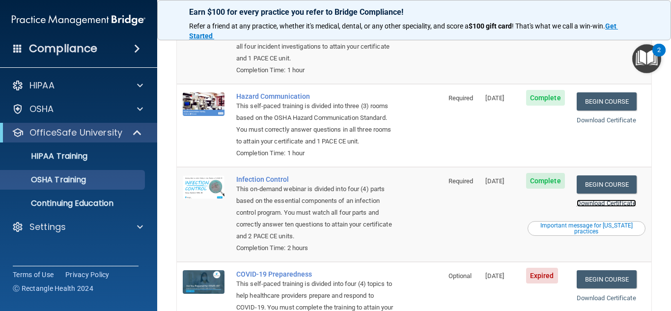
click at [617, 199] on link "Download Certificate" at bounding box center [606, 202] width 59 height 7
click at [600, 294] on link "Download Certificate" at bounding box center [606, 297] width 59 height 7
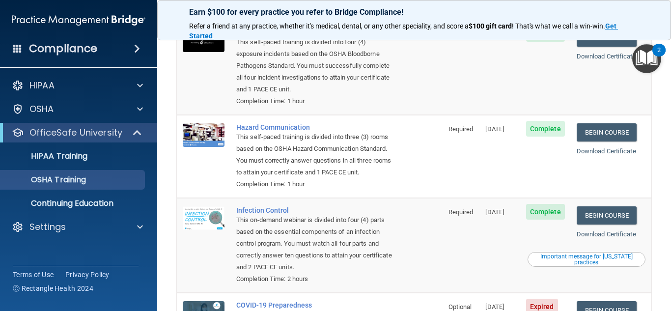
scroll to position [0, 0]
